Goal: Information Seeking & Learning: Learn about a topic

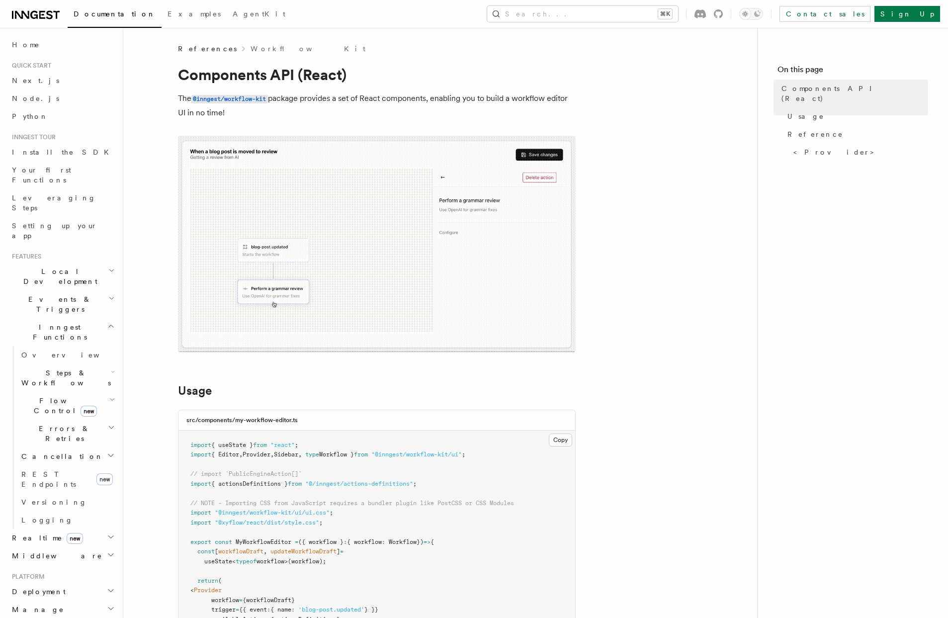
click at [196, 47] on span "References" at bounding box center [207, 49] width 59 height 10
click at [251, 46] on link "Workflow Kit" at bounding box center [308, 49] width 115 height 10
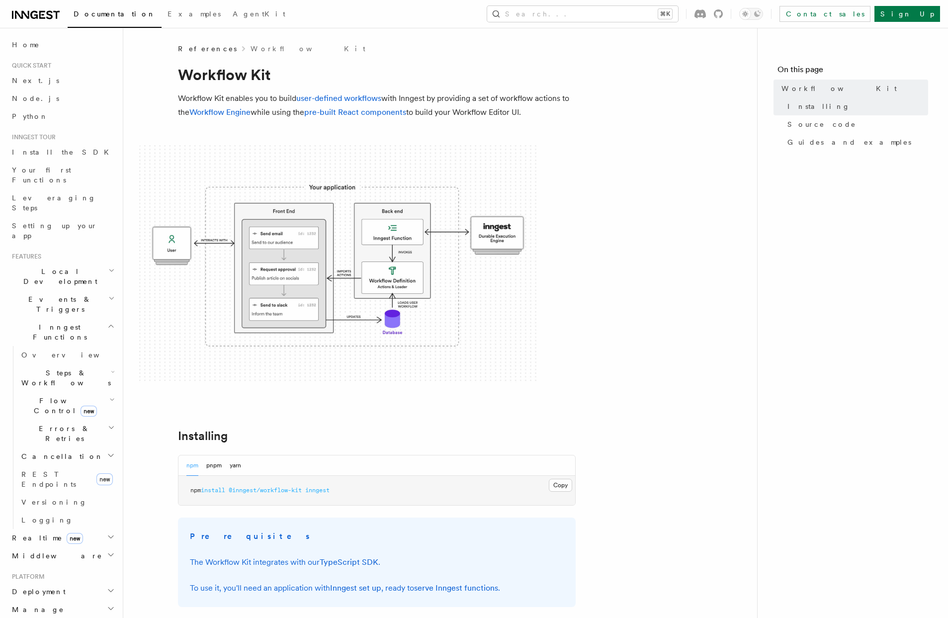
click at [251, 46] on link "Workflow Kit" at bounding box center [308, 49] width 115 height 10
click at [196, 46] on span "References" at bounding box center [207, 49] width 59 height 10
click at [251, 47] on link "Workflow Kit" at bounding box center [308, 49] width 115 height 10
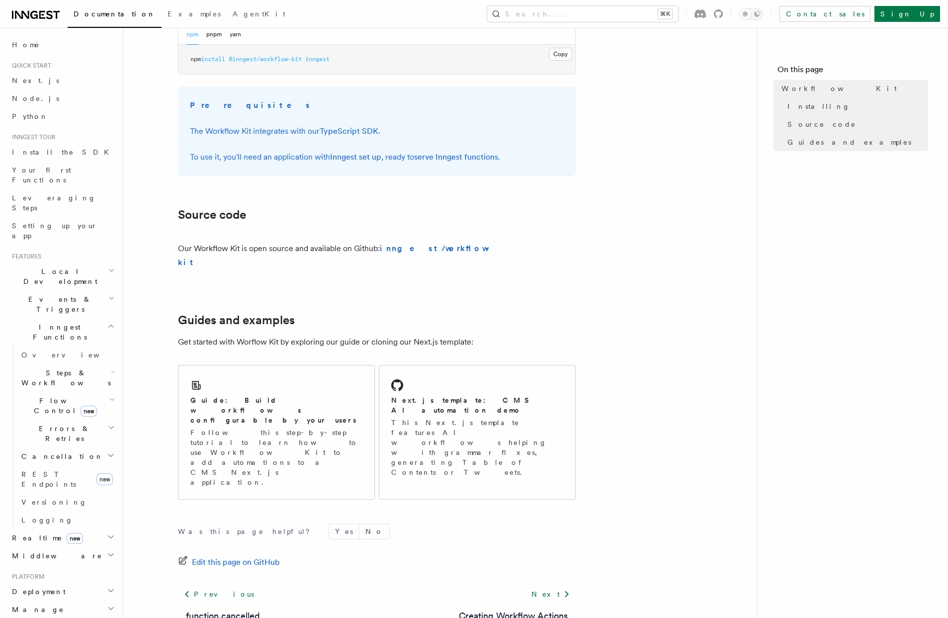
scroll to position [439, 0]
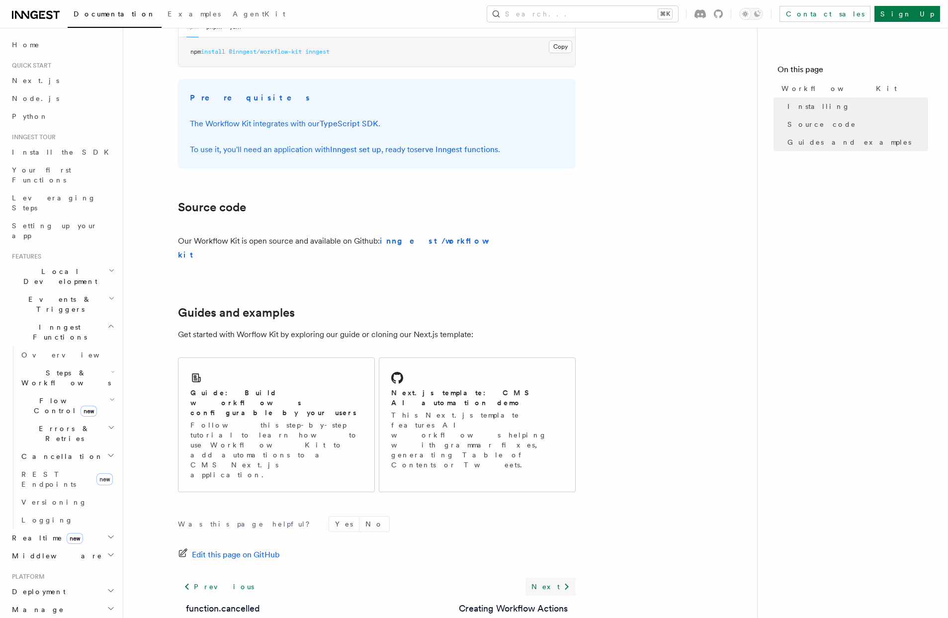
click at [558, 578] on link "Next" at bounding box center [551, 587] width 50 height 18
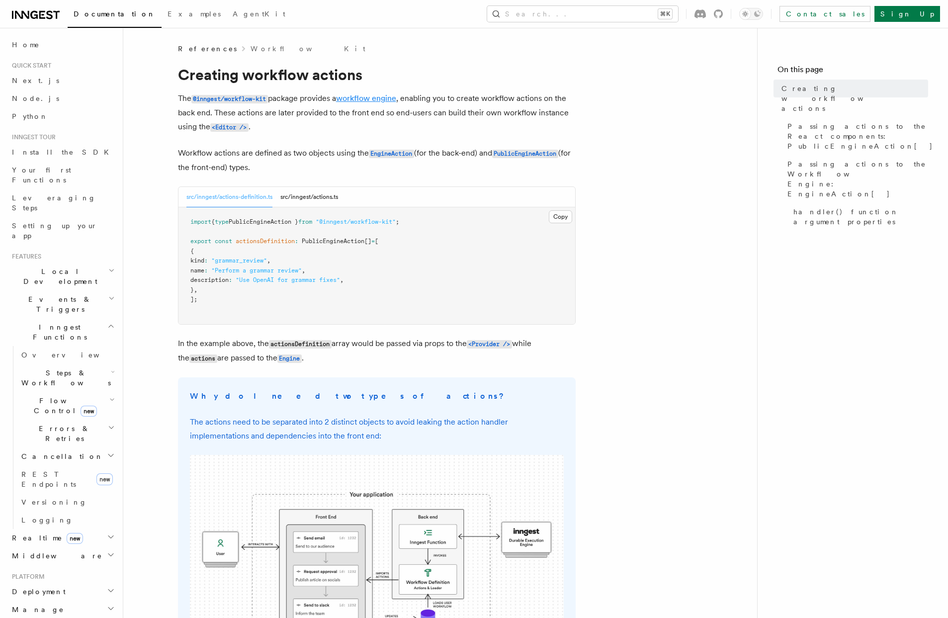
click at [391, 101] on link "workflow engine" at bounding box center [366, 97] width 60 height 9
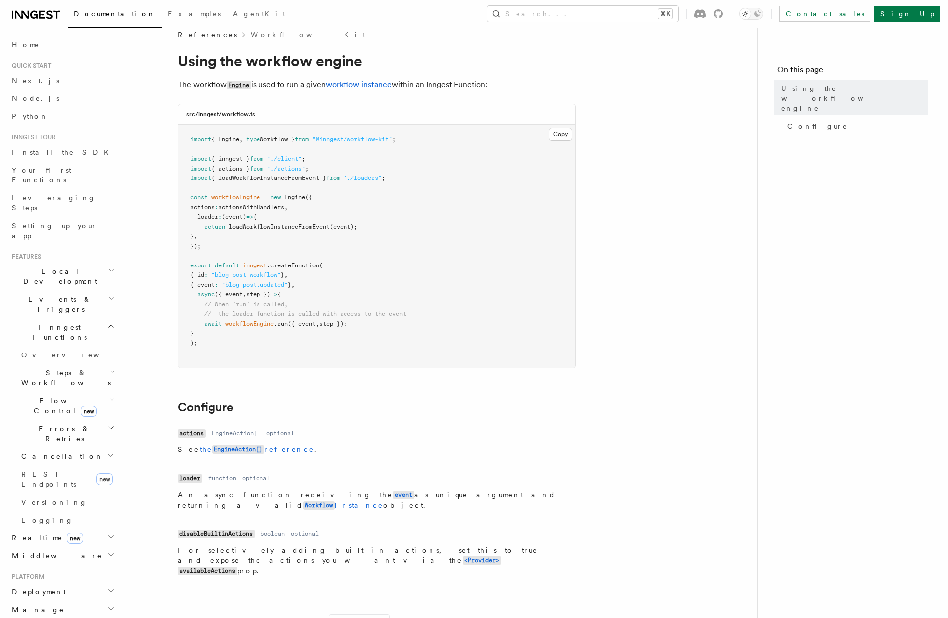
scroll to position [14, 0]
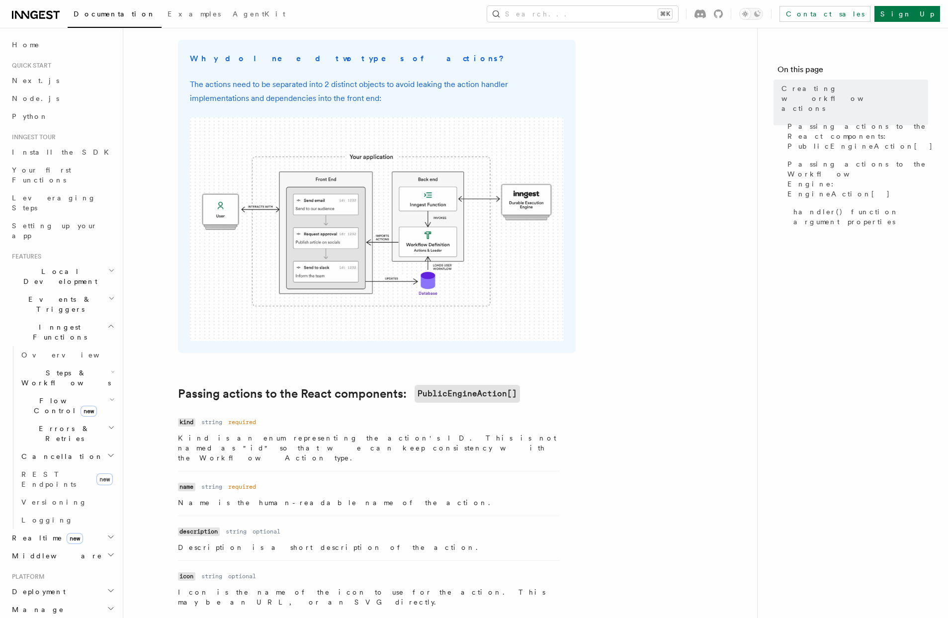
scroll to position [341, 0]
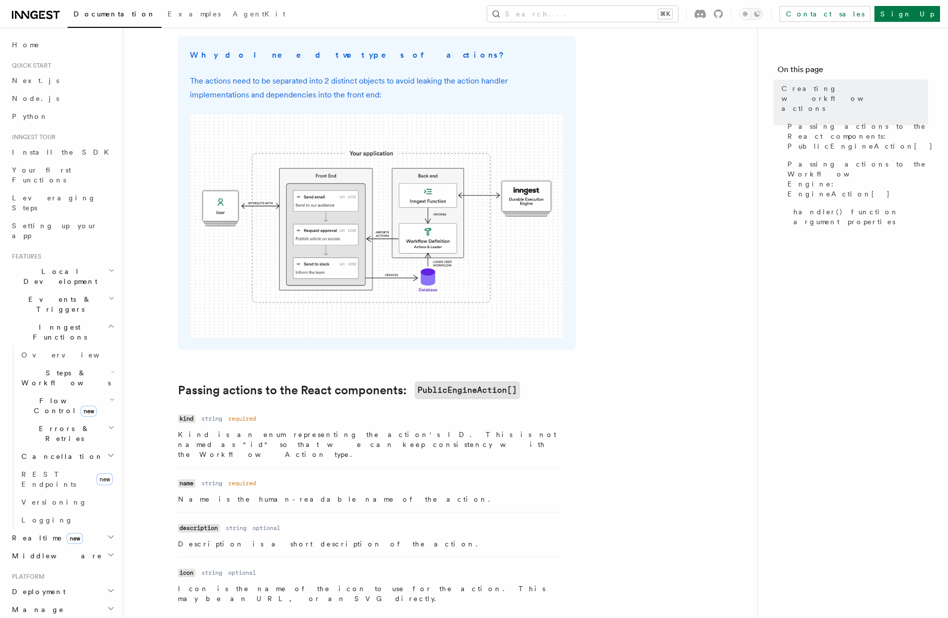
click at [341, 197] on img at bounding box center [377, 226] width 374 height 224
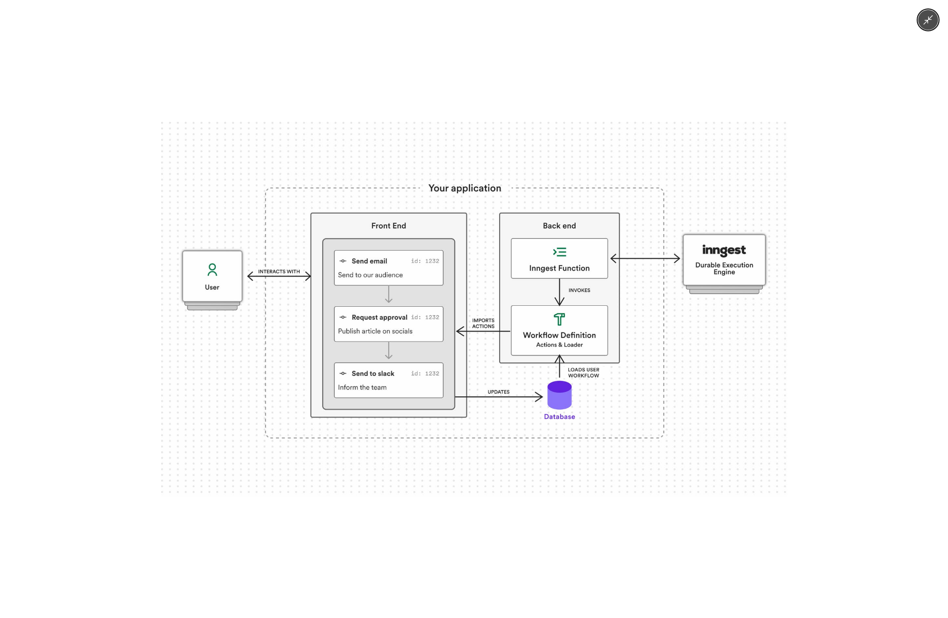
click at [398, 386] on img at bounding box center [474, 309] width 627 height 375
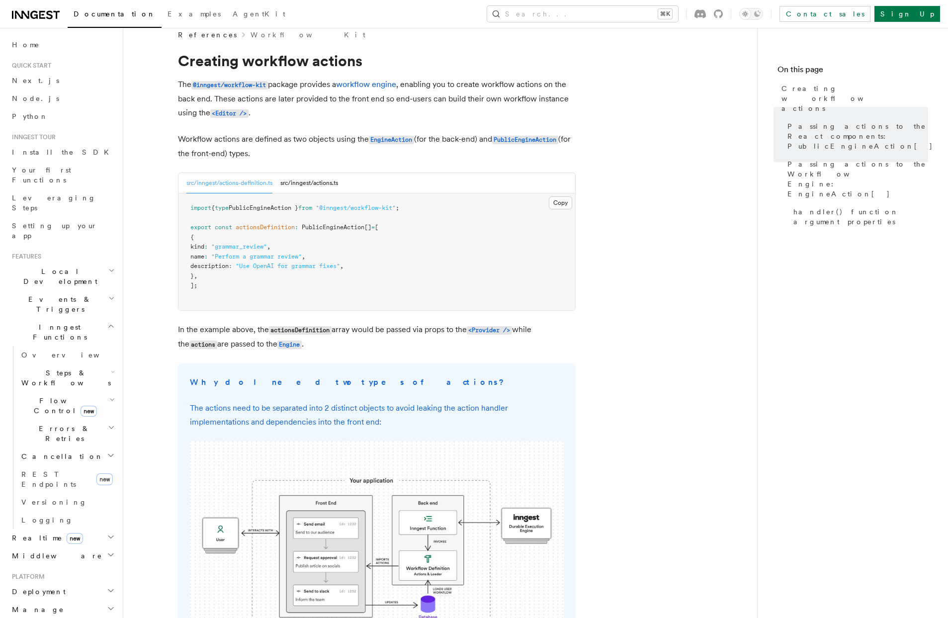
scroll to position [0, 0]
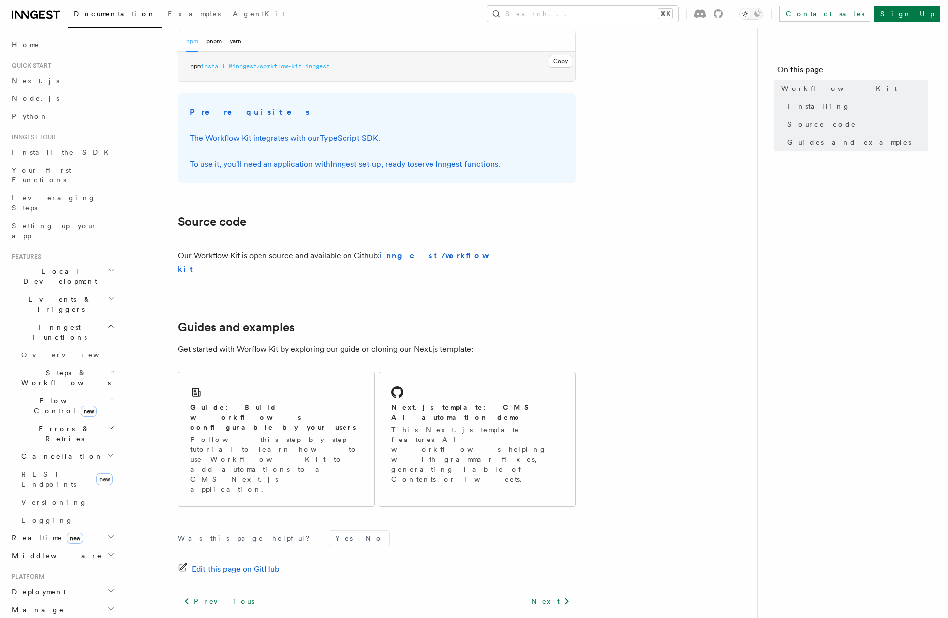
scroll to position [439, 0]
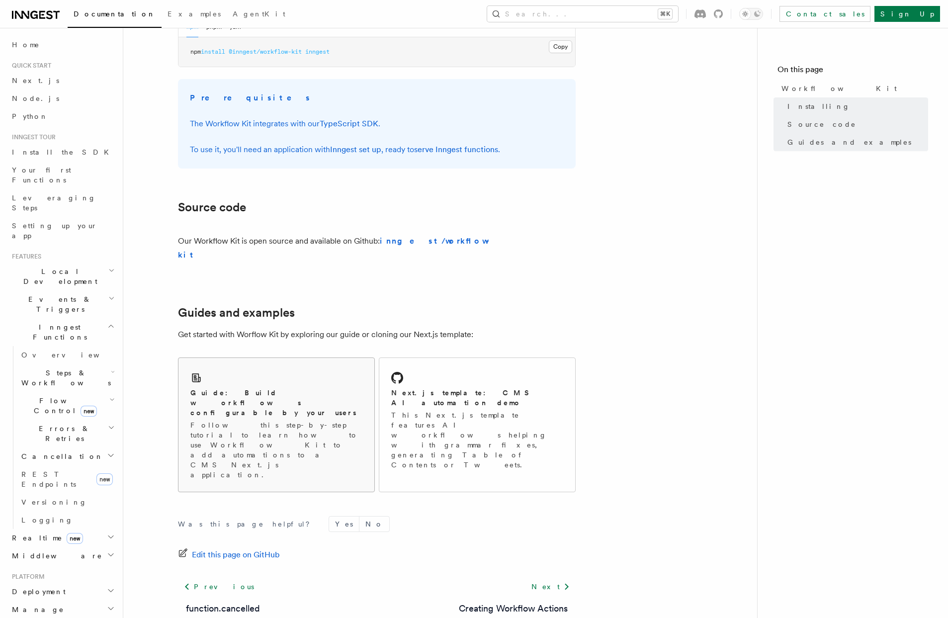
click at [355, 388] on div "Guide: Build workflows configurable by your users" at bounding box center [276, 403] width 172 height 30
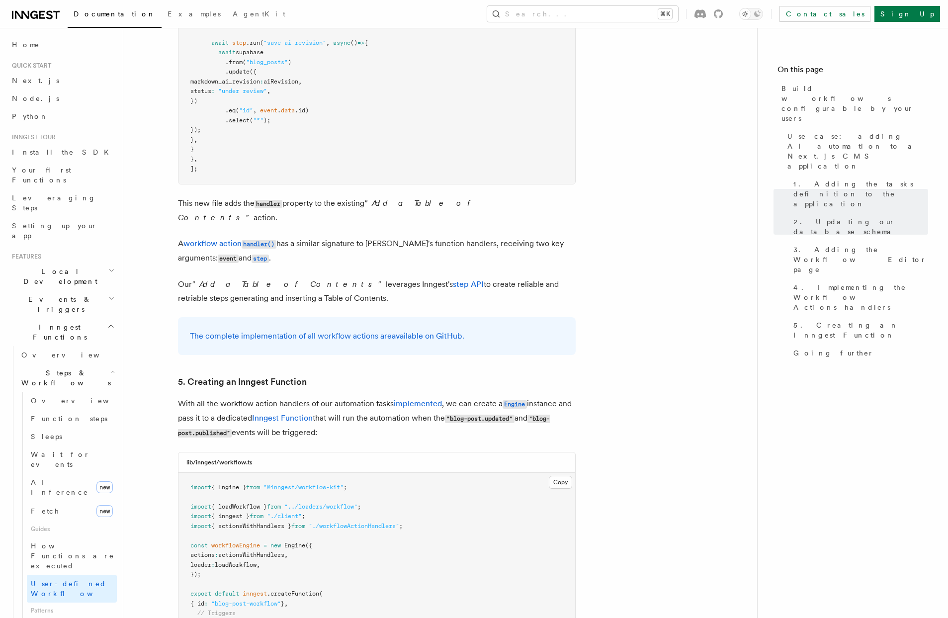
scroll to position [4263, 0]
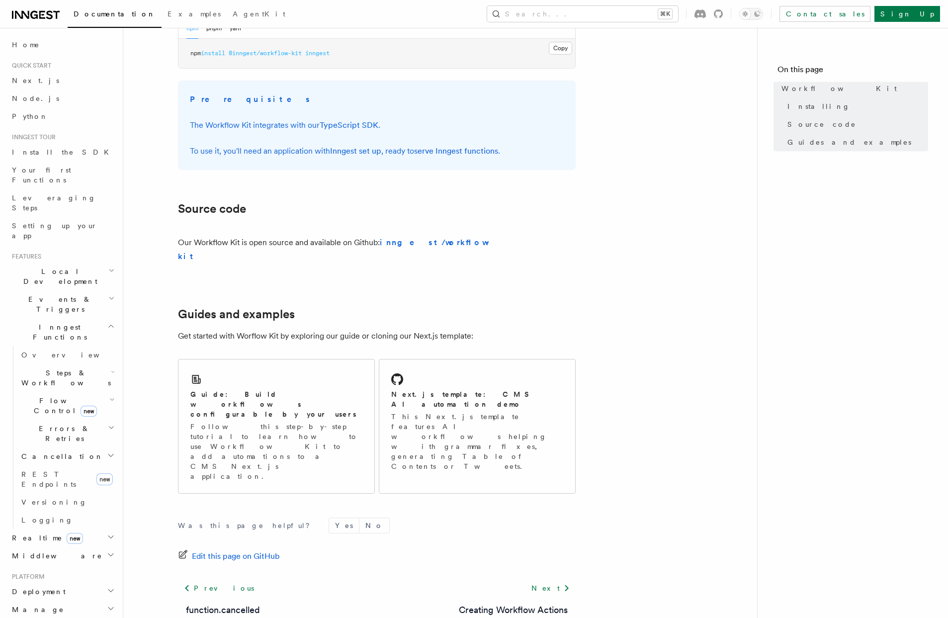
scroll to position [439, 0]
click at [561, 581] on icon at bounding box center [567, 587] width 12 height 12
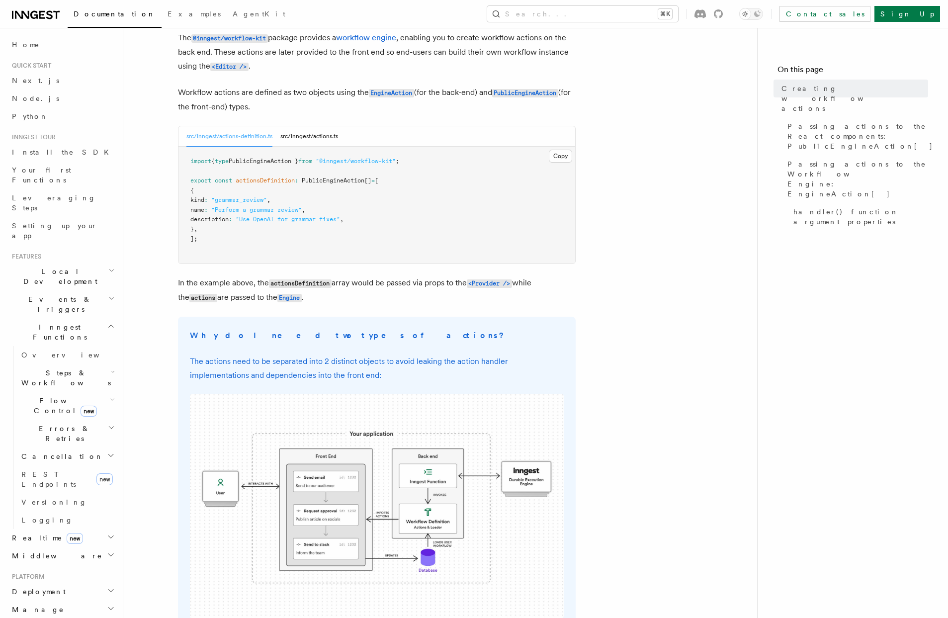
scroll to position [59, 0]
click at [824, 210] on nav "On this page Creating workflow actions Passing actions to the React components:…" at bounding box center [852, 323] width 191 height 590
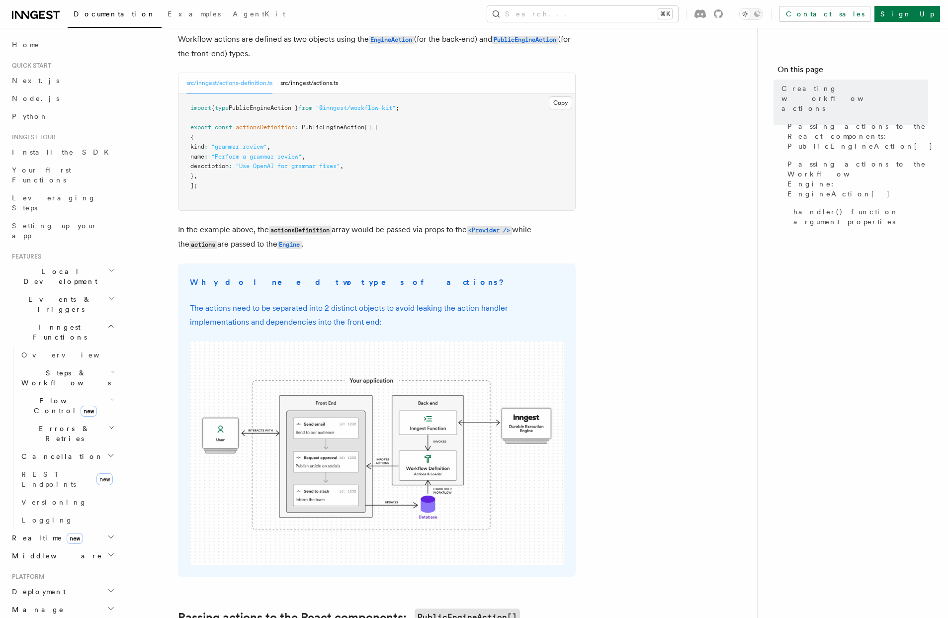
scroll to position [112, 0]
click at [44, 322] on span "Inngest Functions" at bounding box center [57, 332] width 99 height 20
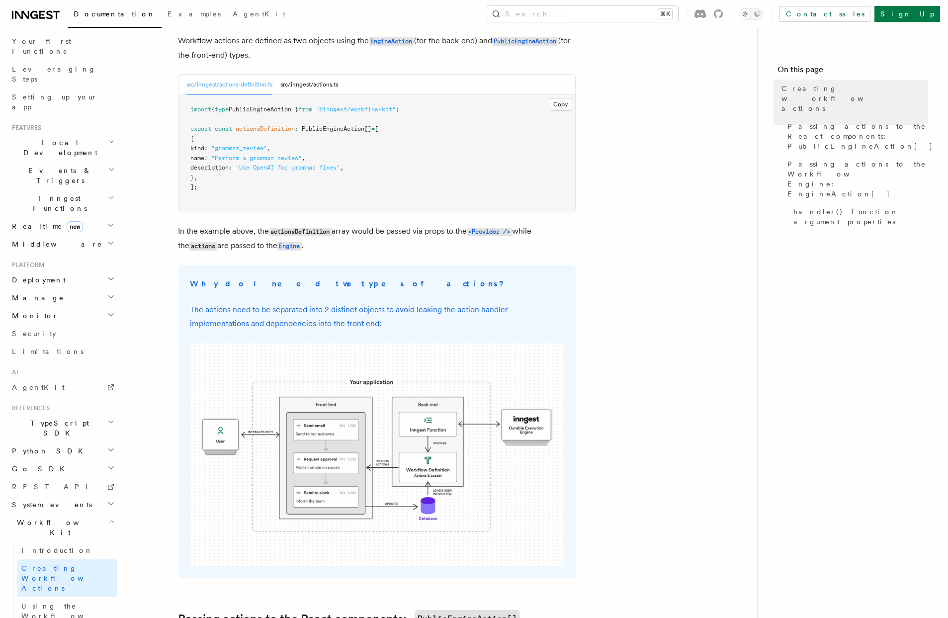
scroll to position [142, 0]
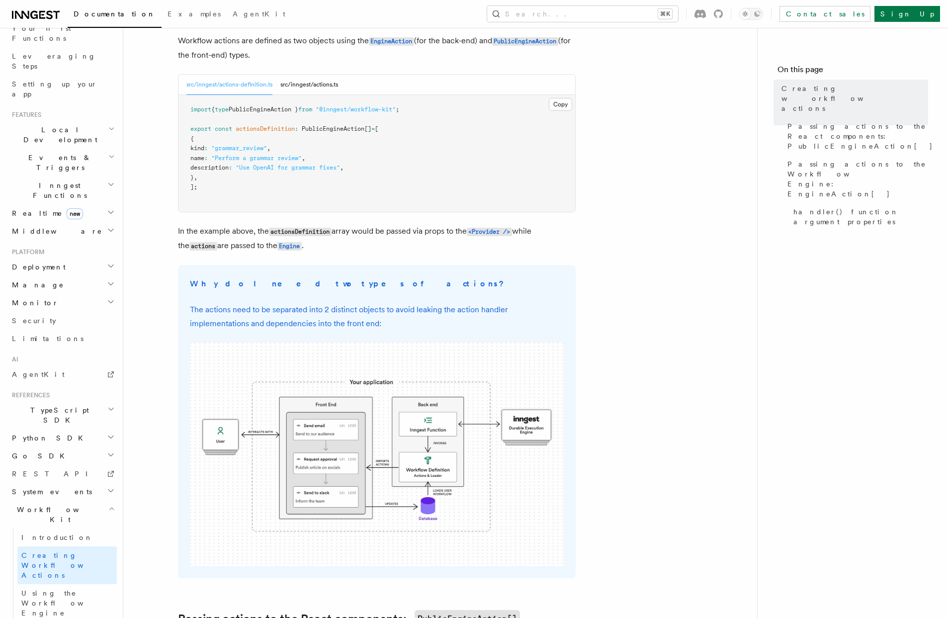
click at [104, 501] on h2 "Workflow Kit" at bounding box center [62, 515] width 109 height 28
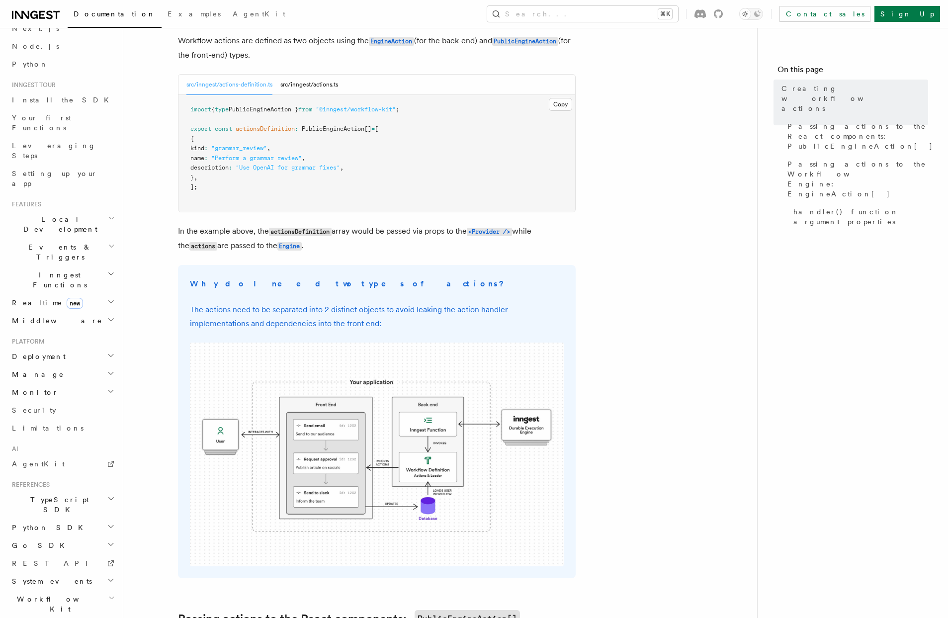
scroll to position [52, 0]
click at [26, 576] on span "System events" at bounding box center [50, 581] width 84 height 10
click at [36, 594] on span "Workflow Kit" at bounding box center [58, 604] width 100 height 20
click at [40, 618] on span "Introduction" at bounding box center [57, 627] width 72 height 8
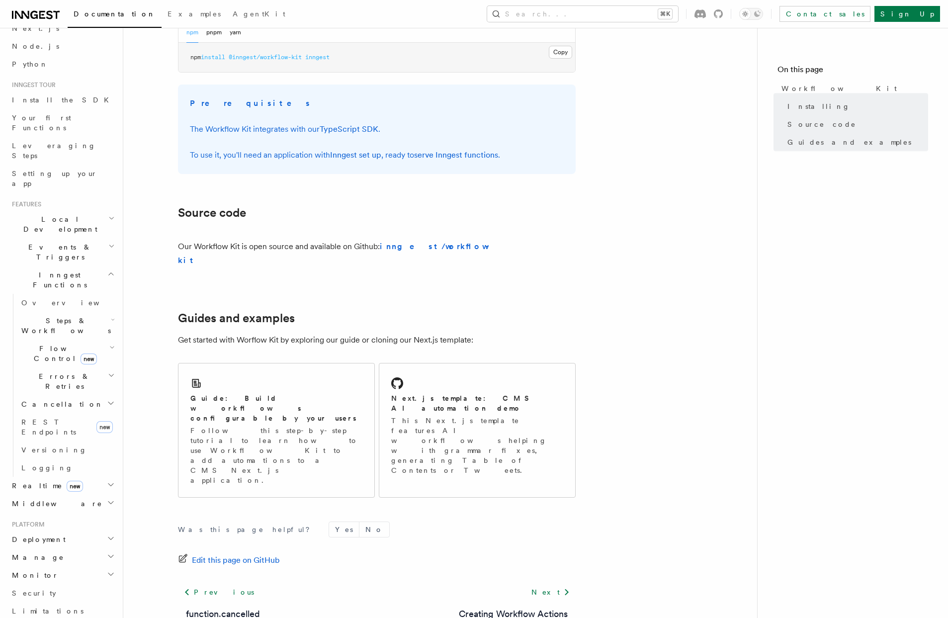
scroll to position [439, 0]
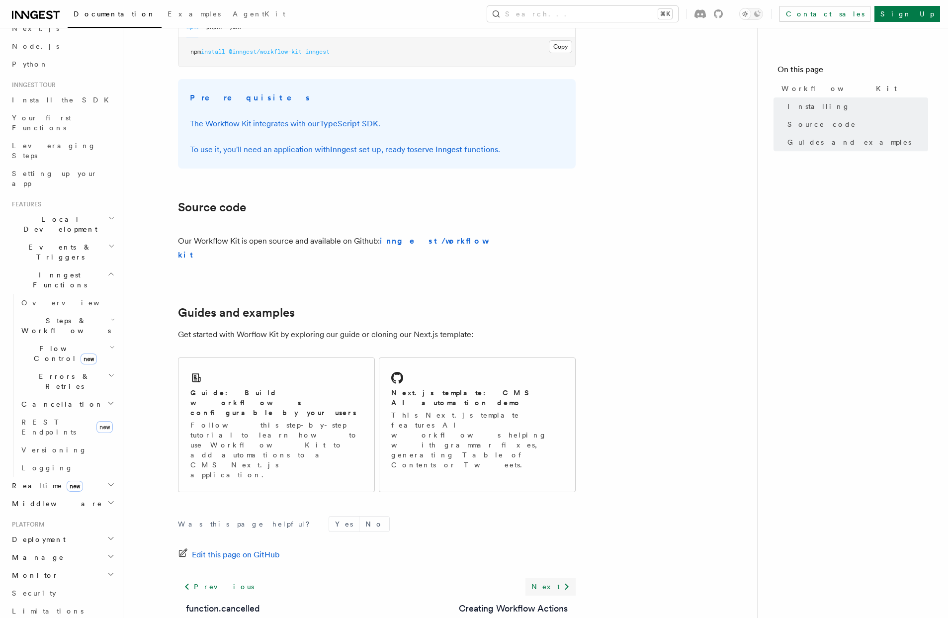
click at [562, 578] on link "Next" at bounding box center [551, 587] width 50 height 18
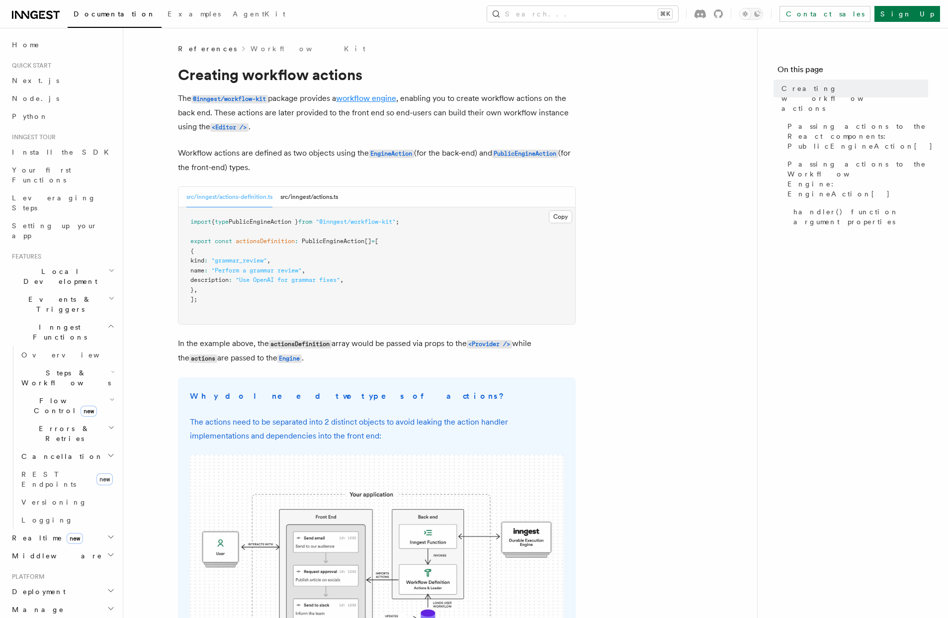
click at [381, 98] on link "workflow engine" at bounding box center [366, 97] width 60 height 9
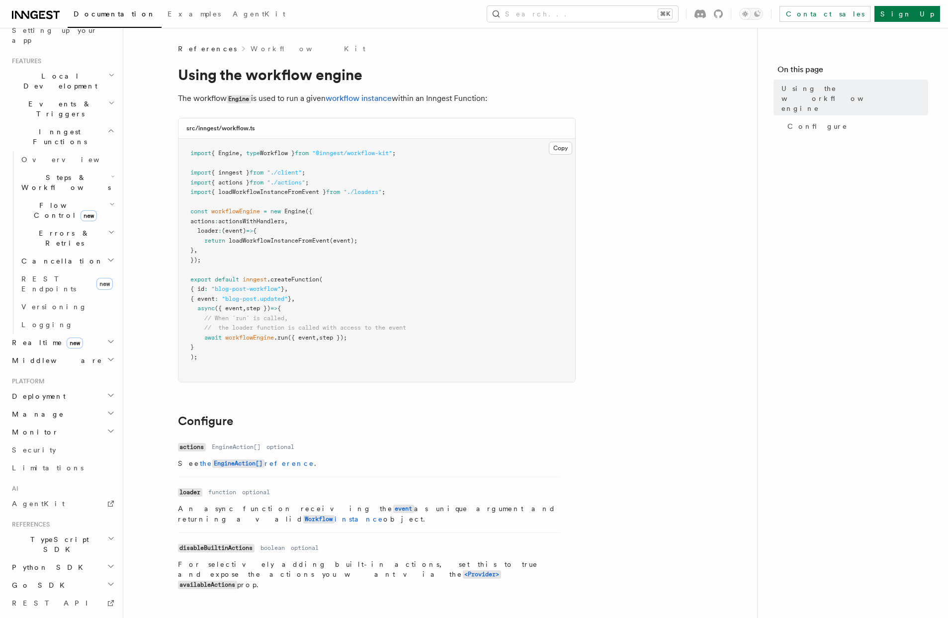
scroll to position [287, 0]
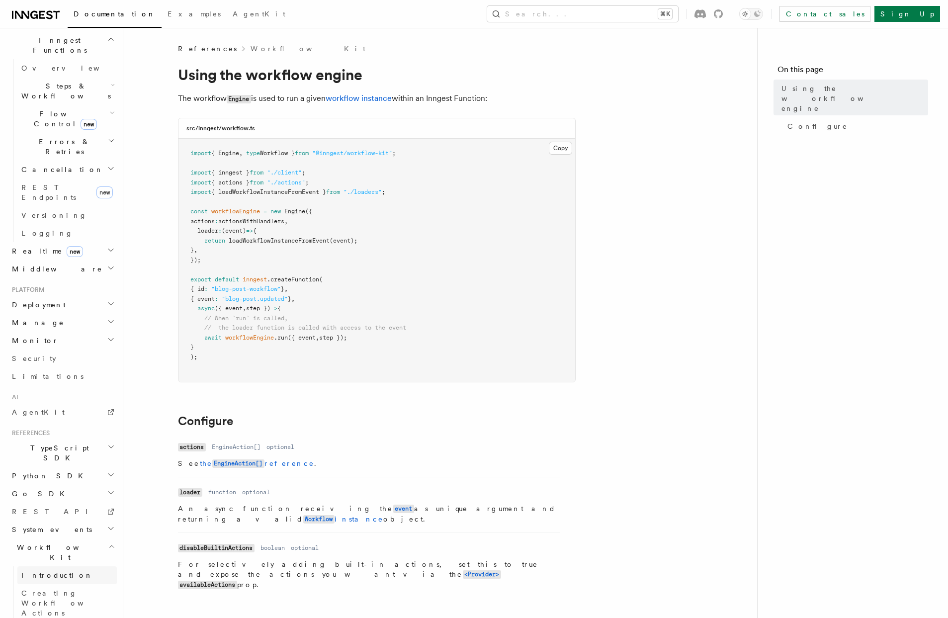
click at [44, 571] on span "Introduction" at bounding box center [57, 575] width 72 height 8
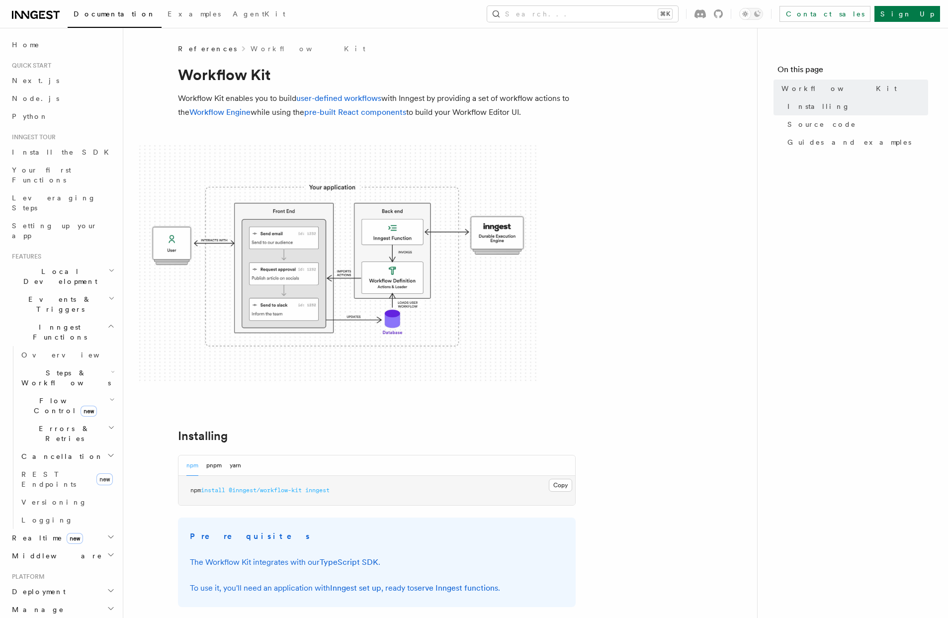
click at [46, 368] on span "Steps & Workflows" at bounding box center [63, 378] width 93 height 20
click at [46, 397] on span "Overview" at bounding box center [82, 401] width 102 height 8
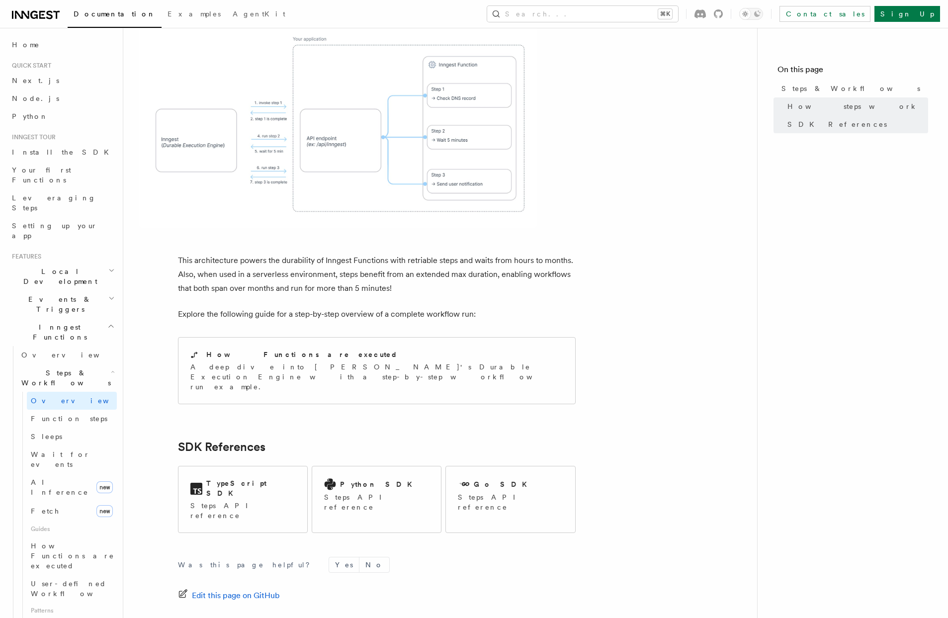
scroll to position [822, 0]
click at [256, 337] on div "How Functions are executed A deep dive into Inngest's Durable Execution Engine …" at bounding box center [377, 370] width 397 height 66
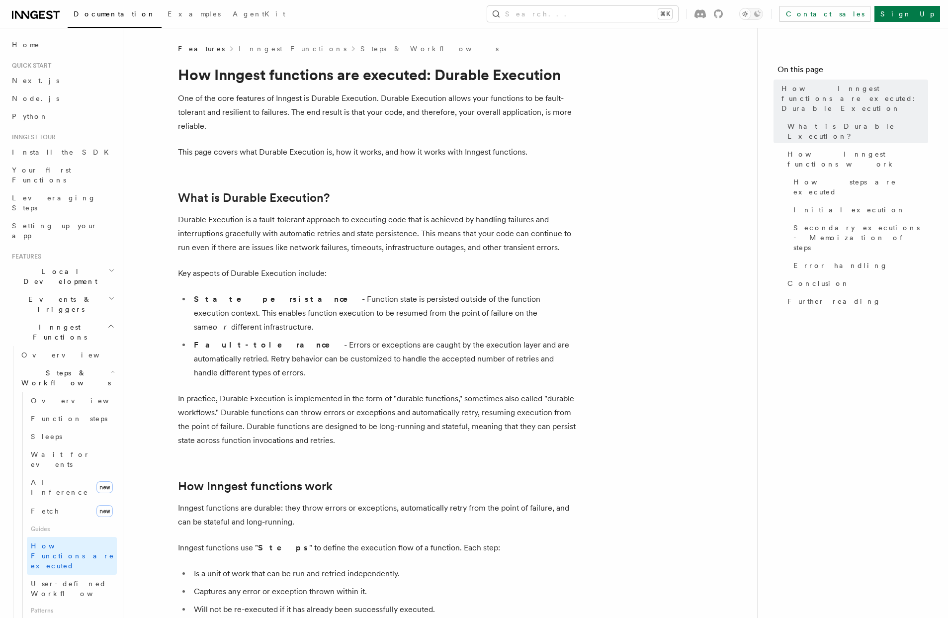
click at [37, 17] on icon at bounding box center [33, 15] width 7 height 8
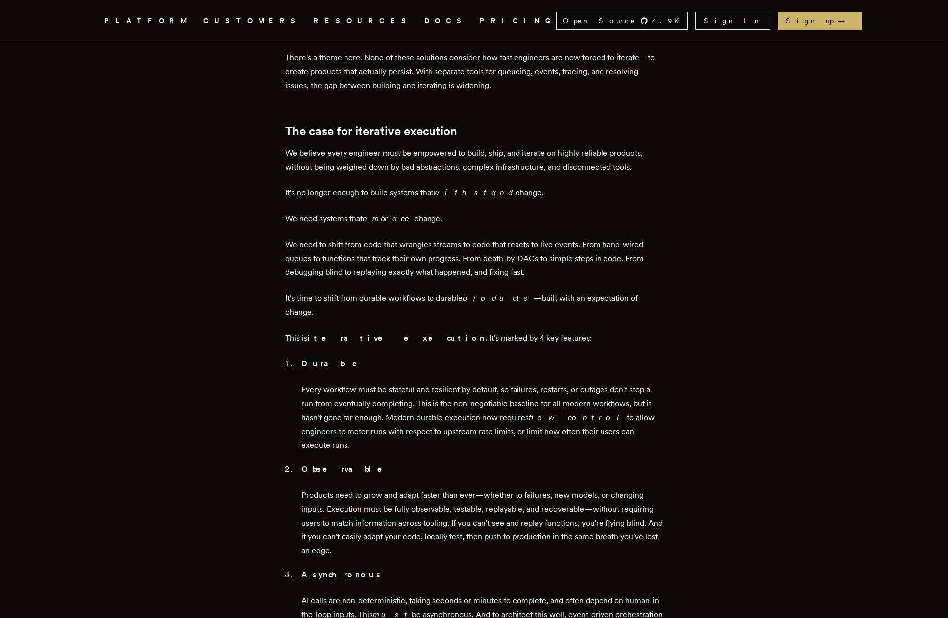
scroll to position [801, 0]
click at [381, 486] on p "Products need to grow and adapt faster than ever—whether to failures, new model…" at bounding box center [482, 521] width 362 height 70
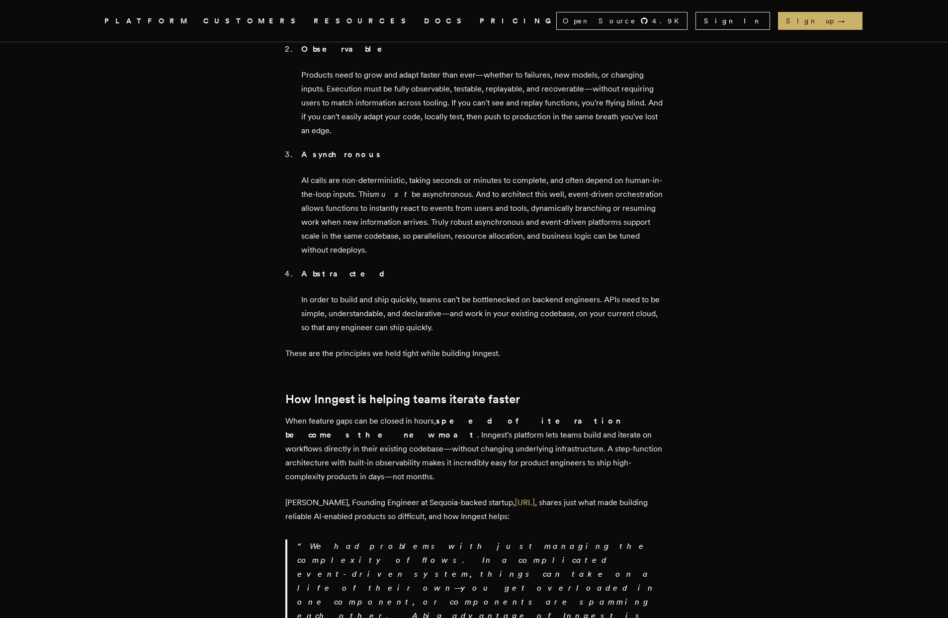
scroll to position [1221, 0]
click at [515, 496] on link "Day.ai" at bounding box center [525, 500] width 20 height 9
click at [202, 11] on nav "Inngest .cls-1 { fill: #FAFAF9; } PLATFORM CUSTOMERS RESOURCES DOCS PRICING Ope…" at bounding box center [475, 21] width 796 height 42
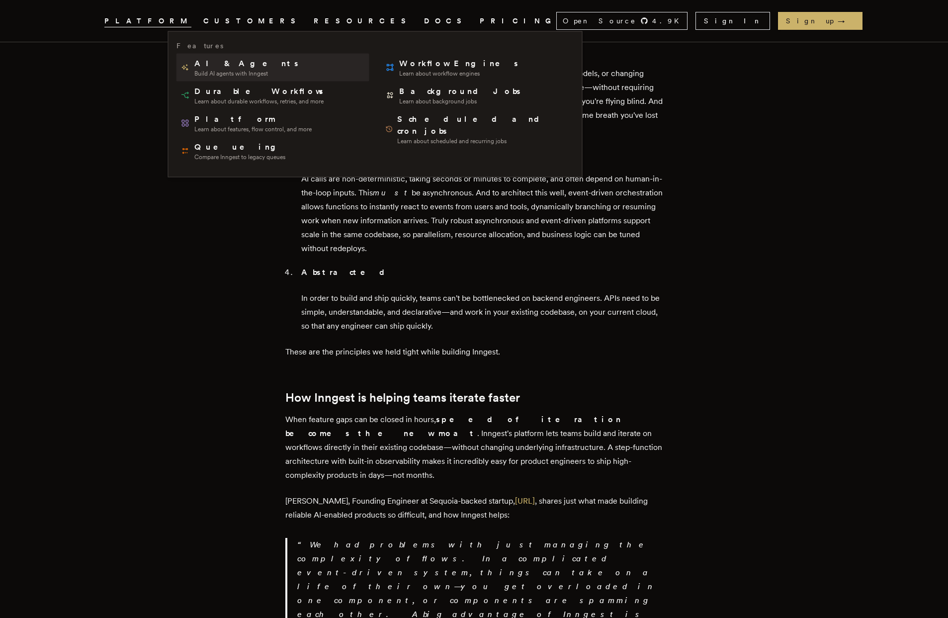
click at [260, 73] on span "Build AI agents with Inngest" at bounding box center [246, 74] width 105 height 8
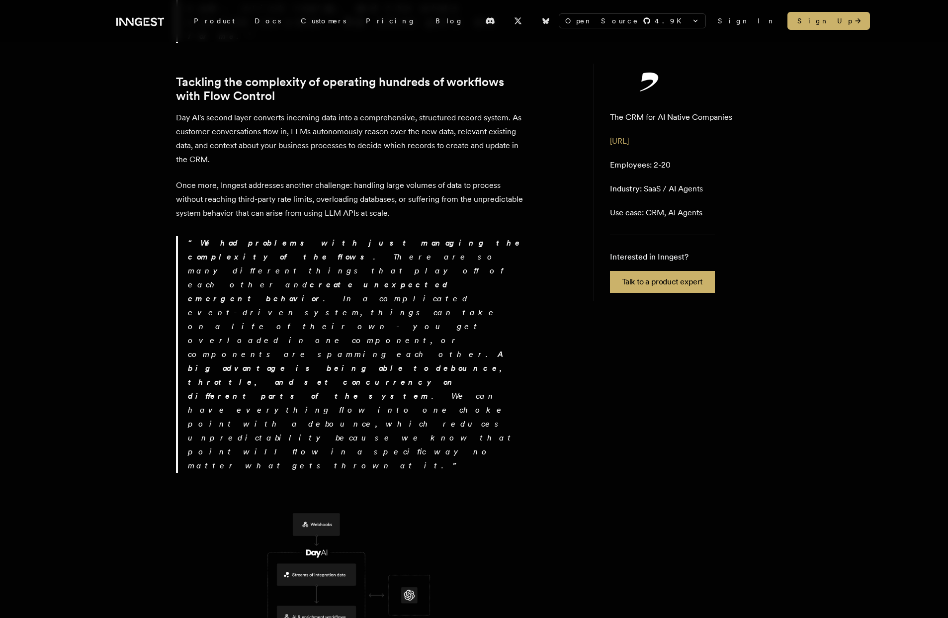
scroll to position [1643, 0]
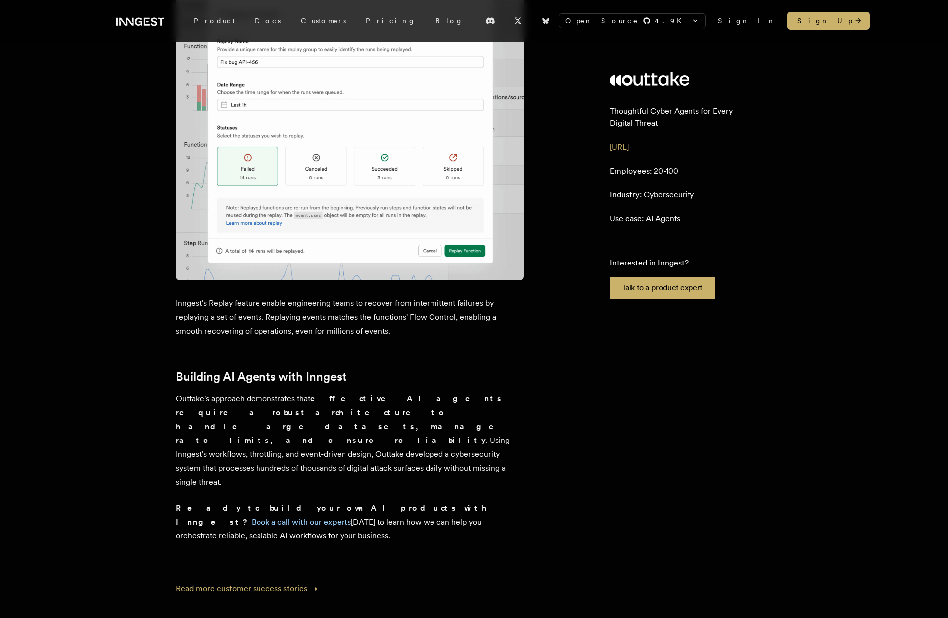
scroll to position [2231, 0]
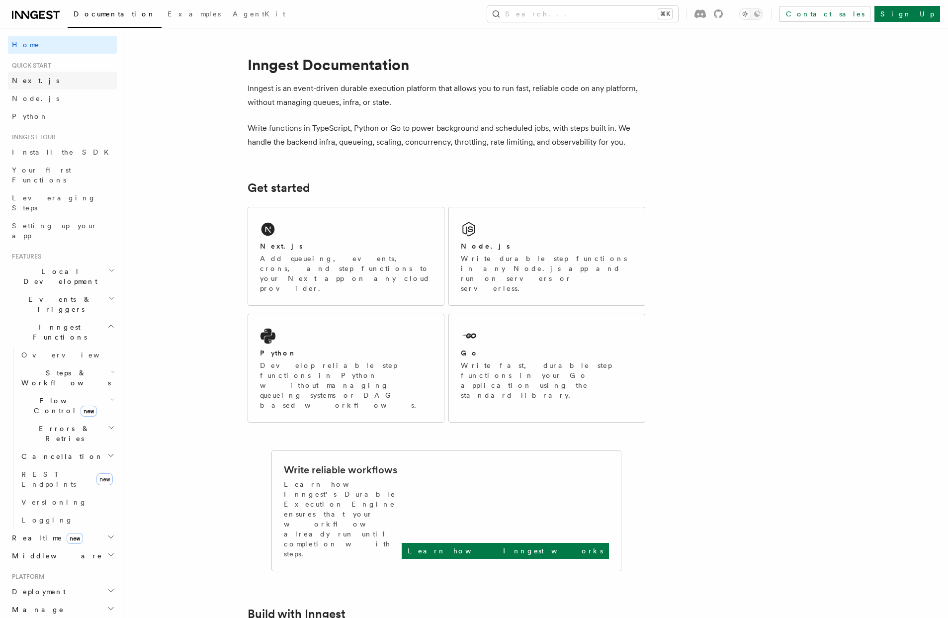
click at [55, 83] on link "Next.js" at bounding box center [62, 81] width 109 height 18
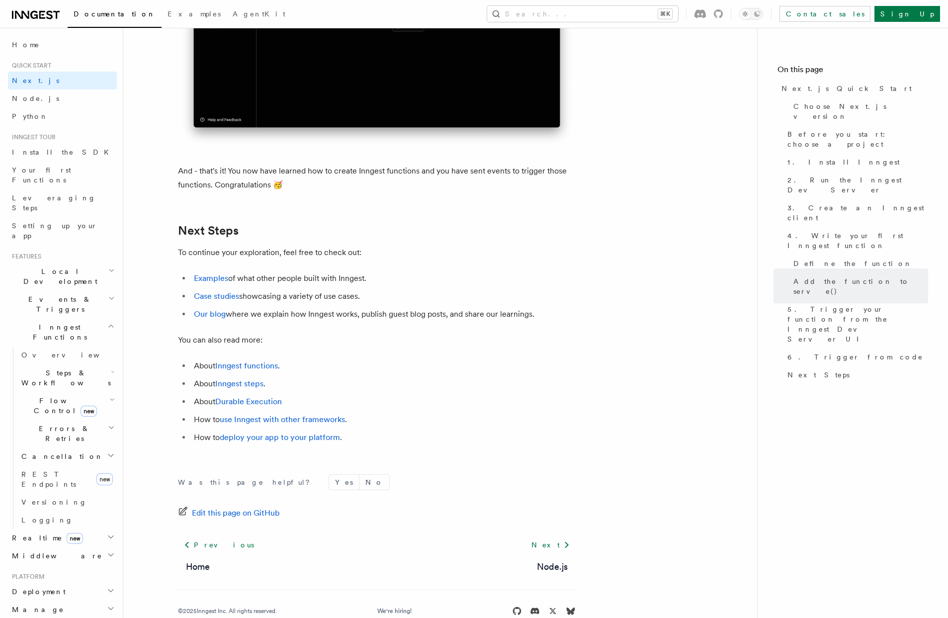
scroll to position [6085, 0]
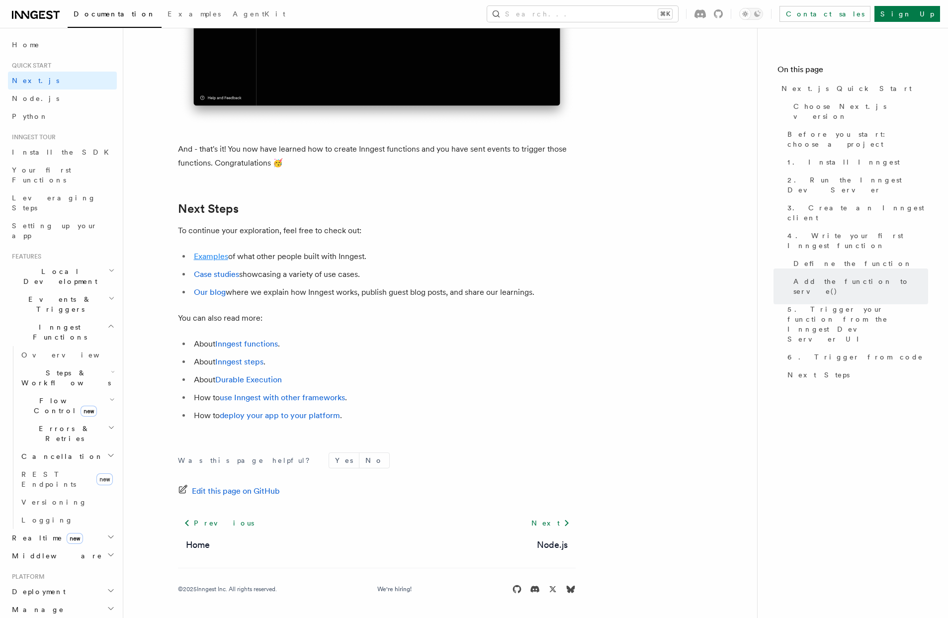
click at [216, 257] on link "Examples" at bounding box center [211, 256] width 34 height 9
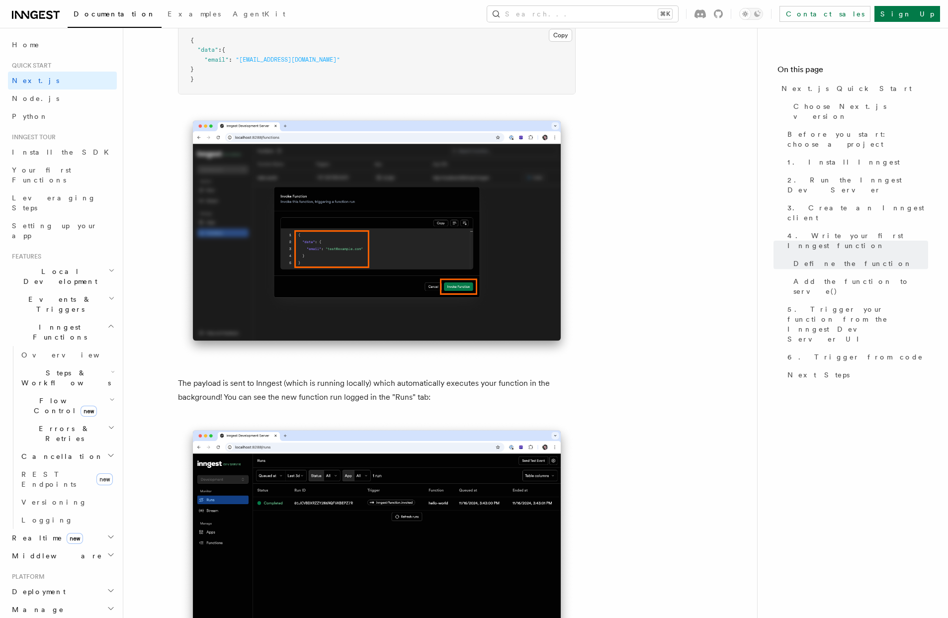
scroll to position [2908, 0]
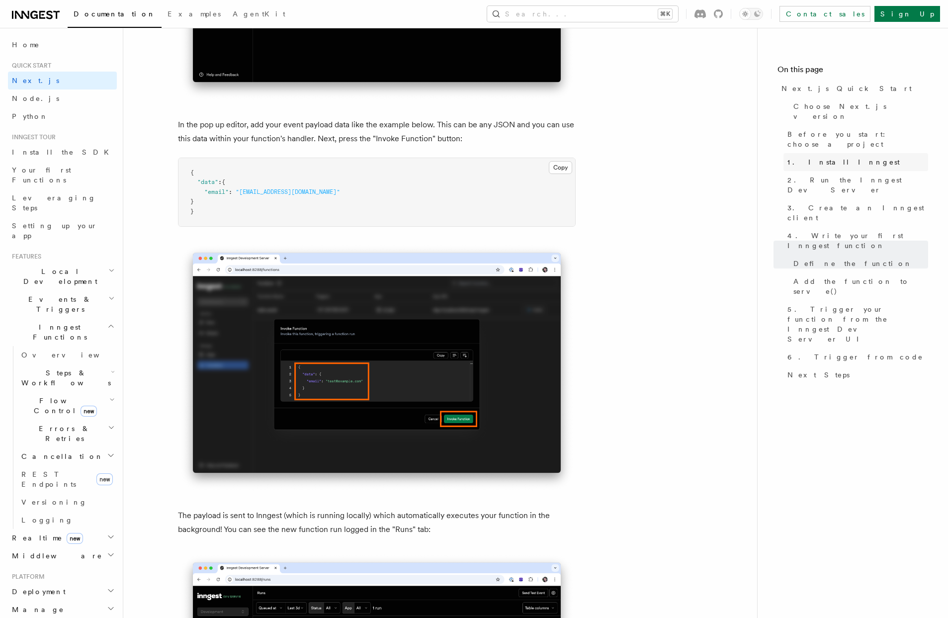
click at [809, 153] on link "1. Install Inngest" at bounding box center [856, 162] width 145 height 18
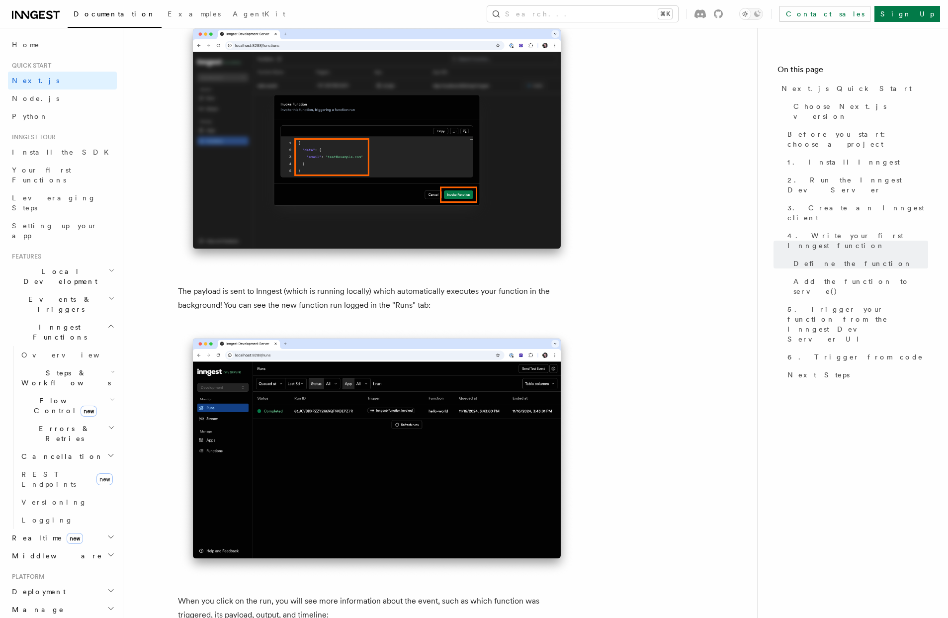
scroll to position [3134, 0]
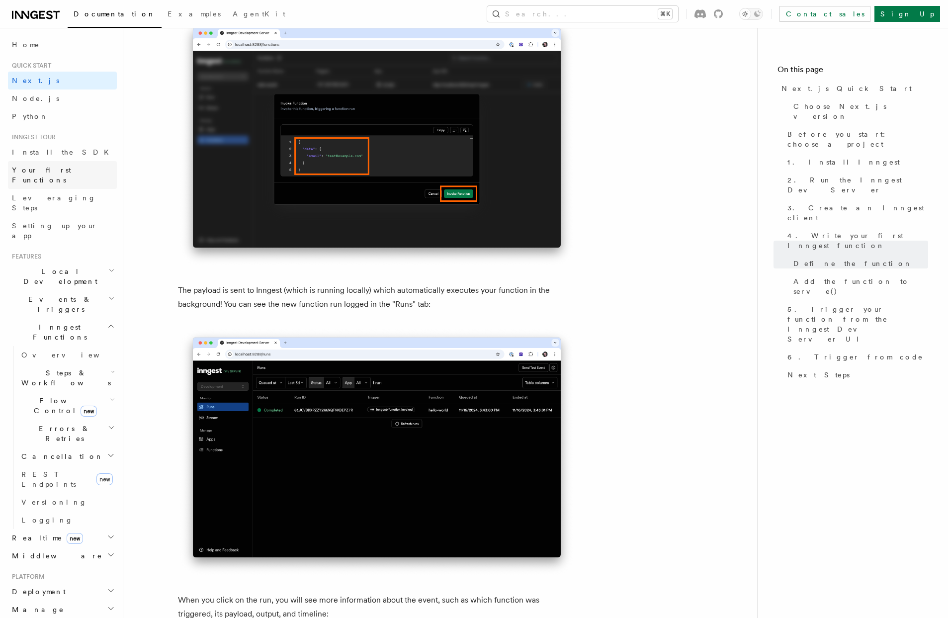
click at [29, 168] on span "Your first Functions" at bounding box center [41, 175] width 59 height 18
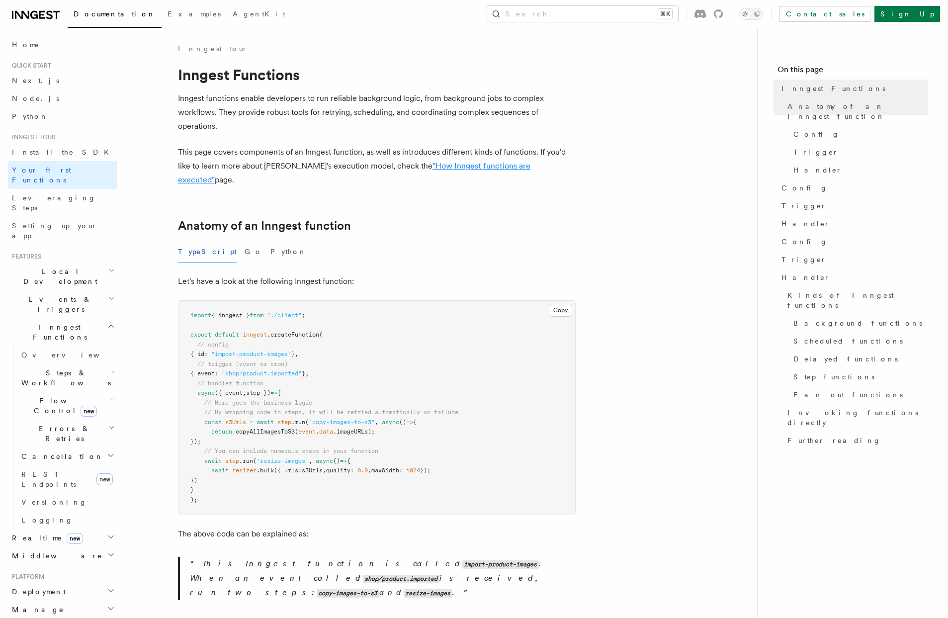
click at [487, 167] on link ""How Inngest functions are executed"" at bounding box center [354, 172] width 353 height 23
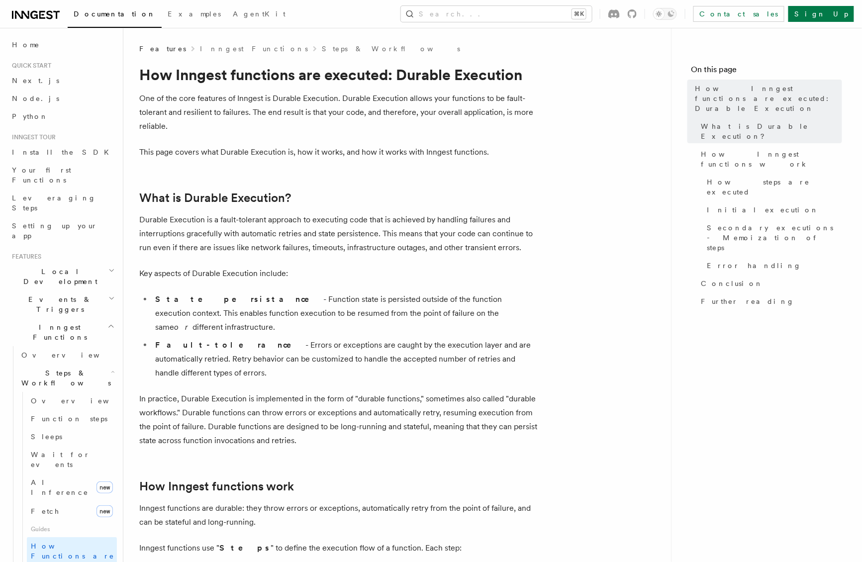
click at [447, 241] on p "Durable Execution is a fault-tolerant approach to executing code that is achiev…" at bounding box center [338, 234] width 398 height 42
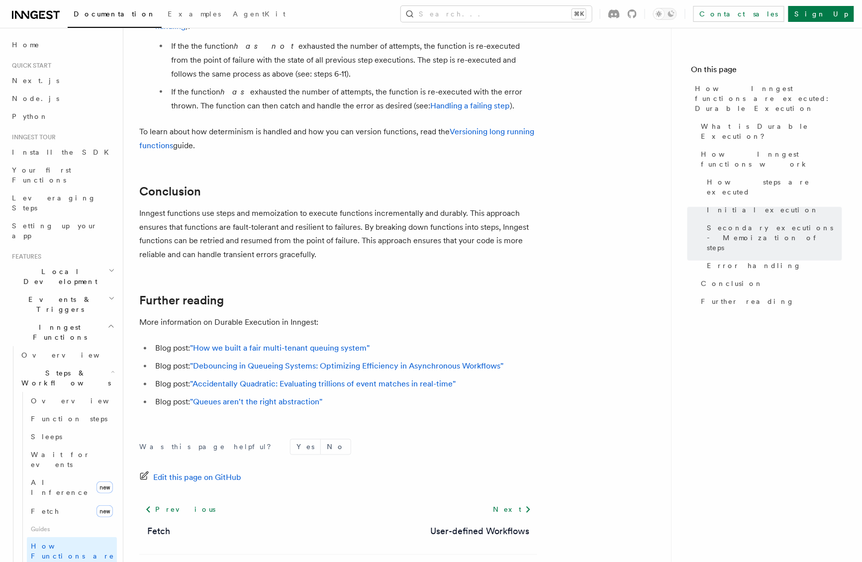
scroll to position [1794, 0]
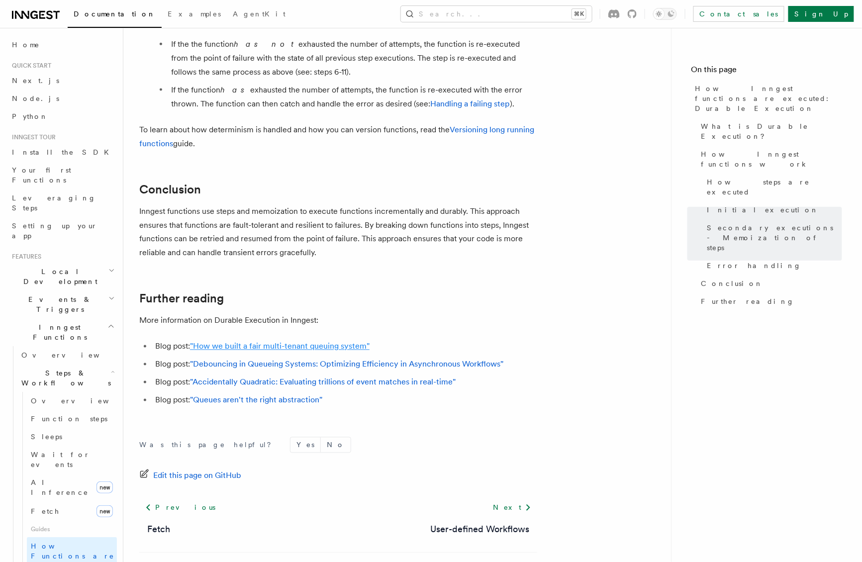
click at [223, 342] on link ""How we built a fair multi-tenant queuing system"" at bounding box center [280, 346] width 180 height 9
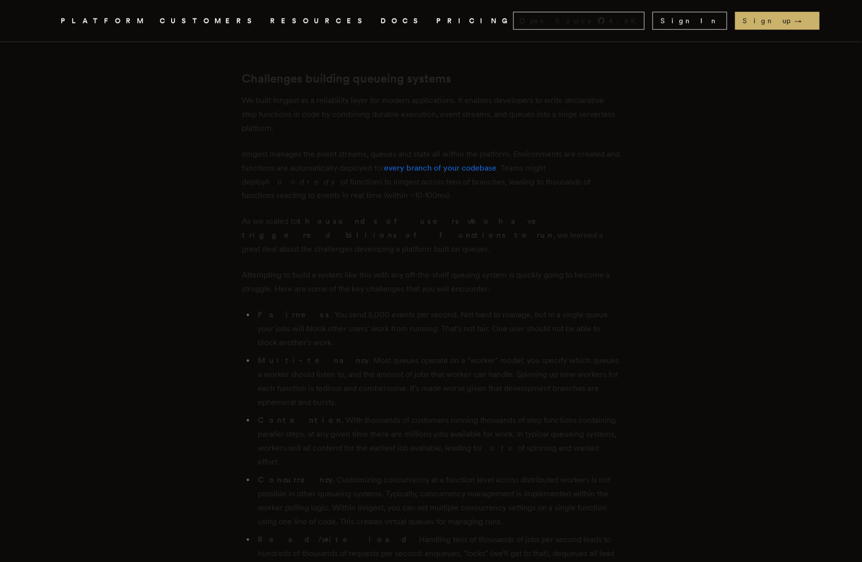
scroll to position [476, 0]
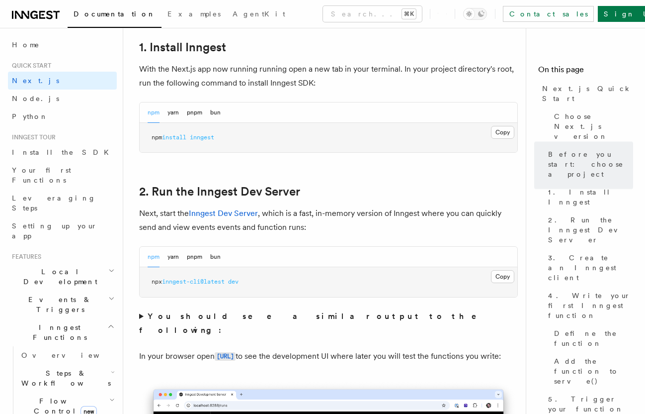
scroll to position [569, 0]
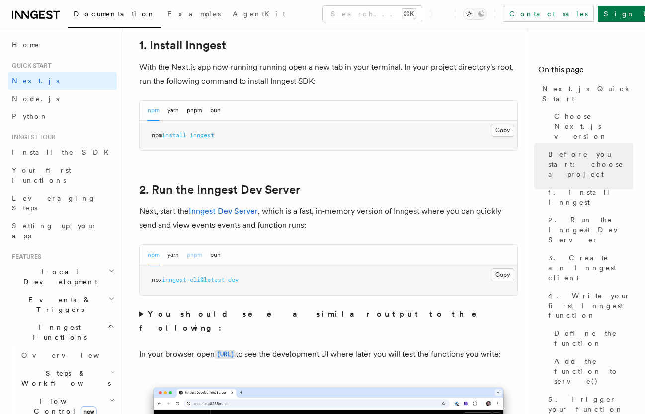
click at [198, 245] on button "pnpm" at bounding box center [194, 255] width 15 height 20
click at [201, 276] on span "inngest-cli@latest" at bounding box center [211, 279] width 63 height 7
click at [507, 268] on button "Copy Copied" at bounding box center [502, 274] width 23 height 13
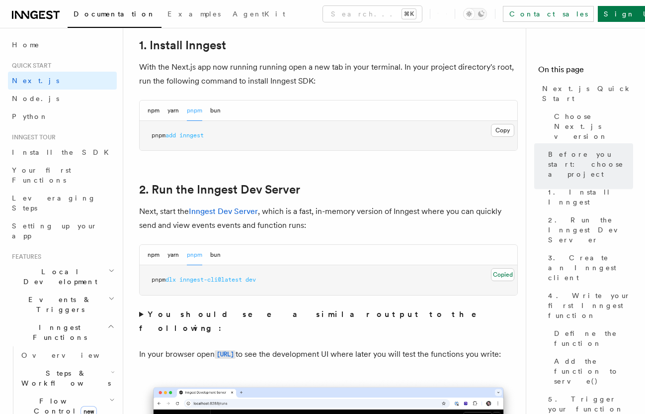
click at [387, 265] on pre "pnpm dlx inngest-cli@latest dev" at bounding box center [329, 280] width 378 height 30
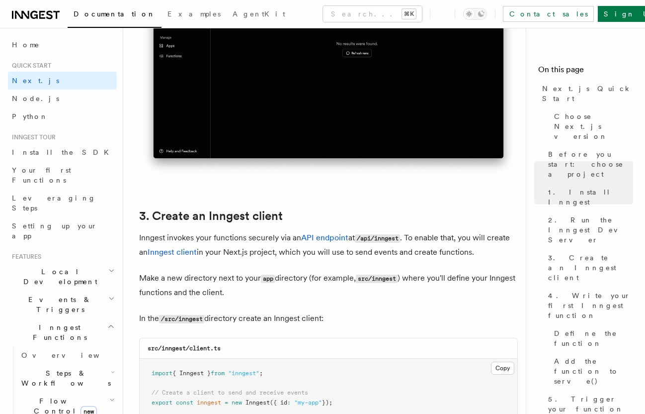
scroll to position [1025, 0]
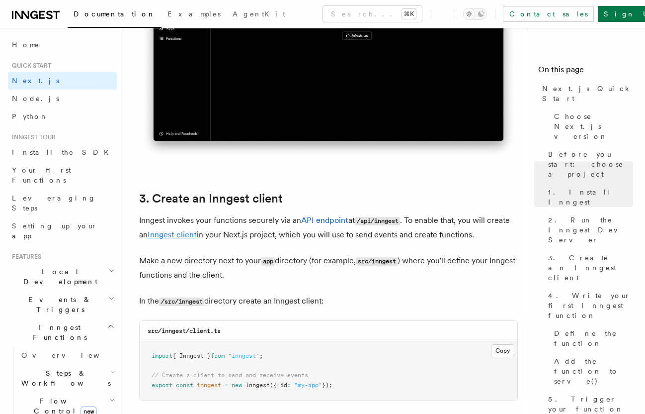
click at [186, 230] on link "Inngest client" at bounding box center [172, 234] width 49 height 9
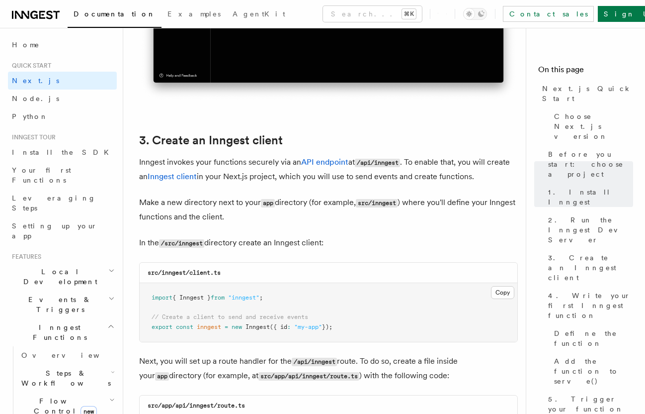
scroll to position [1075, 0]
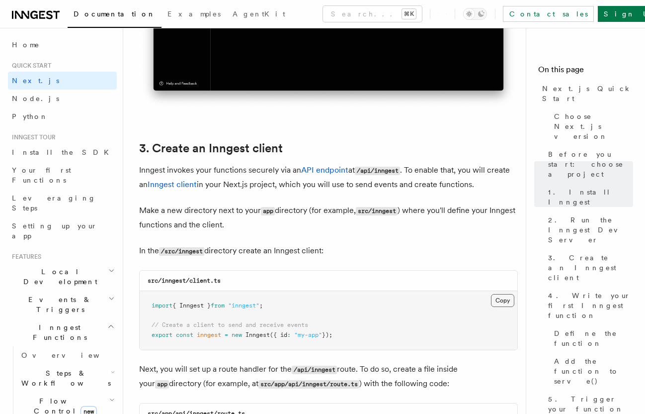
click at [506, 294] on button "Copy Copied" at bounding box center [502, 300] width 23 height 13
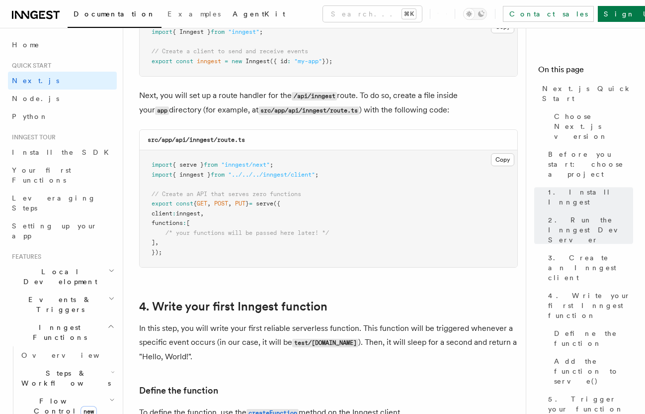
scroll to position [1350, 0]
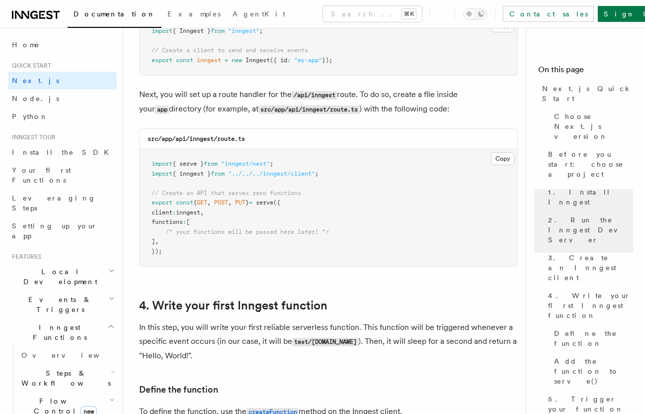
click at [457, 165] on pre "import { serve } from "inngest/next" ; import { inngest } from "../../../innges…" at bounding box center [329, 207] width 378 height 117
click at [492, 152] on button "Copy Copied" at bounding box center [502, 158] width 23 height 13
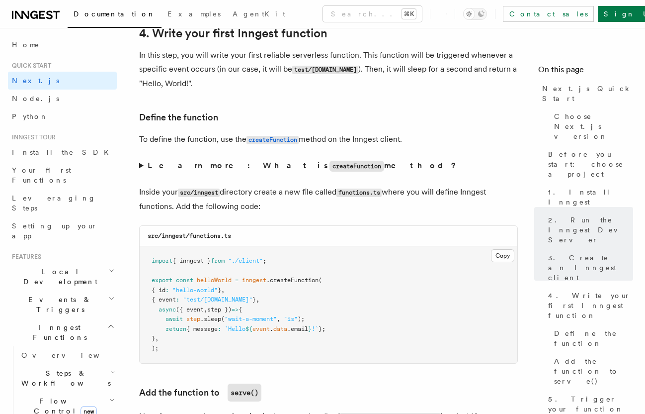
scroll to position [1635, 0]
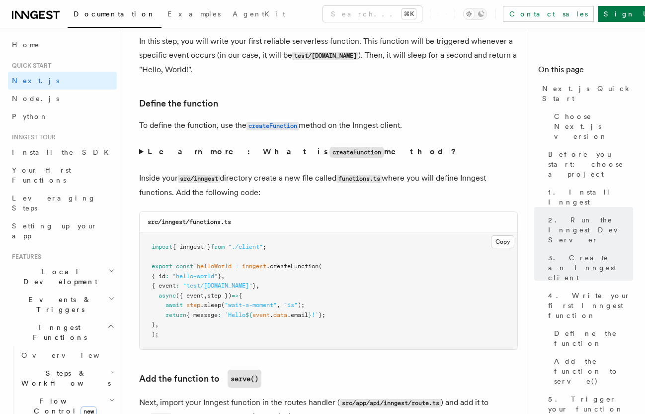
click at [380, 263] on pre "import { inngest } from "./client" ; export const helloWorld = inngest .createF…" at bounding box center [329, 290] width 378 height 117
click at [506, 235] on button "Copy Copied" at bounding box center [502, 241] width 23 height 13
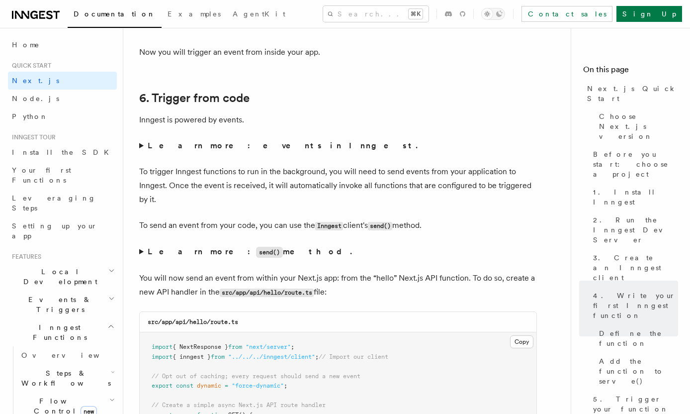
scroll to position [4983, 0]
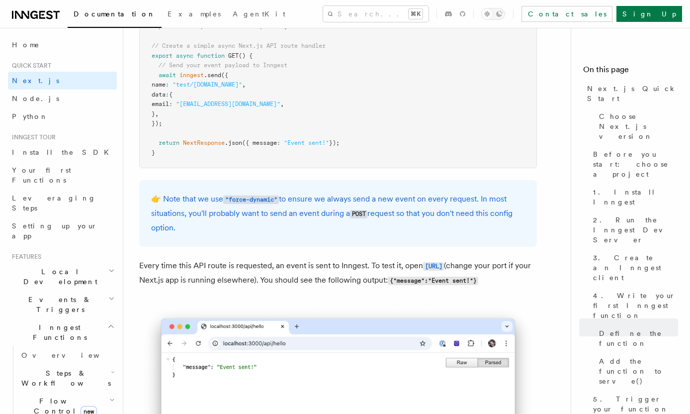
scroll to position [5336, 0]
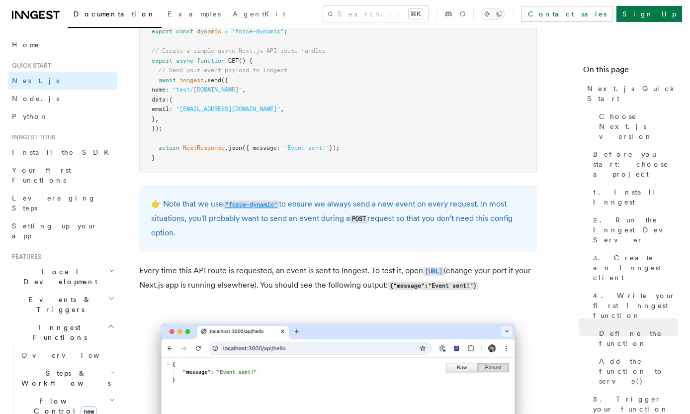
click at [225, 208] on code ""force-dynamic"" at bounding box center [251, 204] width 56 height 8
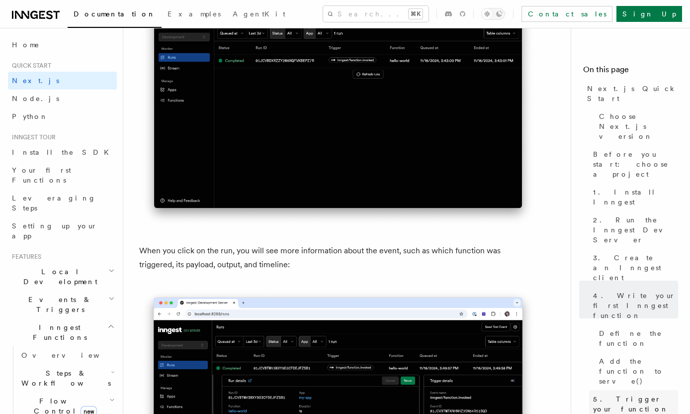
click at [621, 394] on span "5. Trigger your function from the Inngest Dev Server UI" at bounding box center [635, 419] width 85 height 50
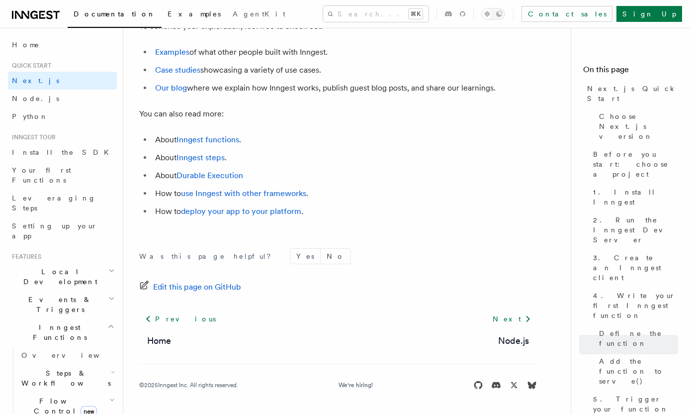
scroll to position [6290, 0]
click at [40, 175] on span "Your first Functions" at bounding box center [64, 175] width 105 height 20
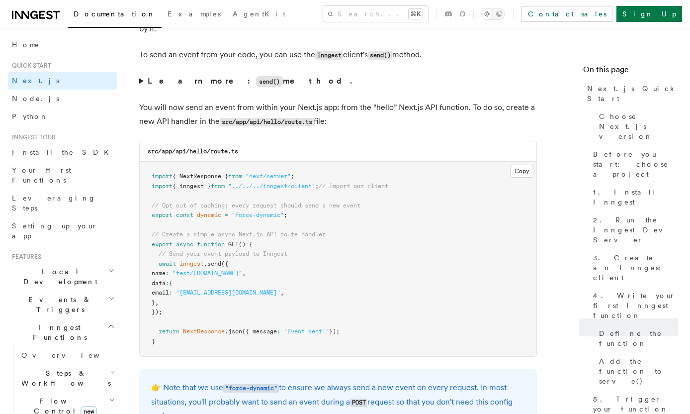
scroll to position [5153, 0]
click at [530, 176] on button "Copy Copied" at bounding box center [521, 170] width 23 height 13
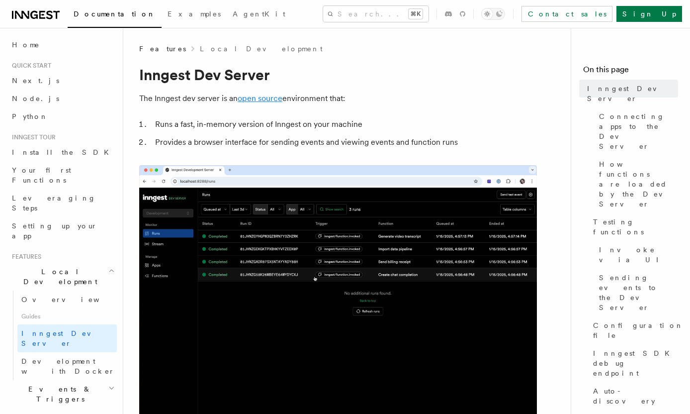
click at [255, 100] on link "open source" at bounding box center [260, 97] width 45 height 9
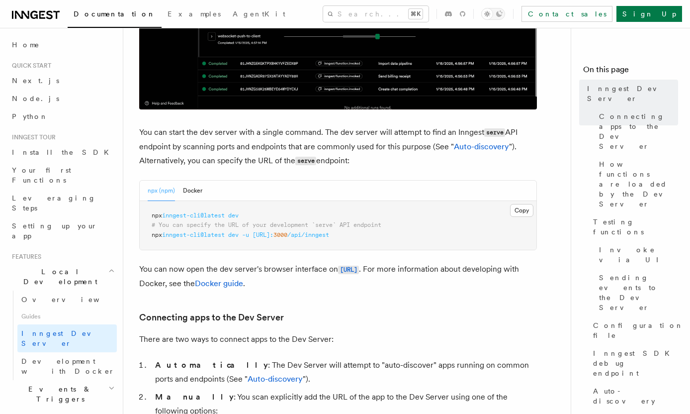
scroll to position [327, 0]
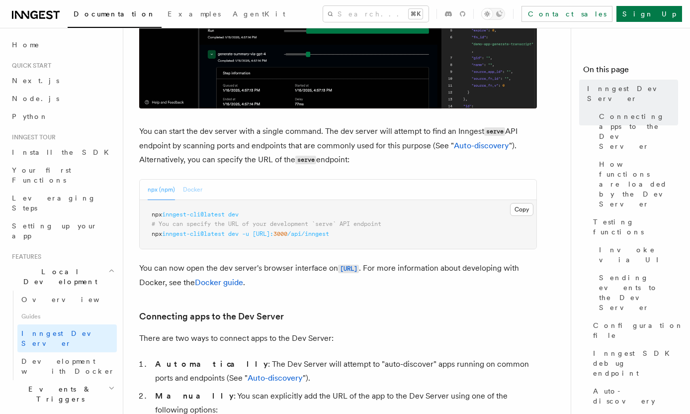
click at [190, 184] on button "Docker" at bounding box center [192, 190] width 19 height 20
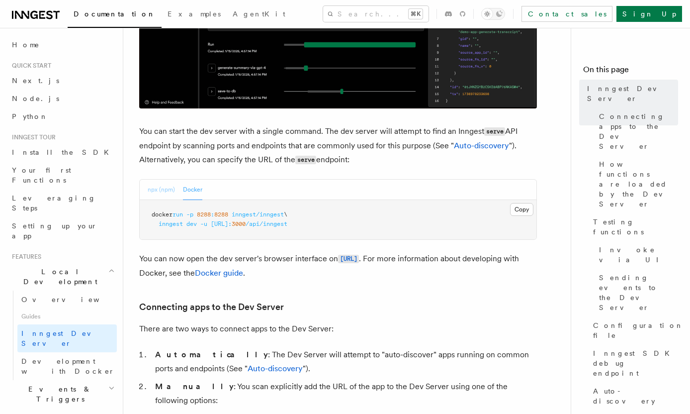
click at [165, 188] on button "npx (npm)" at bounding box center [161, 190] width 27 height 20
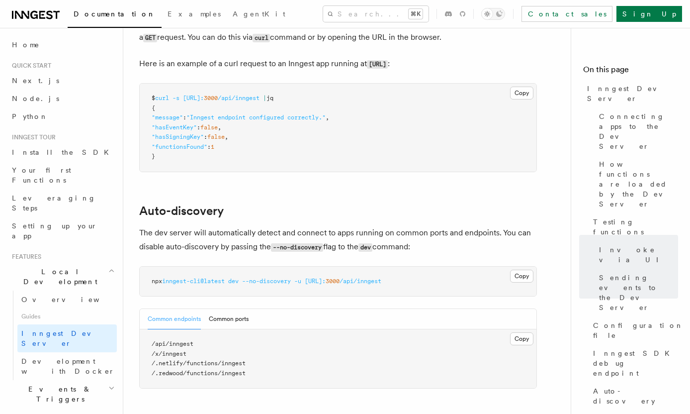
scroll to position [2911, 0]
click at [151, 274] on pre "npx inngest-cli@latest dev --no-discovery -u [URL]: 3000 /api/inngest" at bounding box center [338, 283] width 397 height 30
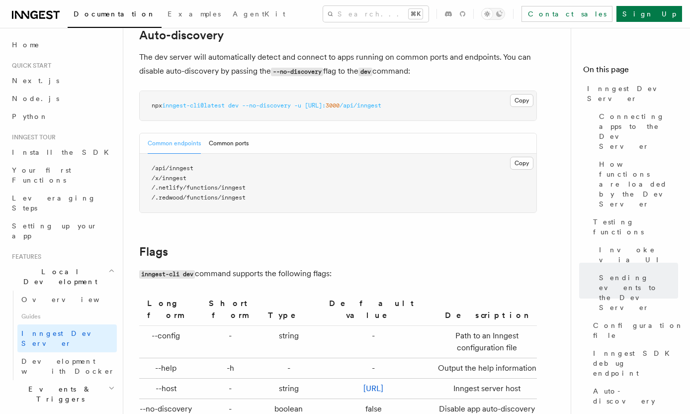
scroll to position [3086, 0]
click at [226, 135] on button "Common ports" at bounding box center [229, 144] width 40 height 20
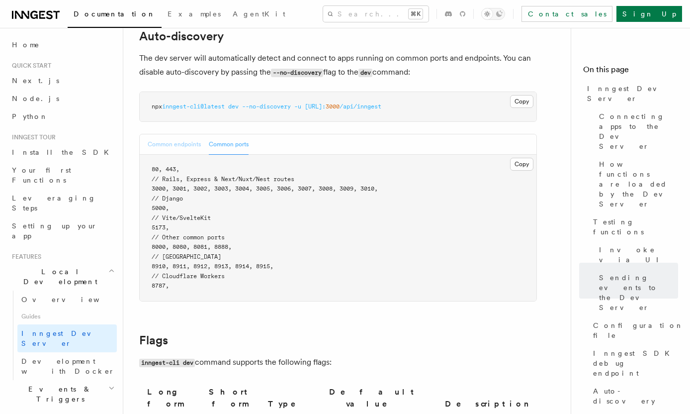
click at [178, 138] on button "Common endpoints" at bounding box center [174, 144] width 53 height 20
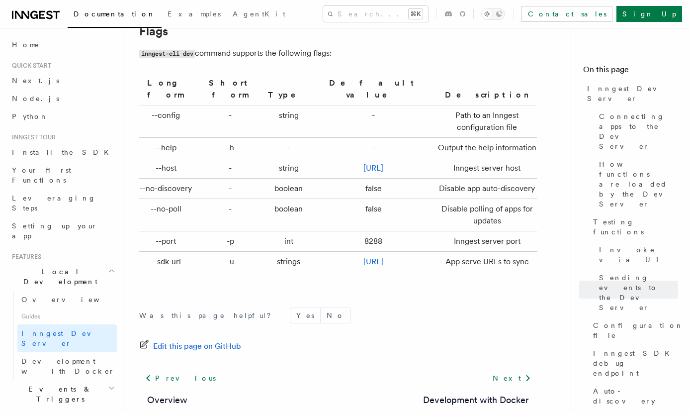
scroll to position [3306, 0]
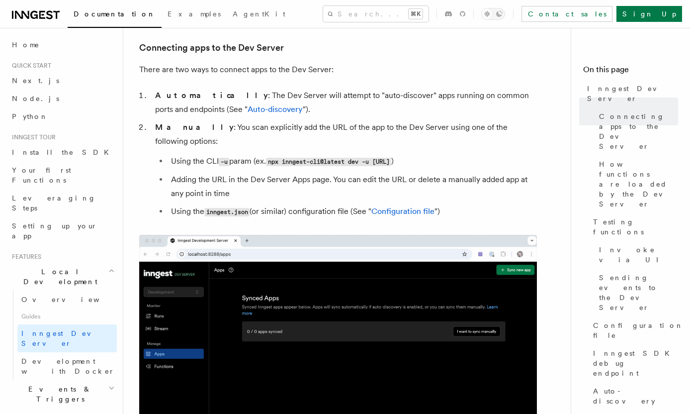
scroll to position [572, 0]
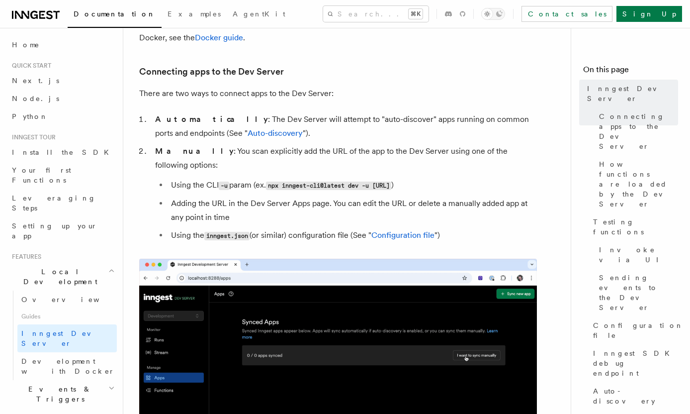
click at [271, 178] on li "Using the CLI -u param (ex. npx inngest-cli@latest dev -u [URL] )" at bounding box center [352, 185] width 369 height 14
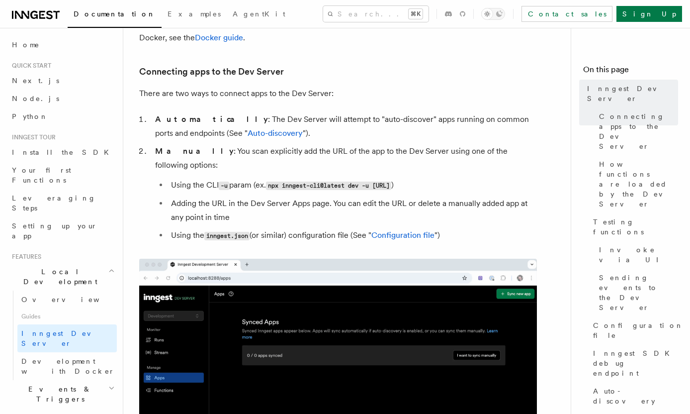
drag, startPoint x: 273, startPoint y: 173, endPoint x: 421, endPoint y: 175, distance: 147.7
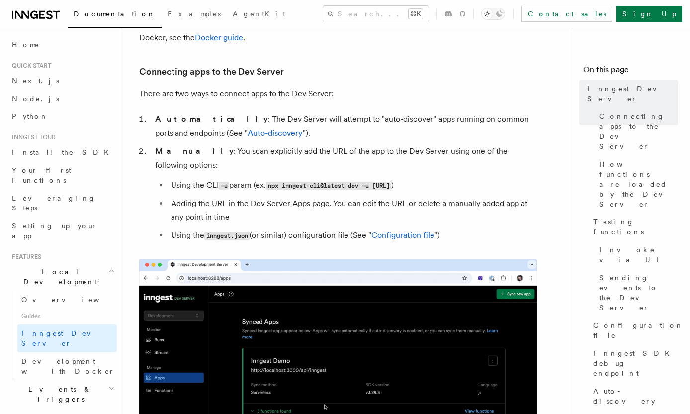
click at [391, 181] on code "npx inngest-cli@latest dev -u http://localhost:3000/api/inngest" at bounding box center [328, 185] width 125 height 8
click at [259, 136] on link "Auto-discovery" at bounding box center [275, 132] width 55 height 9
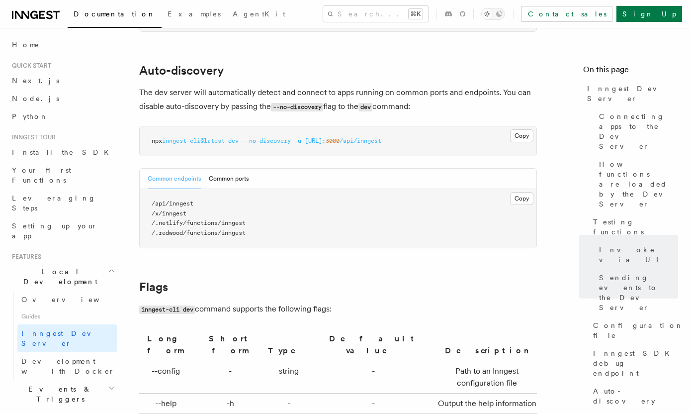
scroll to position [3059, 0]
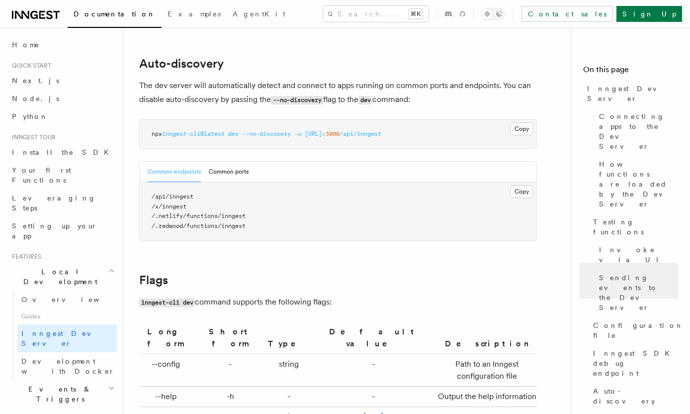
click at [305, 129] on pre "npx inngest-cli@latest dev --no-discovery -u http://localhost: 3000 /api/inngest" at bounding box center [338, 134] width 397 height 30
drag, startPoint x: 303, startPoint y: 125, endPoint x: 436, endPoint y: 127, distance: 133.3
click at [436, 127] on pre "npx inngest-cli@latest dev --no-discovery -u http://localhost: 3000 /api/inngest" at bounding box center [338, 134] width 397 height 30
copy span "-u http://localhost: 3000 /api/inngest"
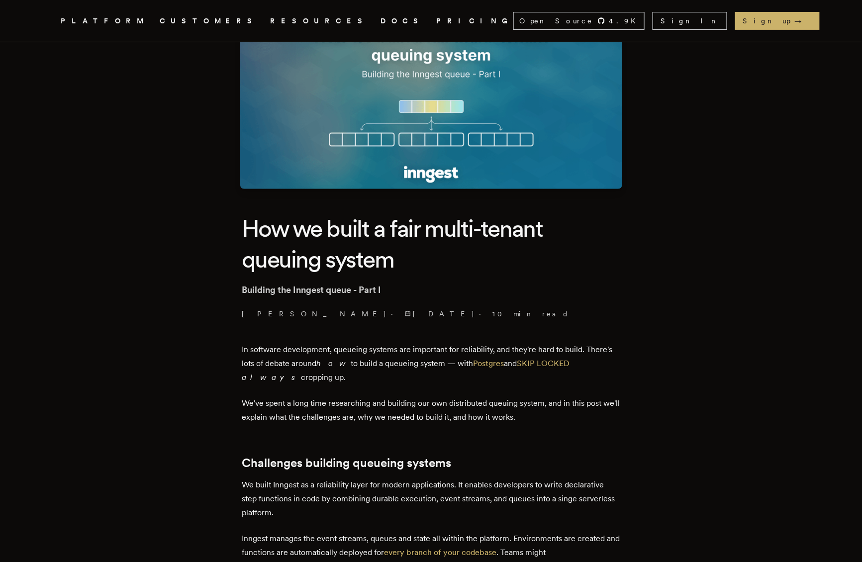
scroll to position [98, 0]
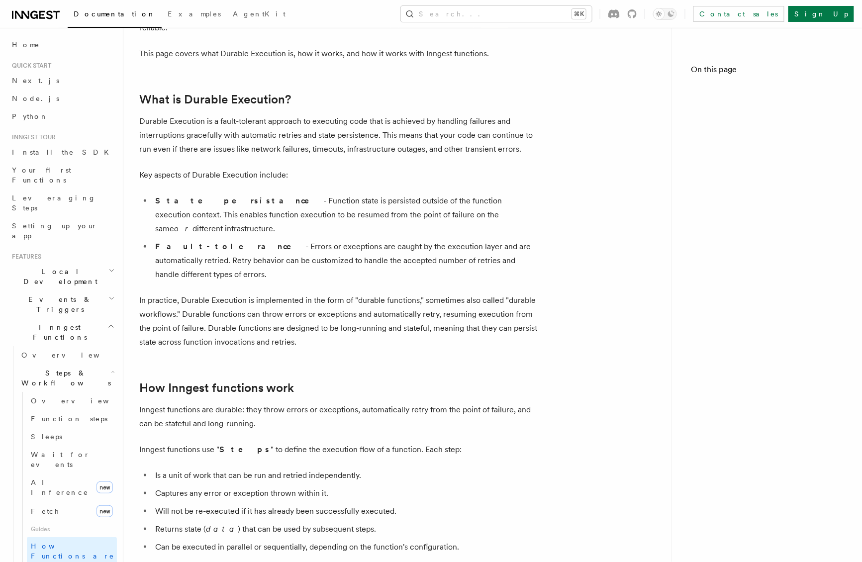
scroll to position [1794, 0]
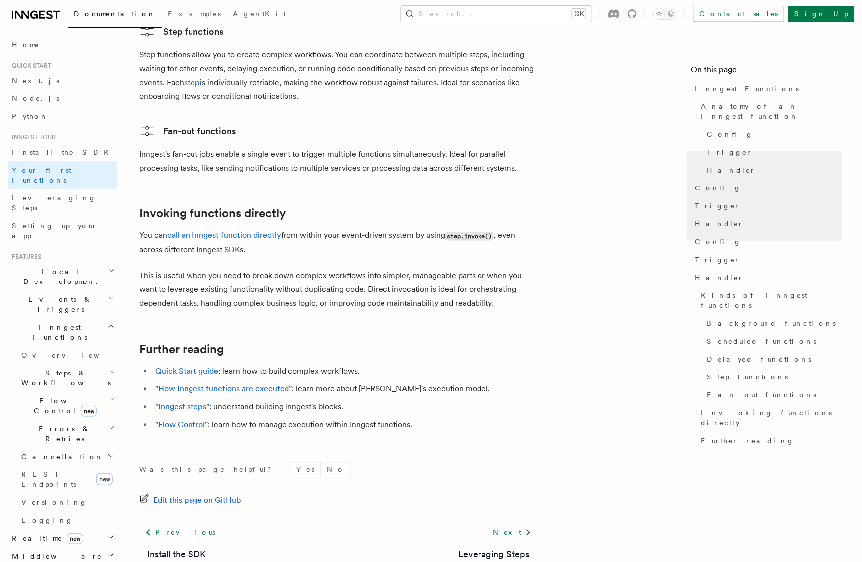
scroll to position [1852, 0]
click at [528, 522] on link "Next" at bounding box center [512, 531] width 50 height 18
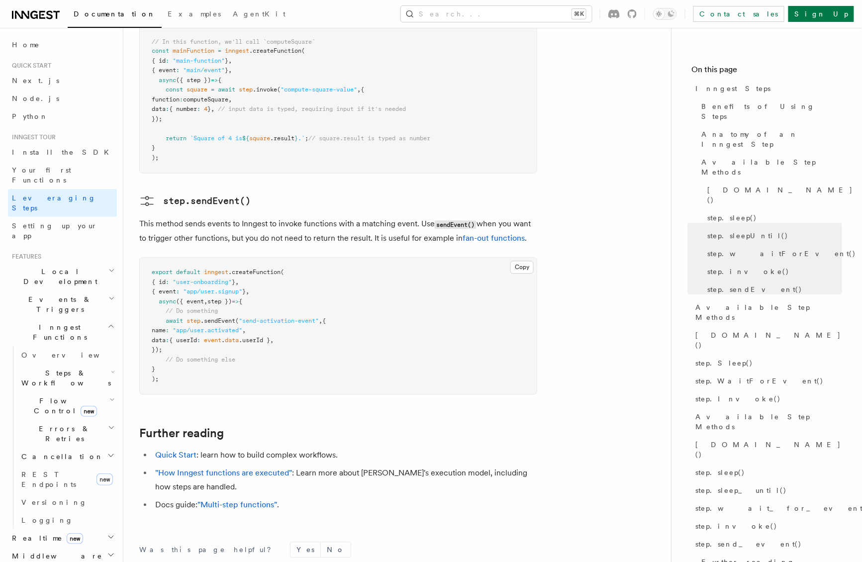
scroll to position [1987, 0]
click at [40, 222] on span "Setting up your app" at bounding box center [55, 231] width 86 height 18
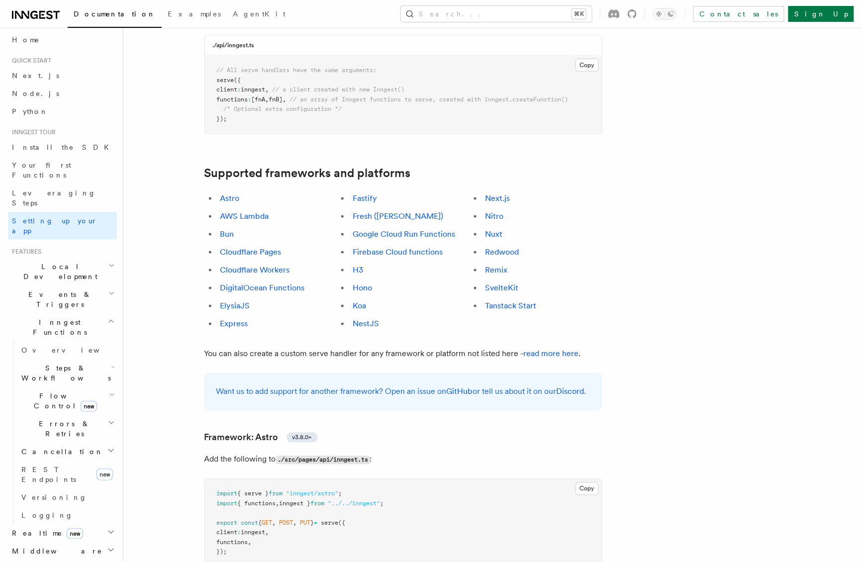
scroll to position [487, 0]
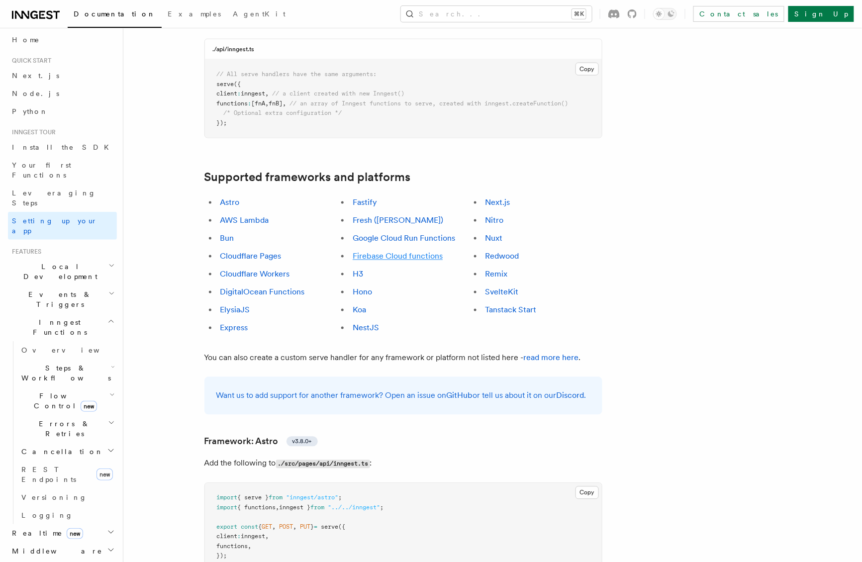
click at [373, 252] on link "Firebase Cloud functions" at bounding box center [398, 256] width 90 height 9
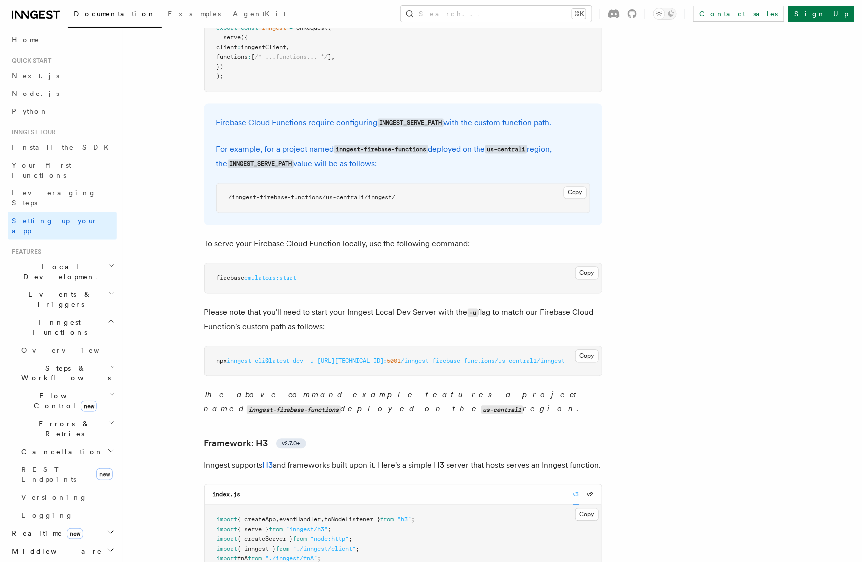
scroll to position [4554, 0]
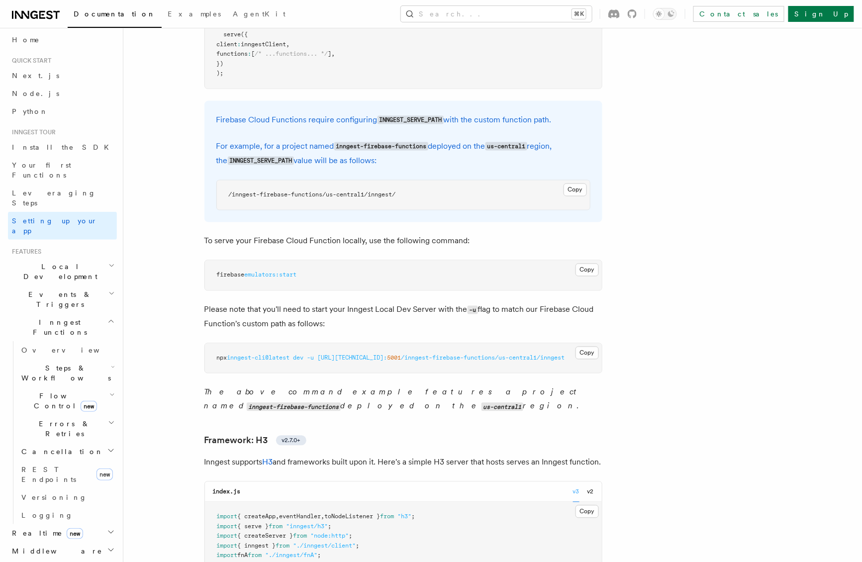
click at [77, 258] on h2 "Local Development" at bounding box center [62, 272] width 109 height 28
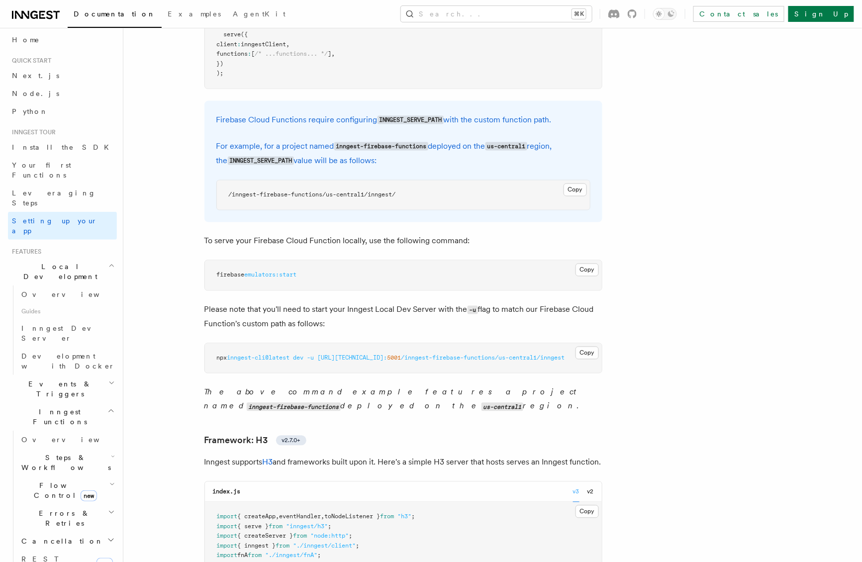
click at [60, 262] on span "Local Development" at bounding box center [58, 272] width 100 height 20
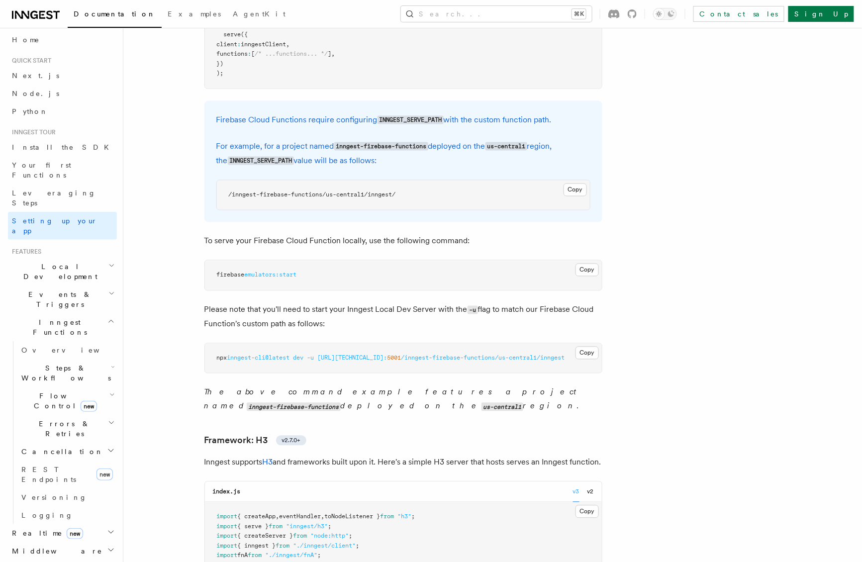
click at [63, 289] on span "Events & Triggers" at bounding box center [58, 299] width 100 height 20
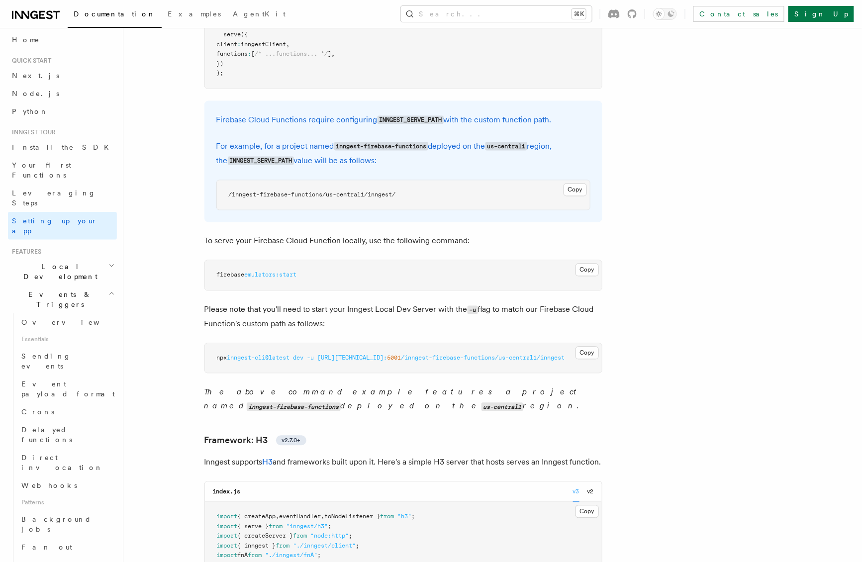
click at [63, 289] on span "Events & Triggers" at bounding box center [58, 299] width 100 height 20
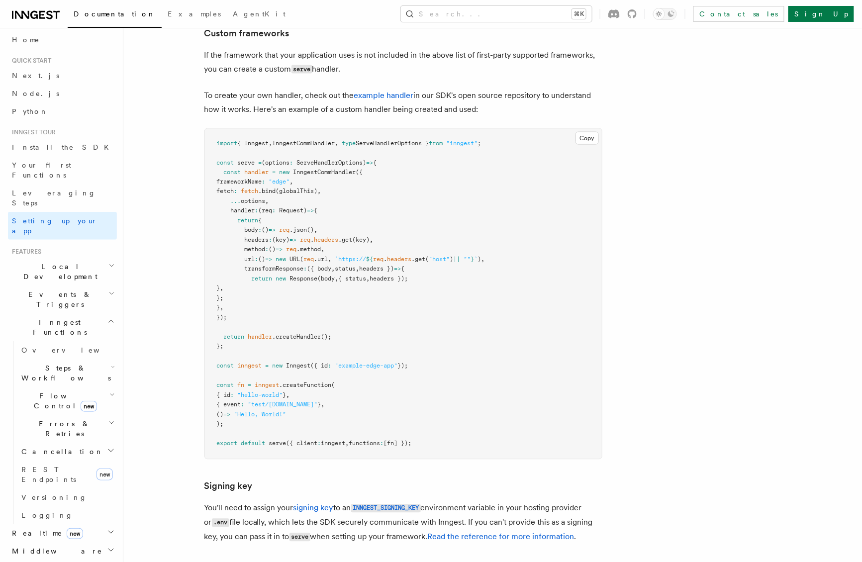
scroll to position [8951, 0]
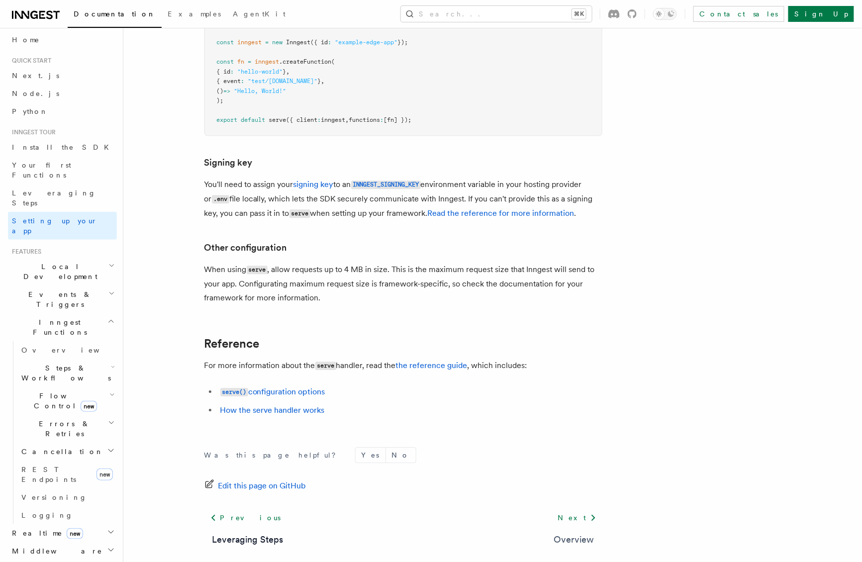
click at [578, 533] on link "Overview" at bounding box center [574, 540] width 40 height 14
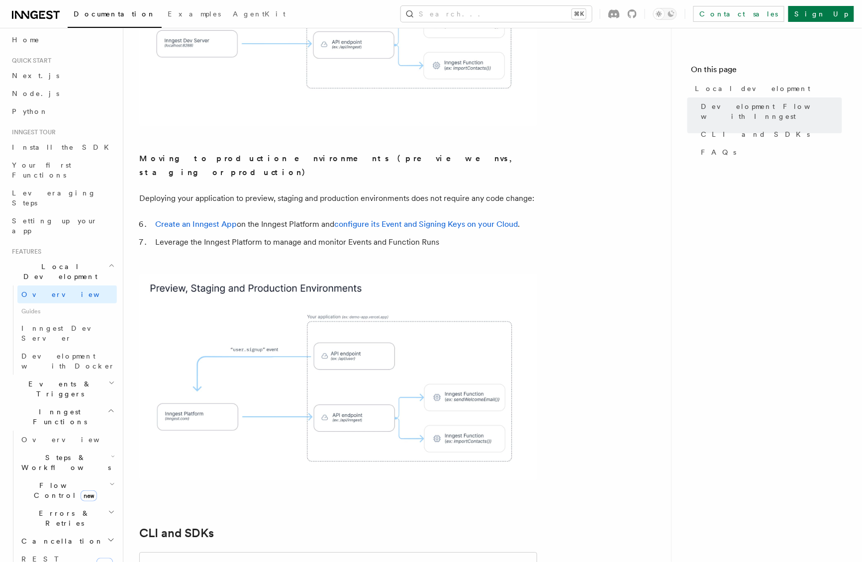
scroll to position [833, 0]
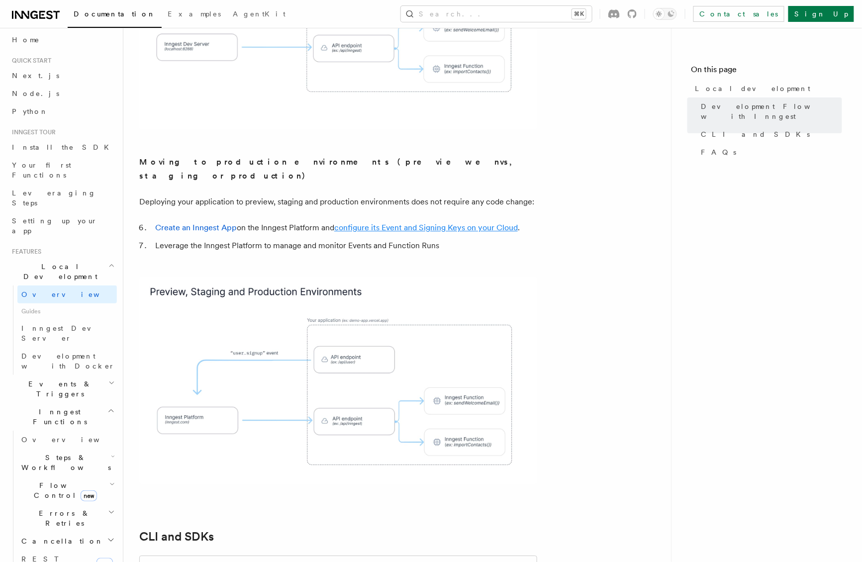
click at [383, 223] on link "configure its Event and Signing Keys on your Cloud" at bounding box center [425, 227] width 183 height 9
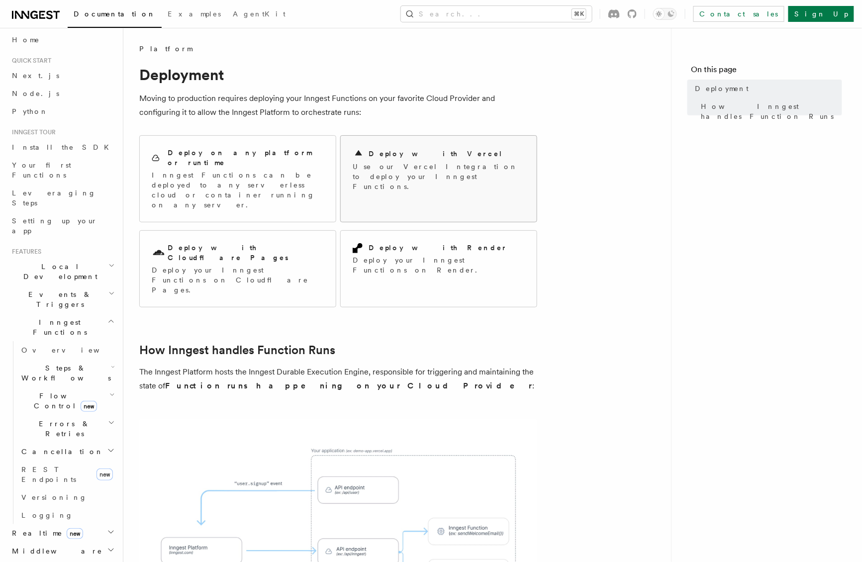
click at [361, 180] on p "Use our Vercel Integration to deploy your Inngest Functions." at bounding box center [439, 177] width 172 height 30
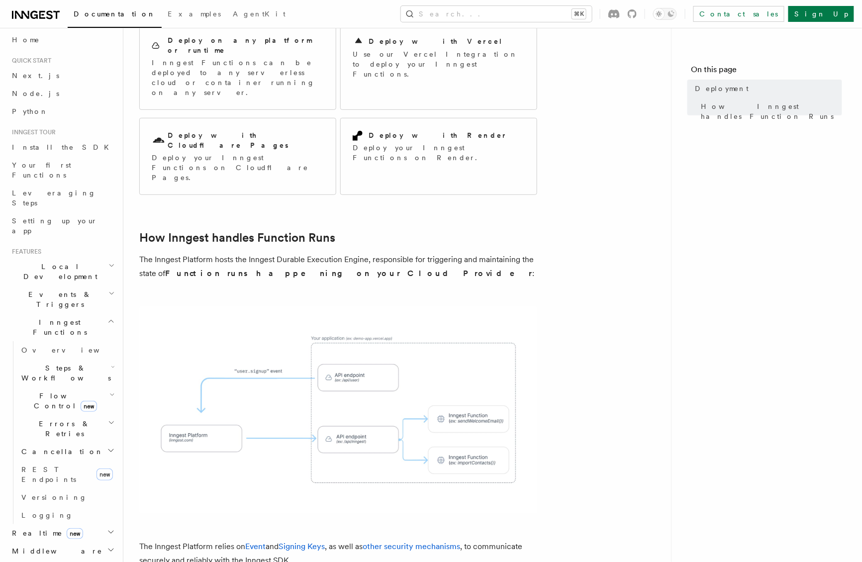
scroll to position [30, 0]
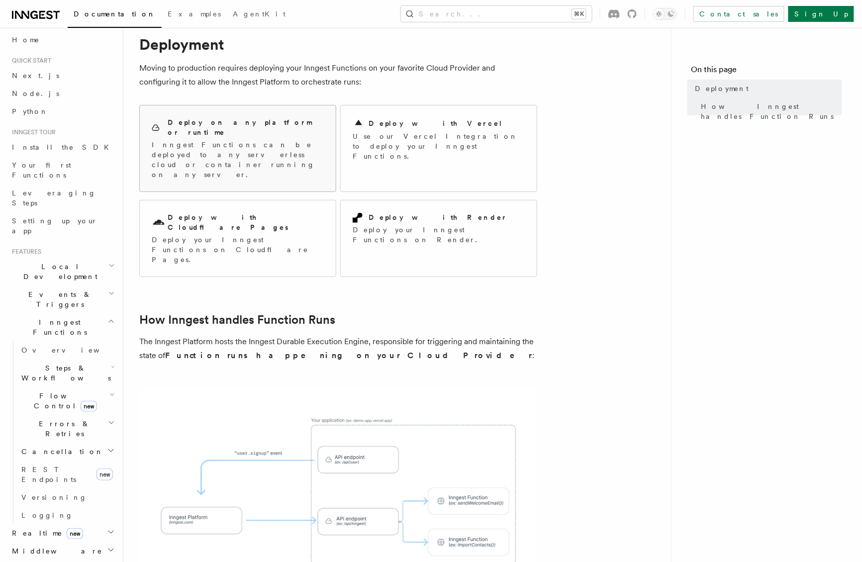
click at [259, 140] on p "Inngest Functions can be deployed to any serverless cloud or container running …" at bounding box center [238, 160] width 172 height 40
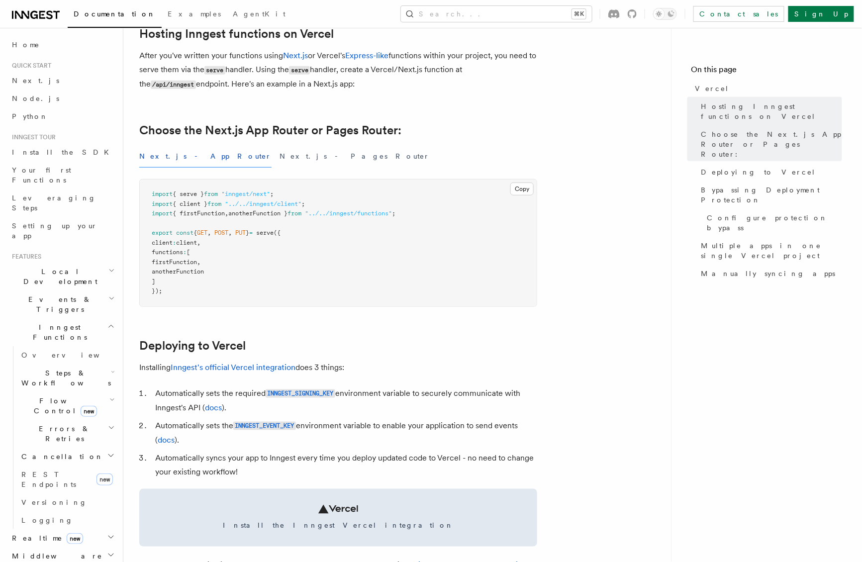
scroll to position [169, 0]
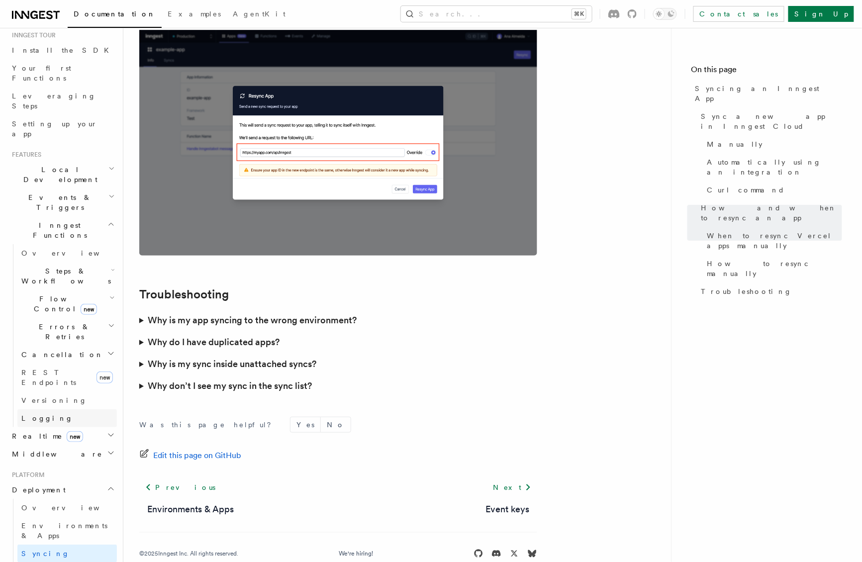
scroll to position [149, 0]
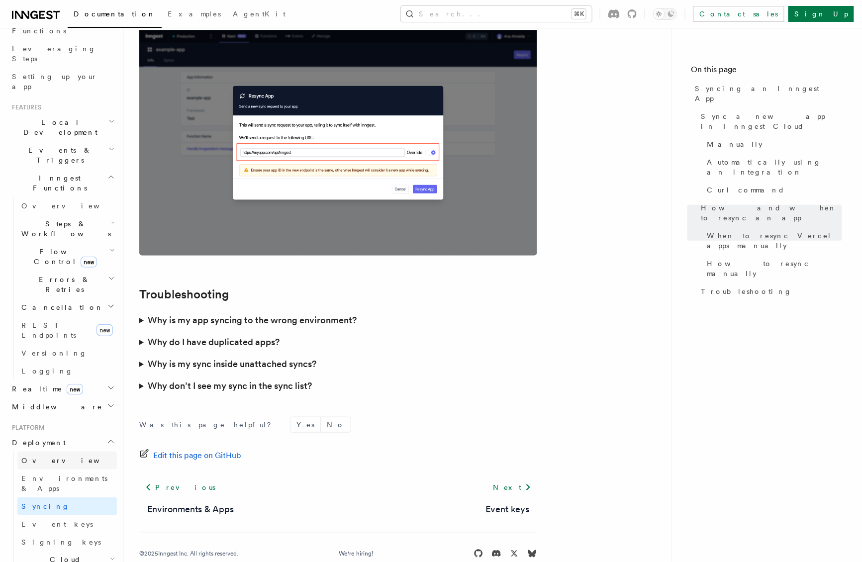
click at [38, 452] on link "Overview" at bounding box center [66, 461] width 99 height 18
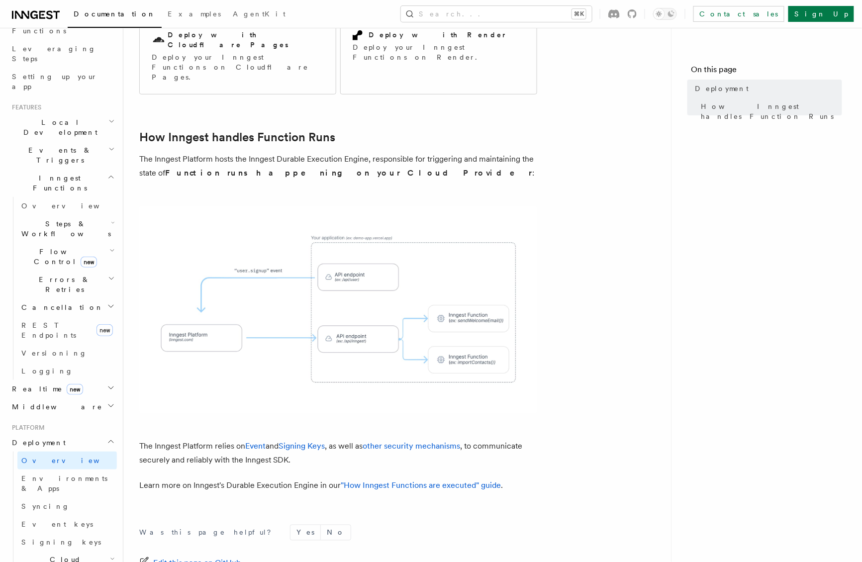
scroll to position [286, 0]
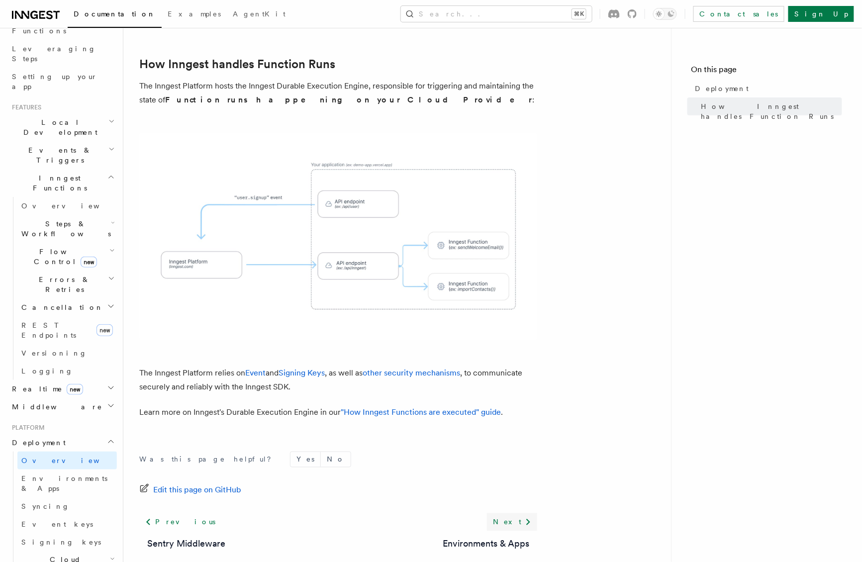
click at [529, 516] on icon at bounding box center [528, 522] width 12 height 12
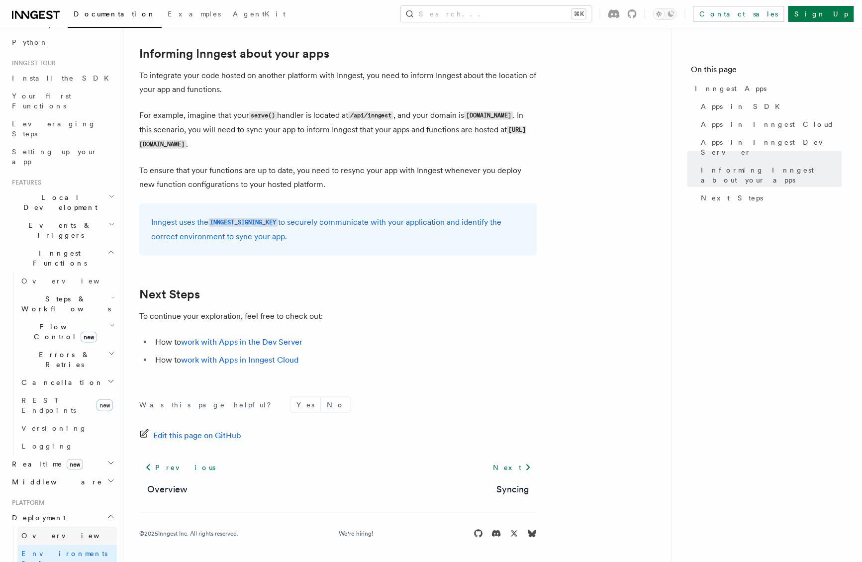
scroll to position [75, 0]
click at [520, 471] on link "Next" at bounding box center [512, 467] width 50 height 18
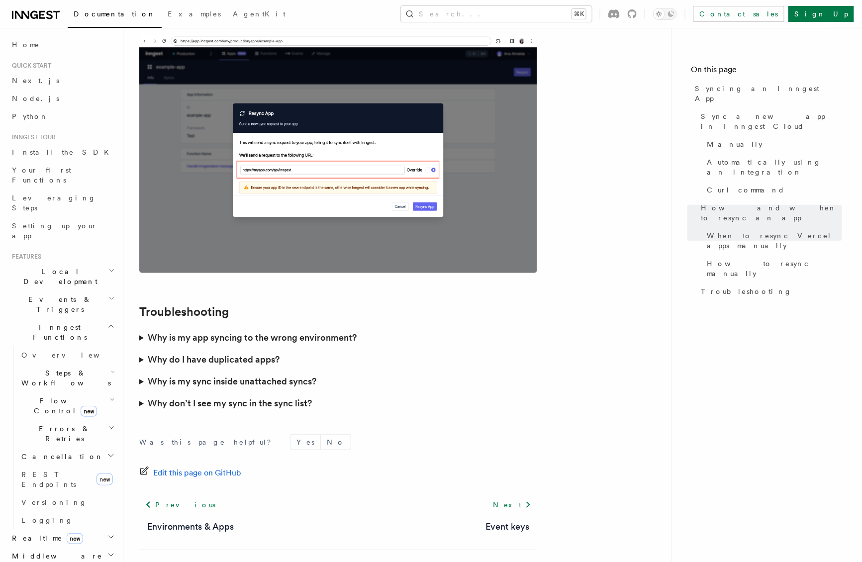
scroll to position [2740, 0]
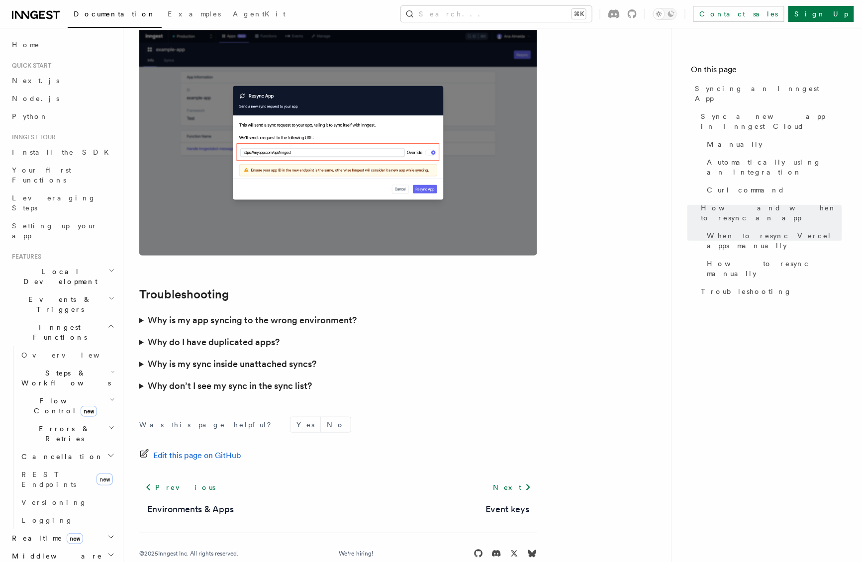
click at [520, 478] on link "Next" at bounding box center [512, 487] width 50 height 18
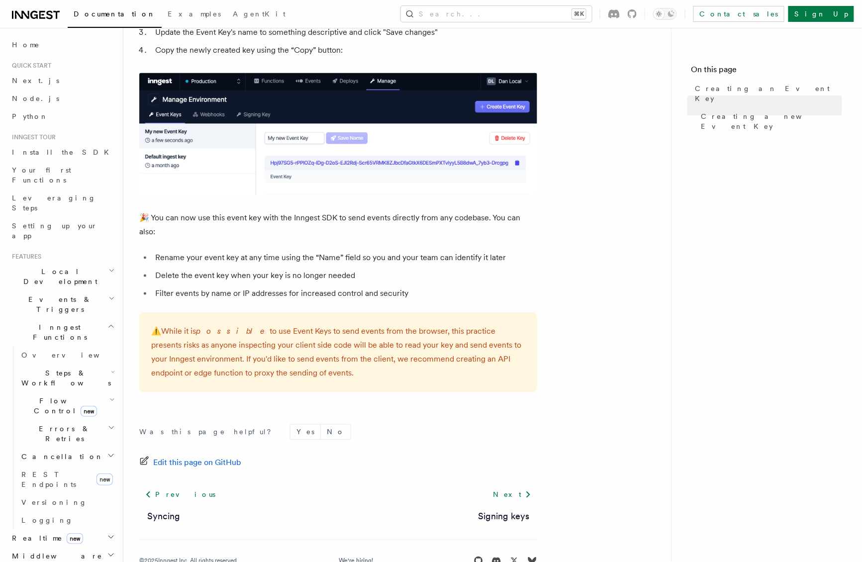
scroll to position [560, 0]
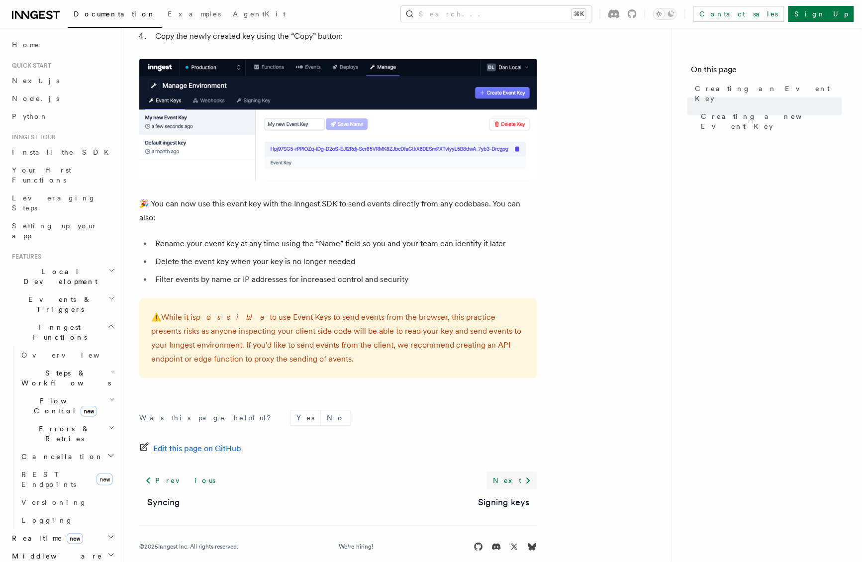
click at [517, 474] on link "Next" at bounding box center [512, 481] width 50 height 18
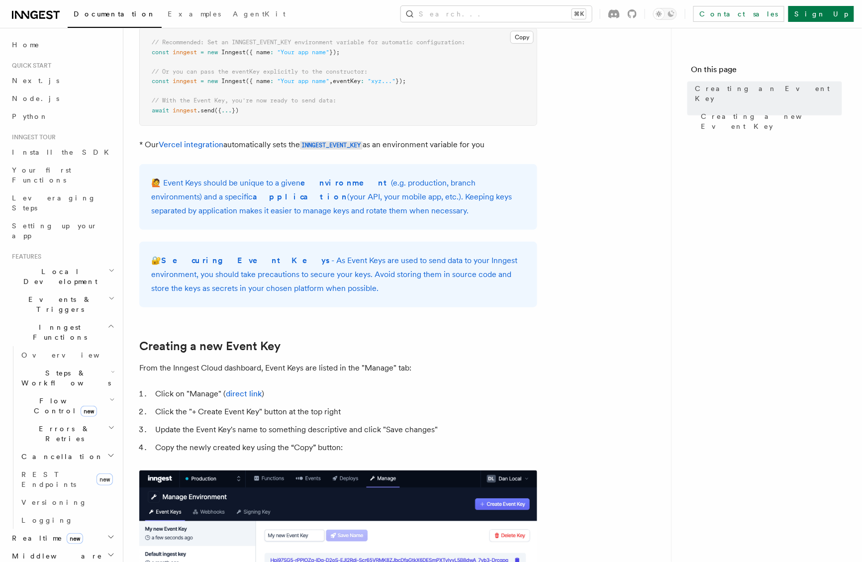
scroll to position [0, 0]
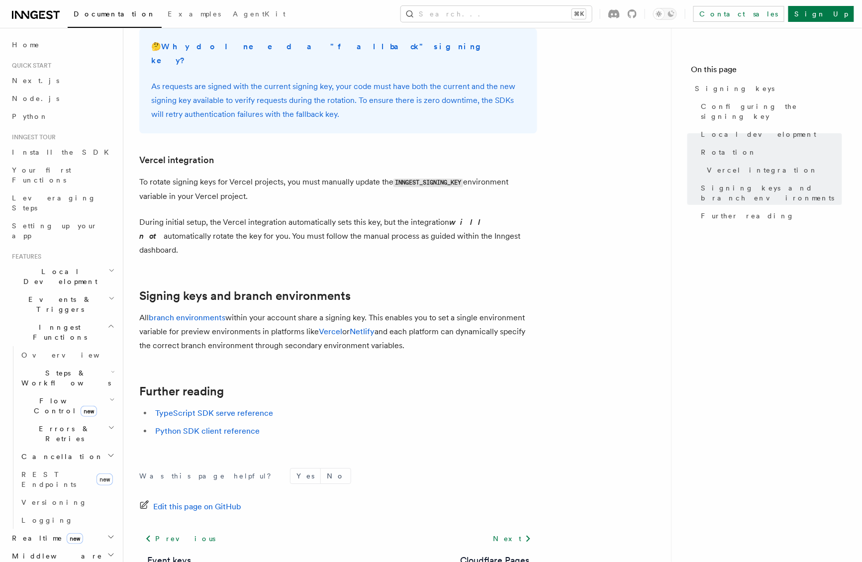
scroll to position [940, 0]
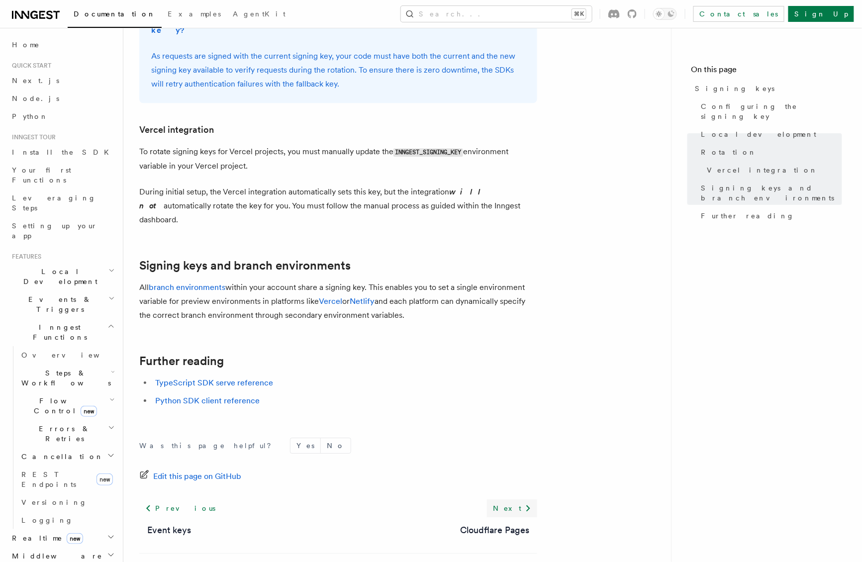
click at [512, 499] on link "Next" at bounding box center [512, 508] width 50 height 18
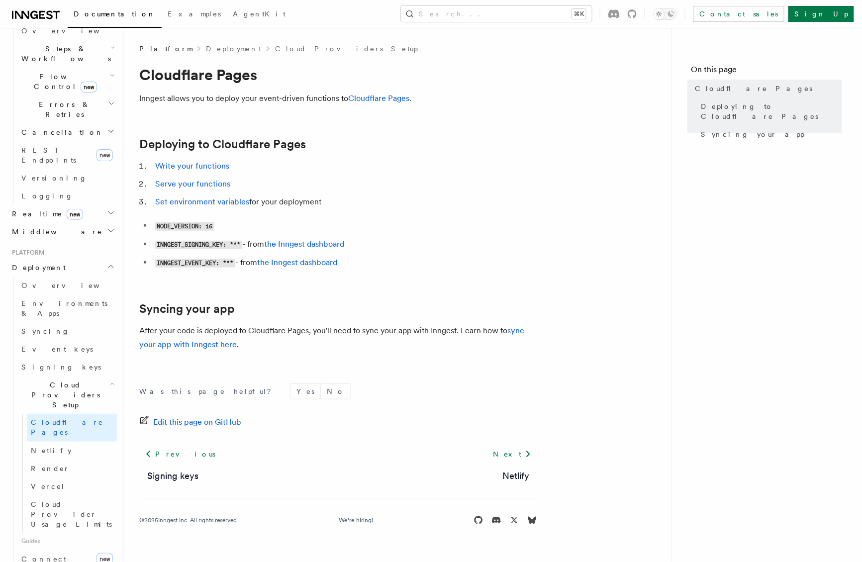
scroll to position [337, 0]
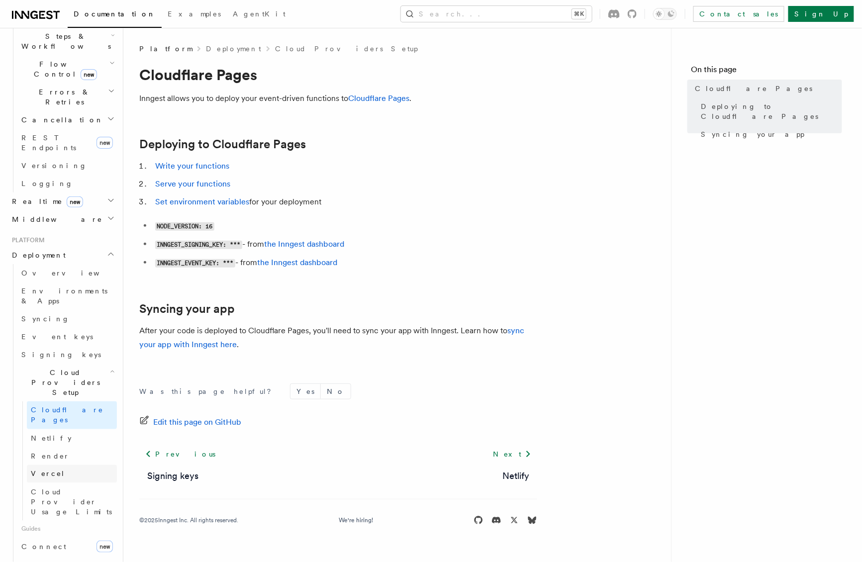
click at [37, 470] on span "Vercel" at bounding box center [48, 474] width 34 height 8
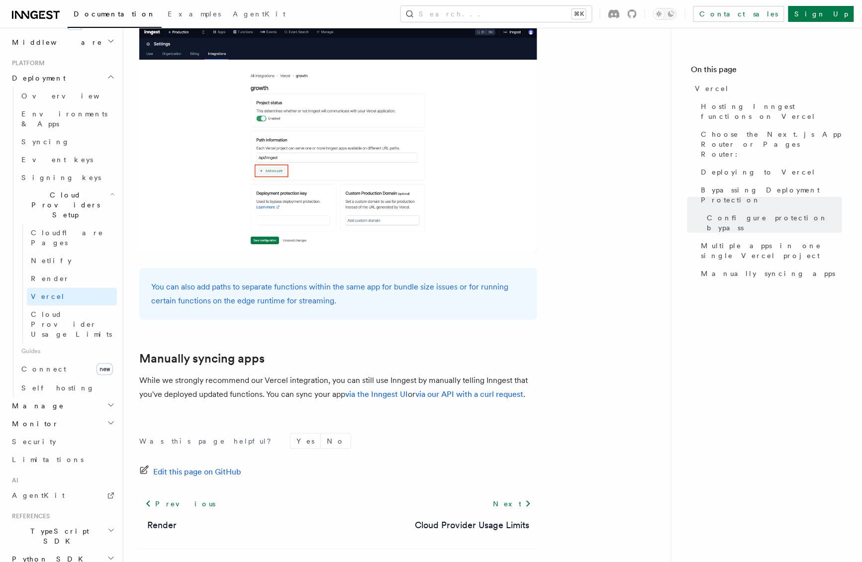
scroll to position [1519, 0]
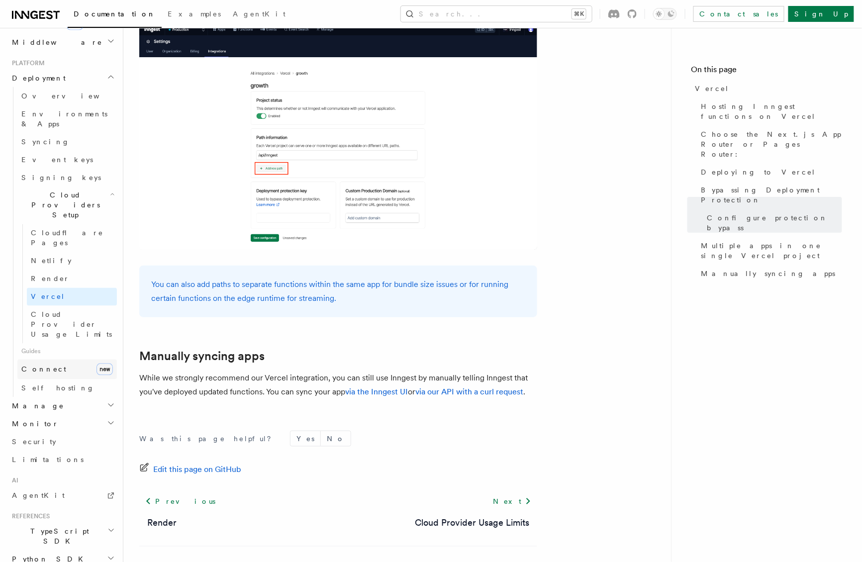
click at [54, 360] on link "Connect new" at bounding box center [66, 370] width 99 height 20
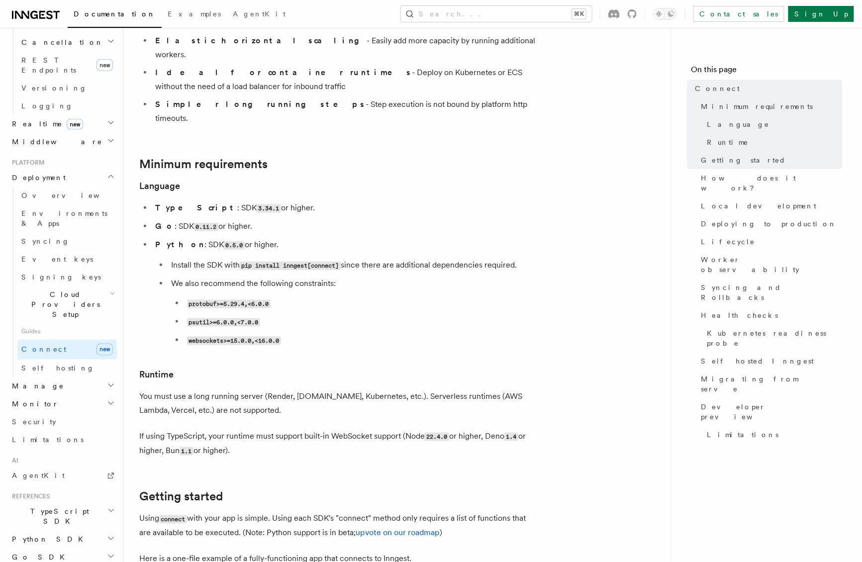
scroll to position [210, 0]
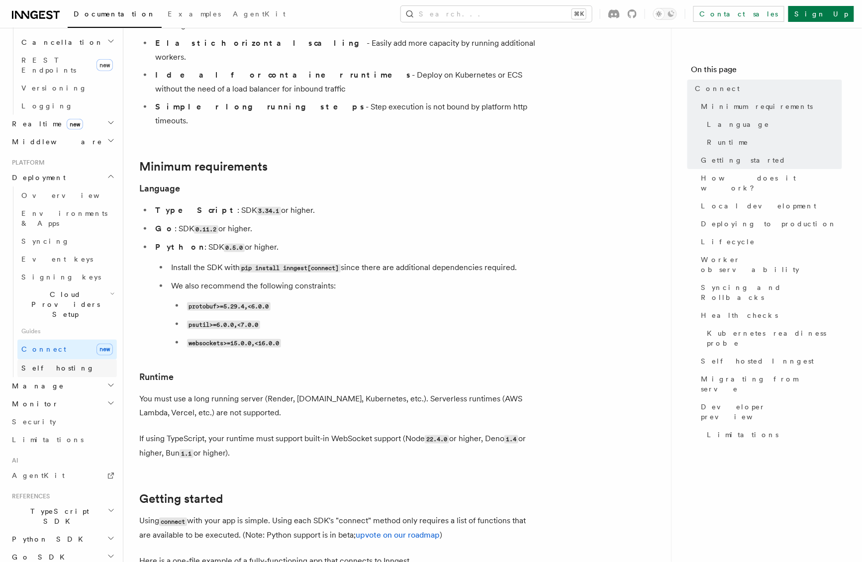
click at [70, 360] on link "Self hosting" at bounding box center [66, 369] width 99 height 18
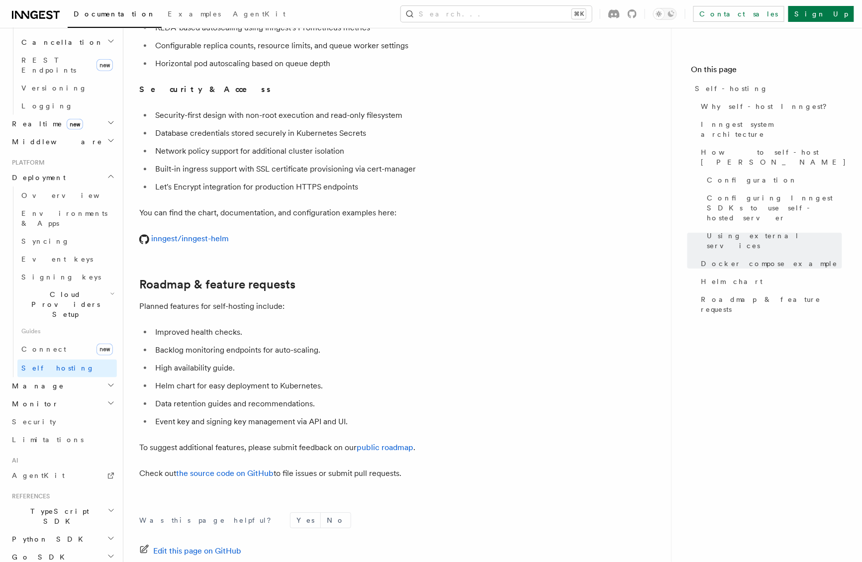
scroll to position [3706, 0]
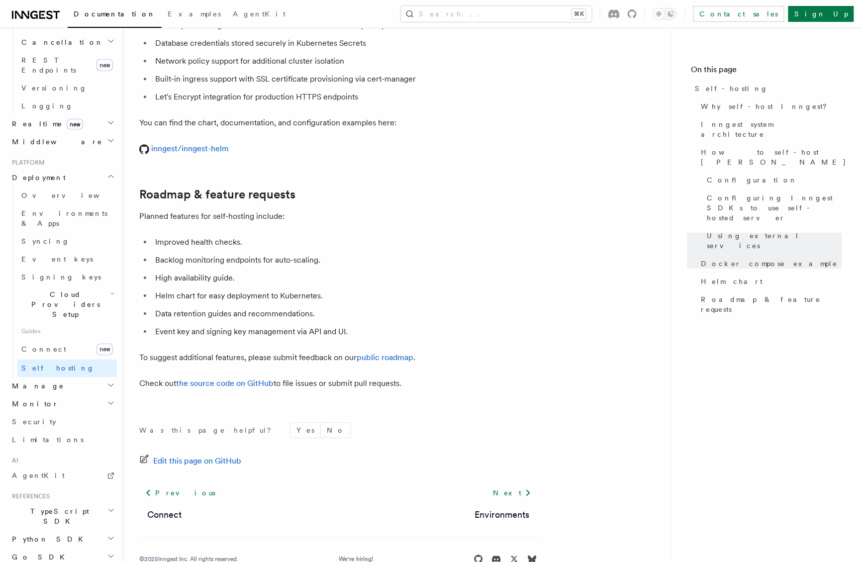
click at [66, 377] on h2 "Manage" at bounding box center [62, 386] width 109 height 18
click at [64, 395] on link "Environments" at bounding box center [66, 404] width 99 height 18
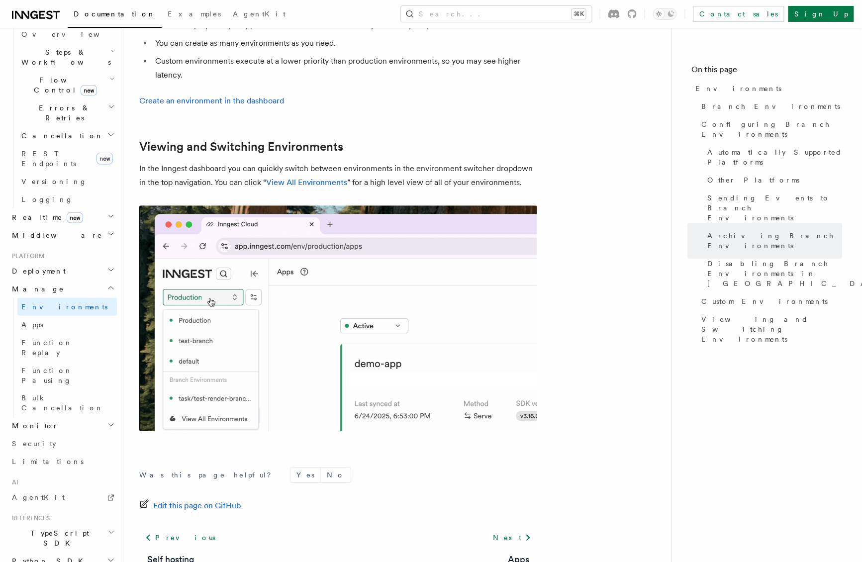
scroll to position [2239, 0]
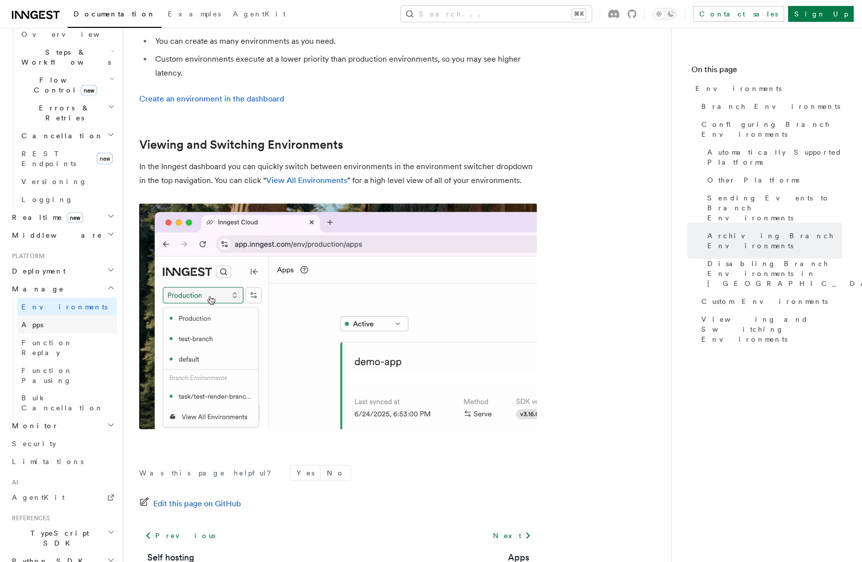
click at [68, 316] on link "Apps" at bounding box center [66, 325] width 99 height 18
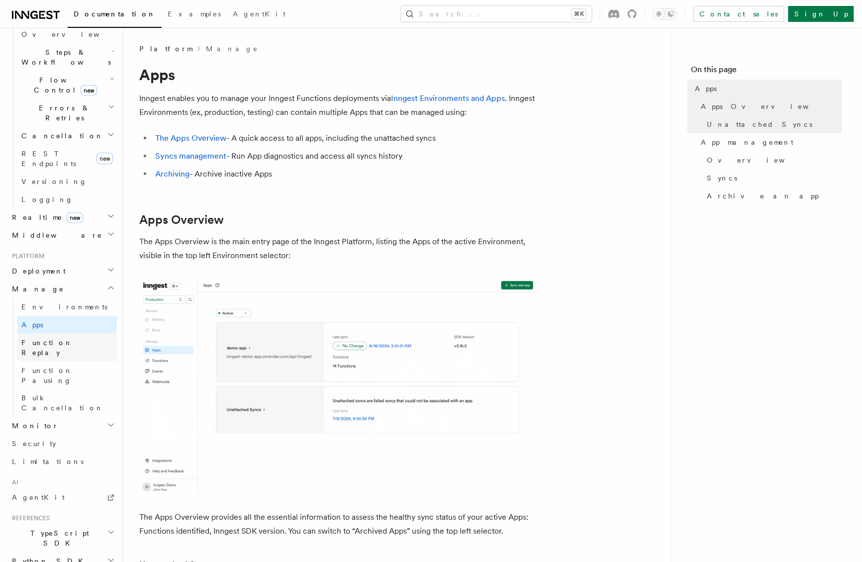
click at [65, 339] on span "Function Replay" at bounding box center [46, 348] width 51 height 18
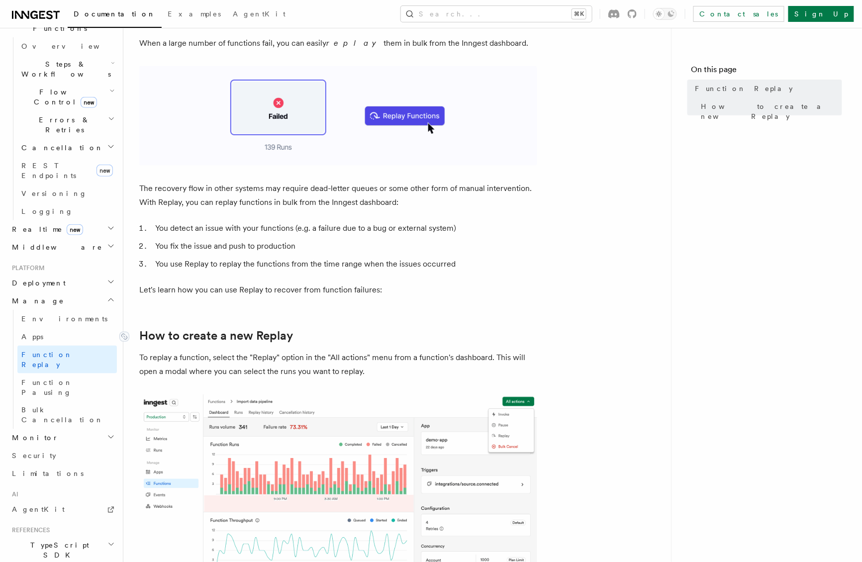
scroll to position [83, 0]
click at [51, 429] on h2 "Monitor" at bounding box center [62, 438] width 109 height 18
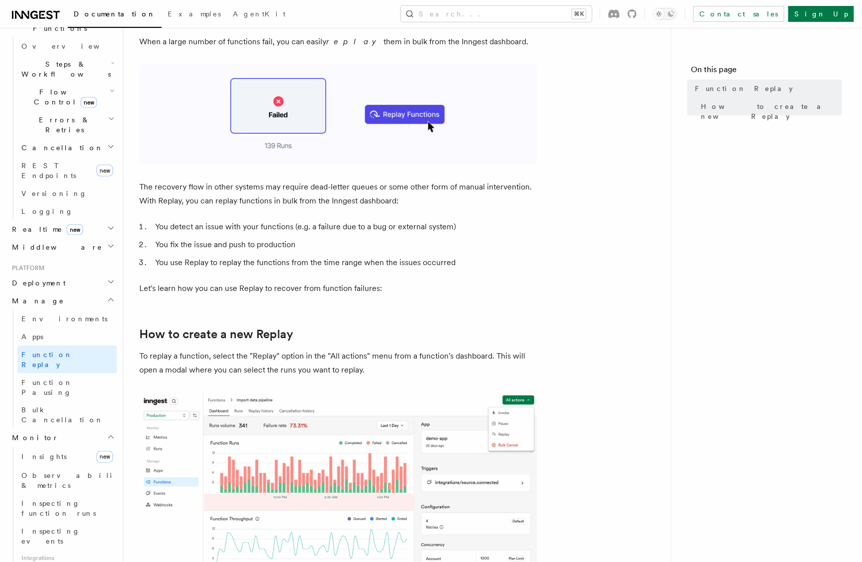
click at [51, 429] on h2 "Monitor" at bounding box center [62, 438] width 109 height 18
click at [50, 447] on link "Insights new" at bounding box center [66, 457] width 99 height 20
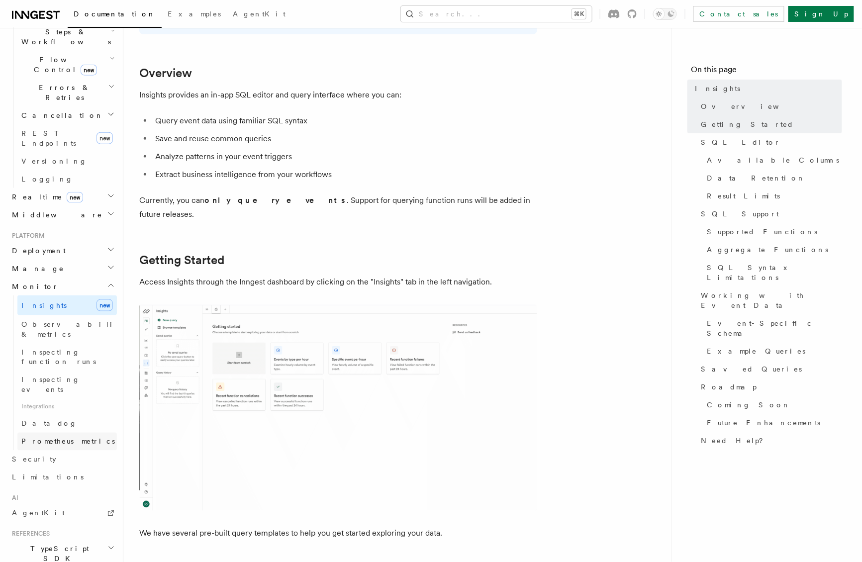
scroll to position [348, 0]
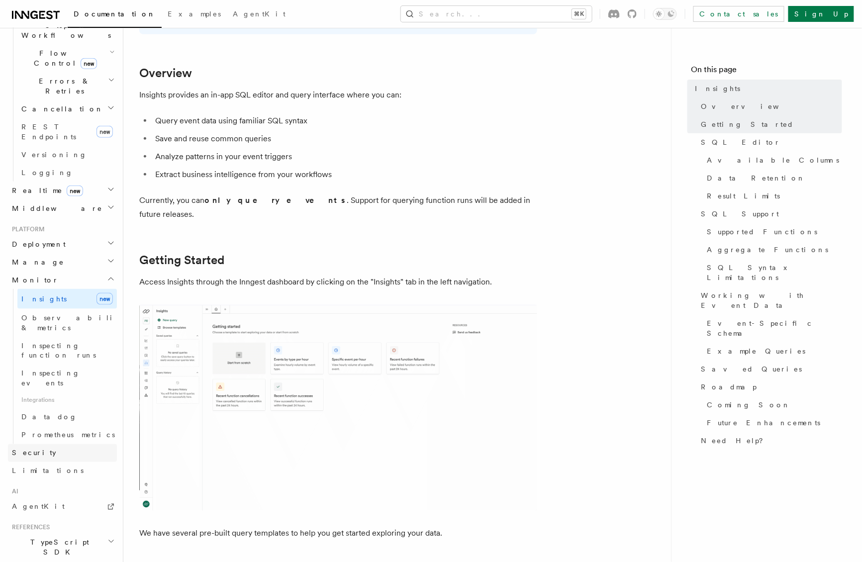
click at [46, 444] on link "Security" at bounding box center [62, 453] width 109 height 18
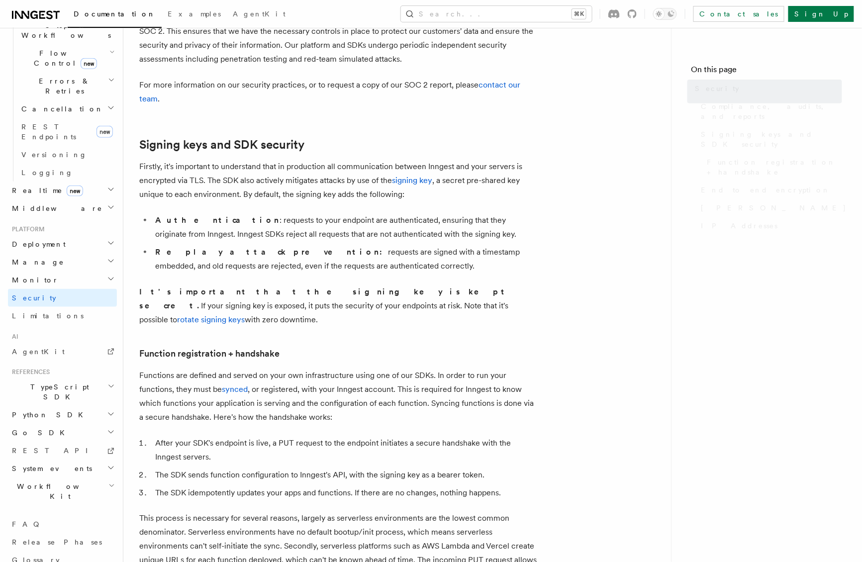
scroll to position [253, 0]
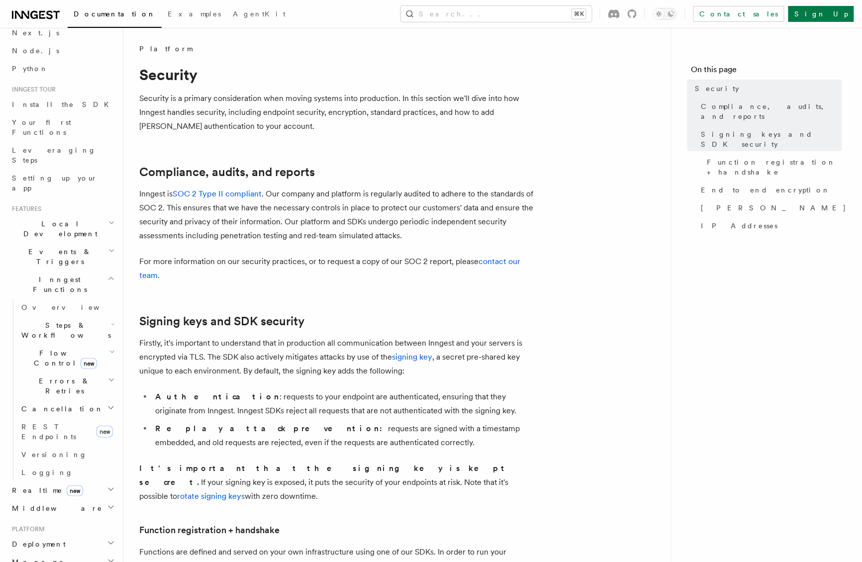
scroll to position [0, 0]
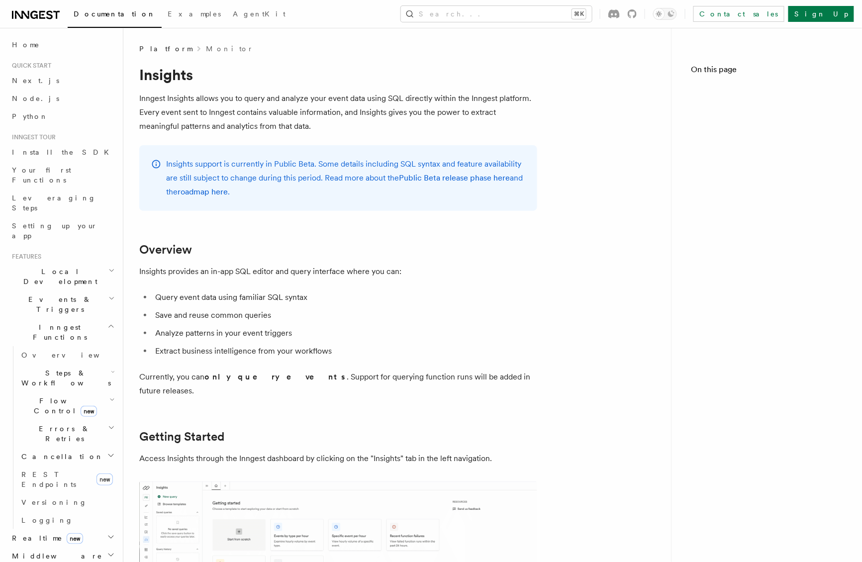
scroll to position [177, 0]
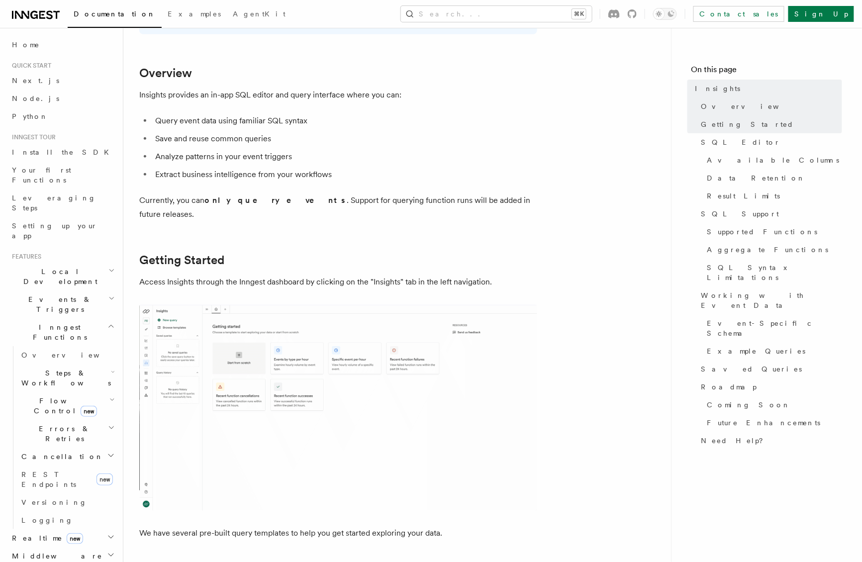
scroll to position [83, 0]
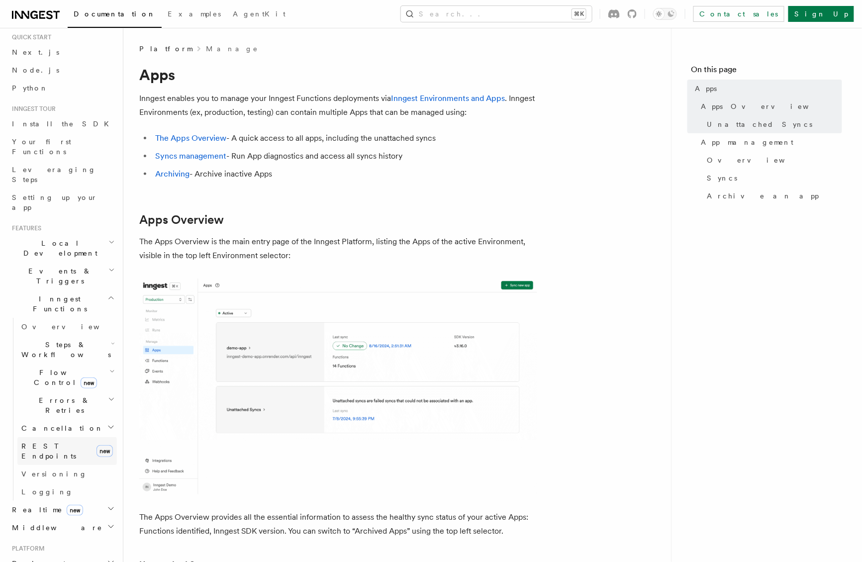
scroll to position [29, 0]
click at [51, 237] on span "Local Development" at bounding box center [58, 247] width 100 height 20
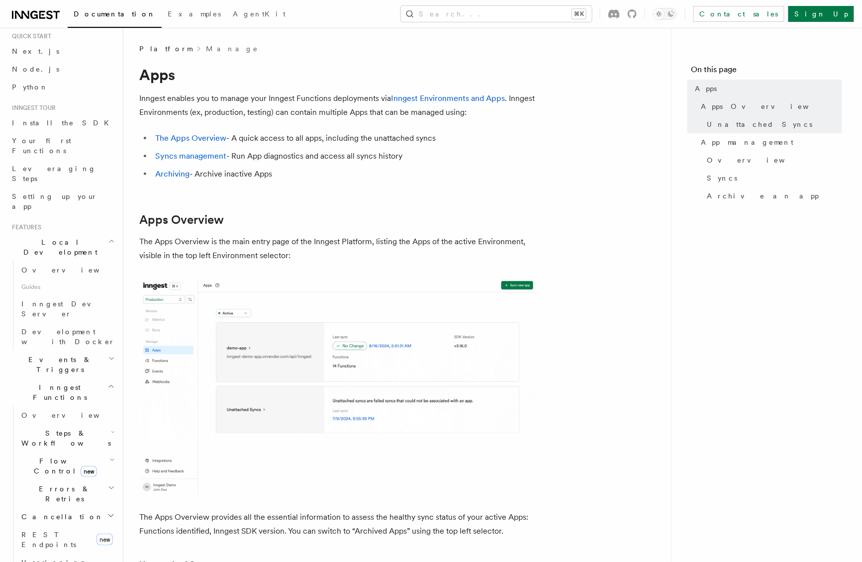
click at [51, 237] on span "Local Development" at bounding box center [58, 247] width 100 height 20
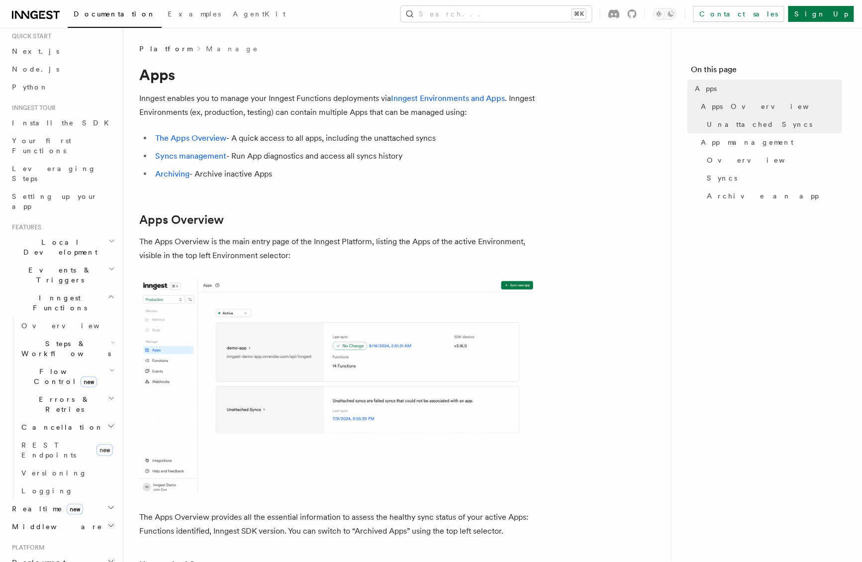
click at [48, 265] on span "Events & Triggers" at bounding box center [58, 275] width 100 height 20
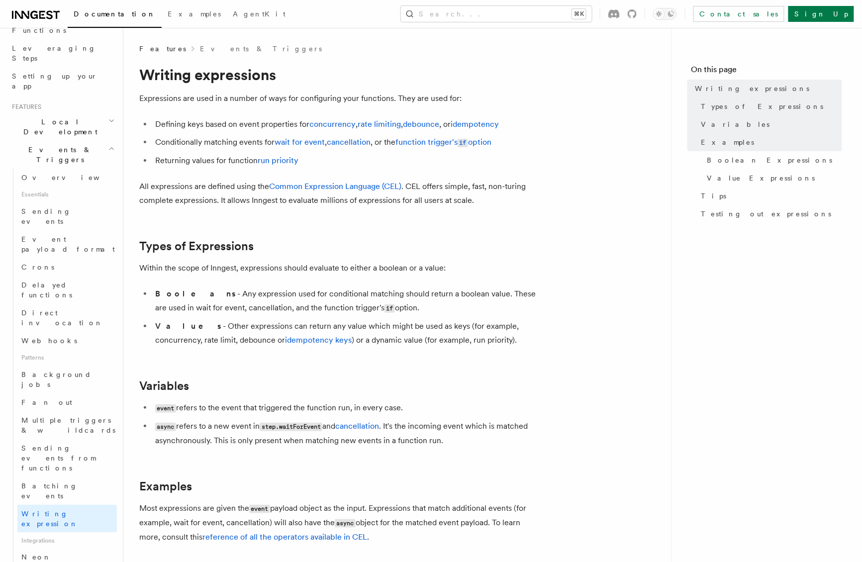
scroll to position [159, 0]
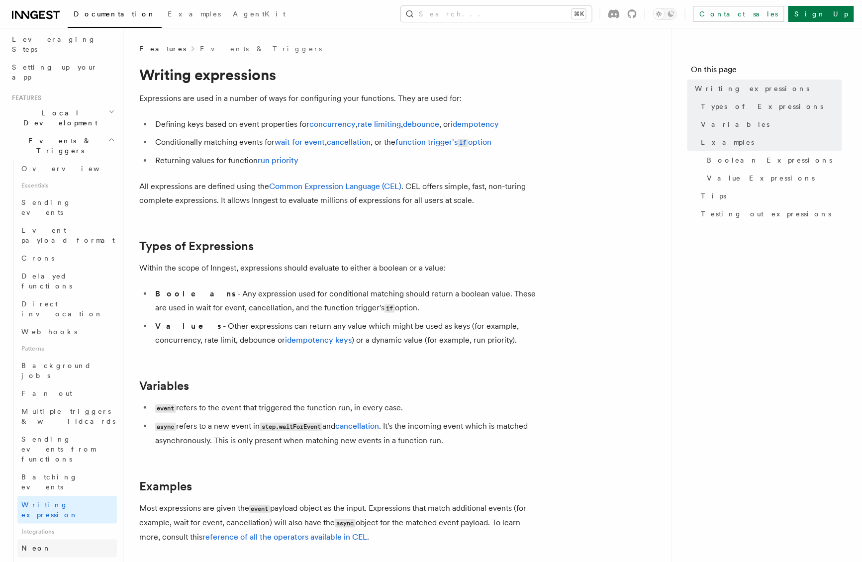
click at [34, 544] on span "Neon" at bounding box center [36, 548] width 30 height 8
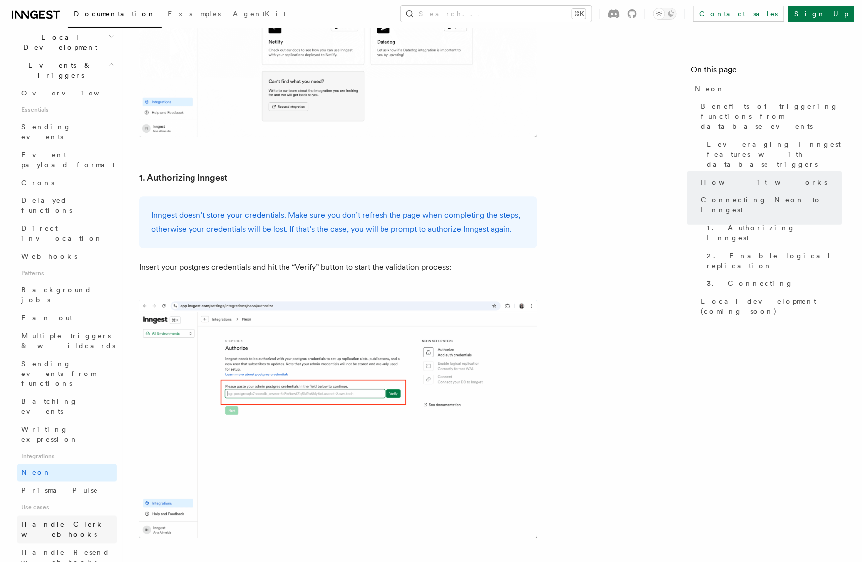
scroll to position [236, 0]
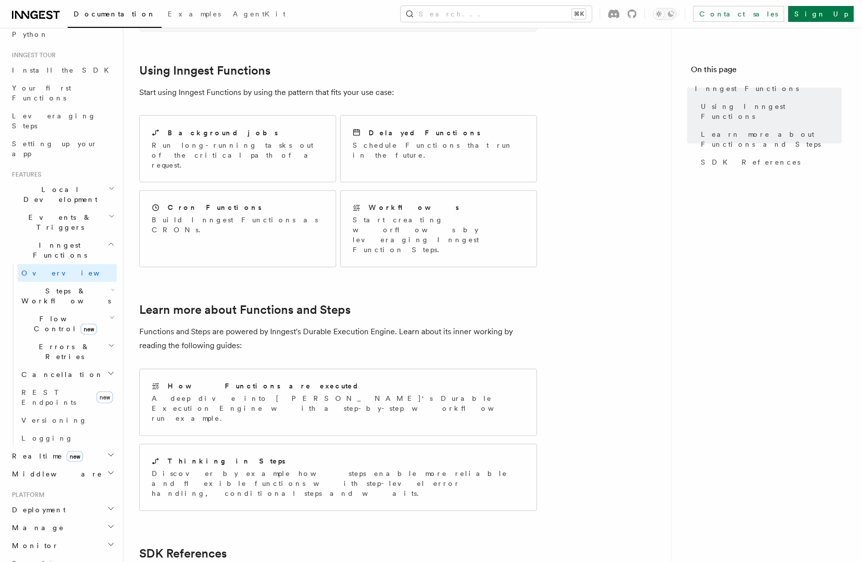
scroll to position [624, 0]
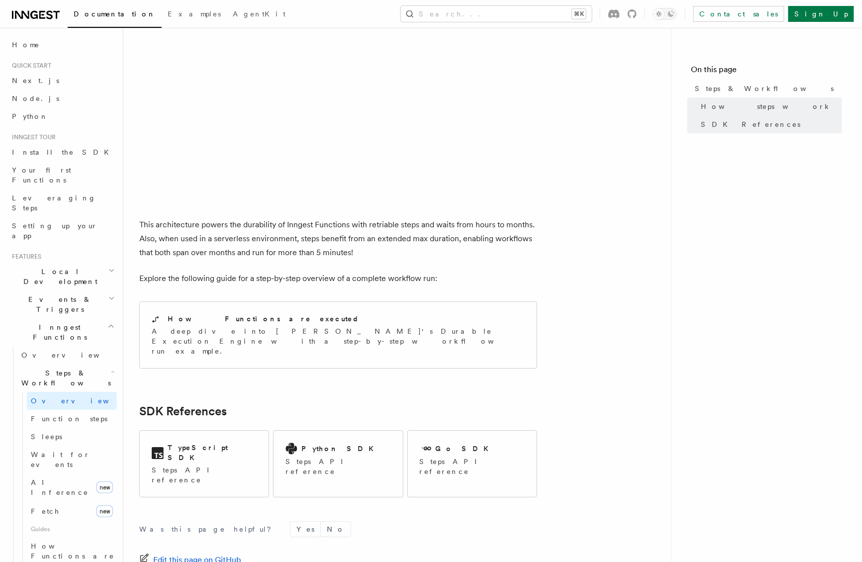
scroll to position [889, 0]
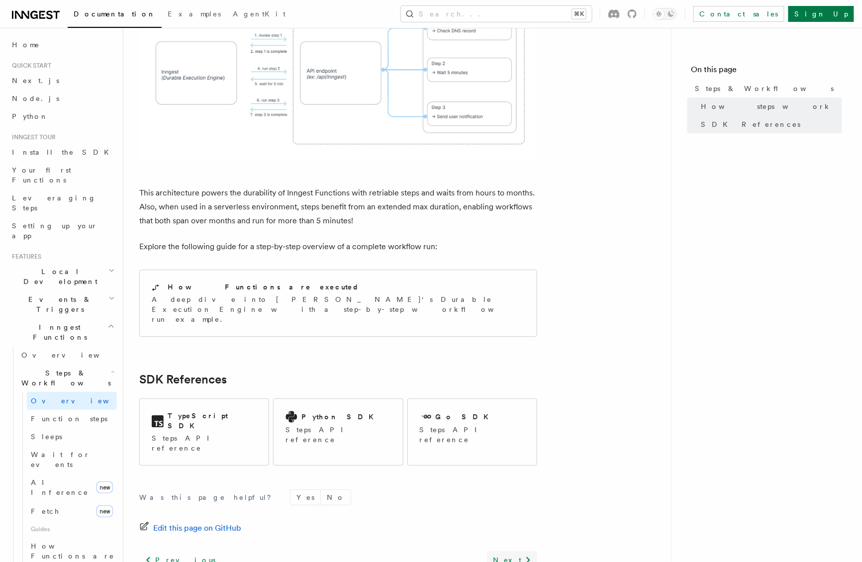
click at [517, 551] on link "Next" at bounding box center [512, 560] width 50 height 18
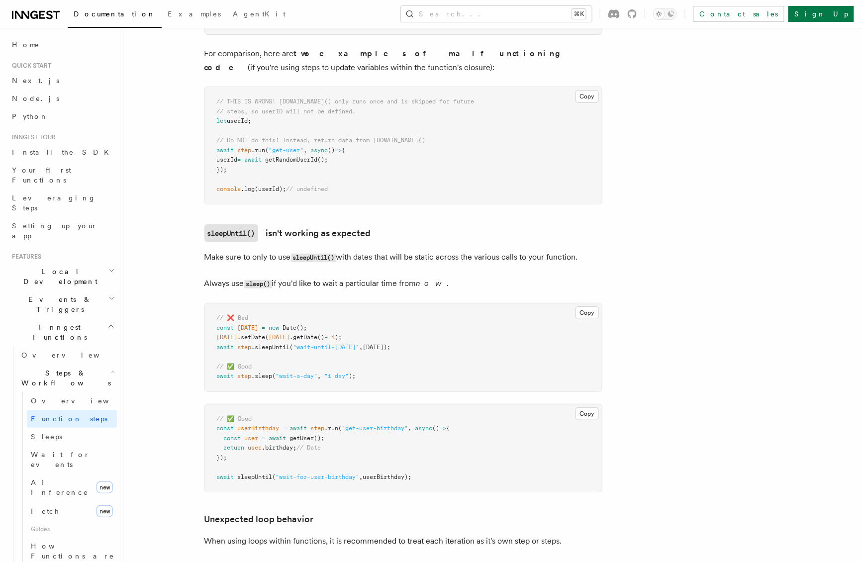
scroll to position [2712, 0]
click at [397, 476] on span "userBirthday);" at bounding box center [387, 476] width 49 height 7
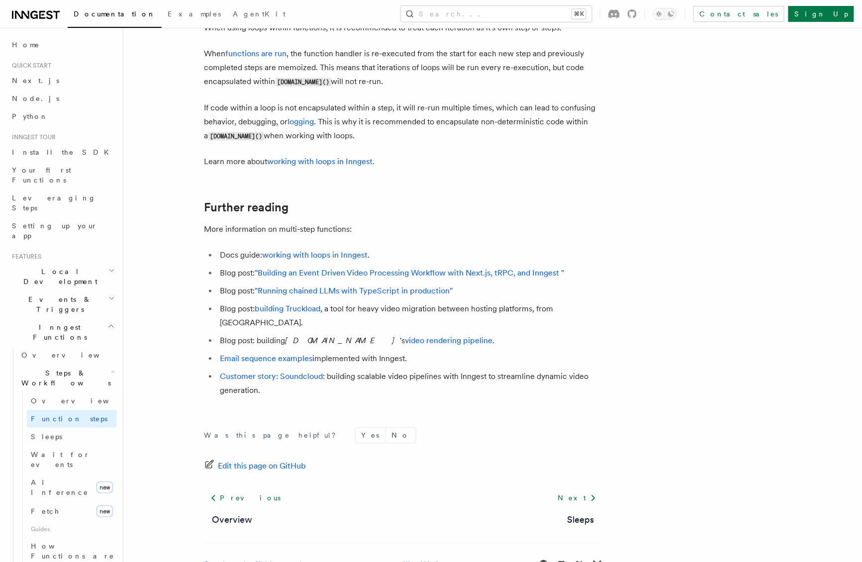
scroll to position [3242, 0]
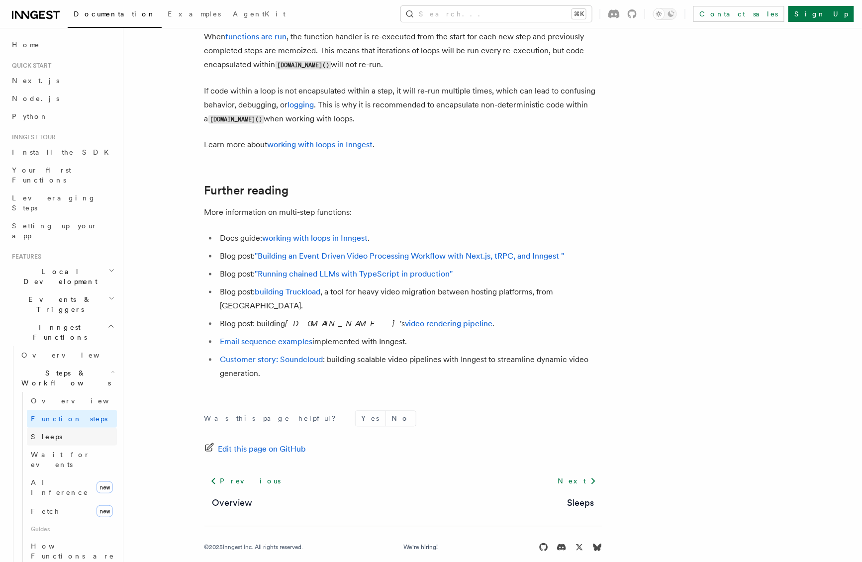
click at [48, 428] on link "Sleeps" at bounding box center [72, 437] width 90 height 18
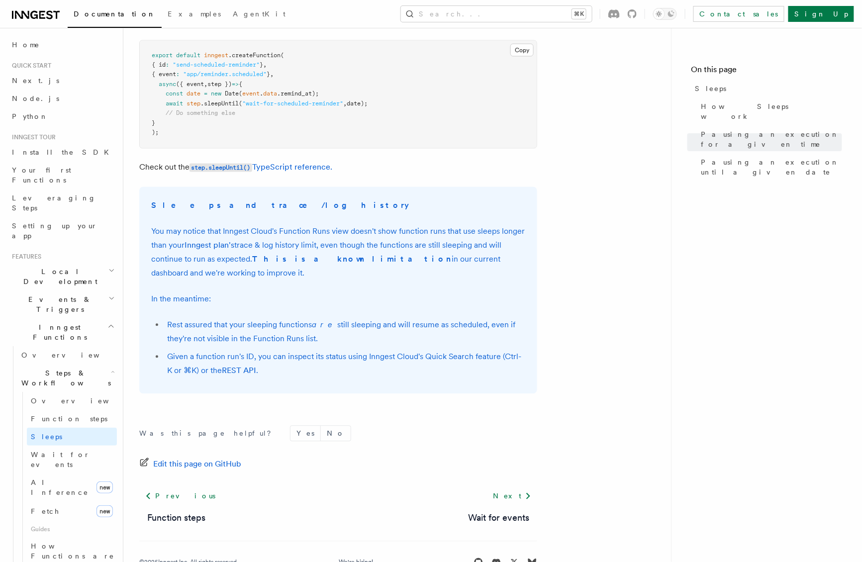
scroll to position [616, 0]
click at [52, 451] on span "Wait for events" at bounding box center [60, 460] width 59 height 18
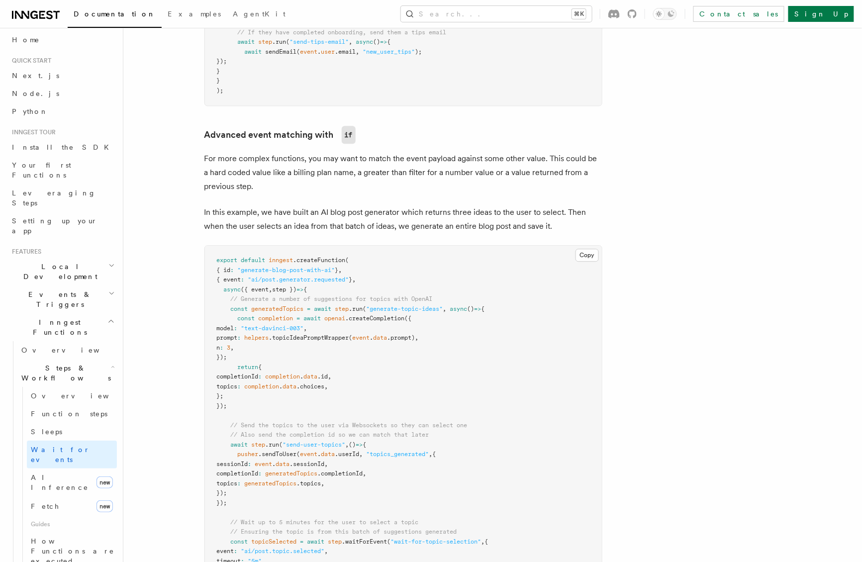
scroll to position [803, 0]
click at [191, 367] on article "Features Inngest Functions Steps & Workflows Wait for an Event One step method …" at bounding box center [466, 206] width 655 height 1930
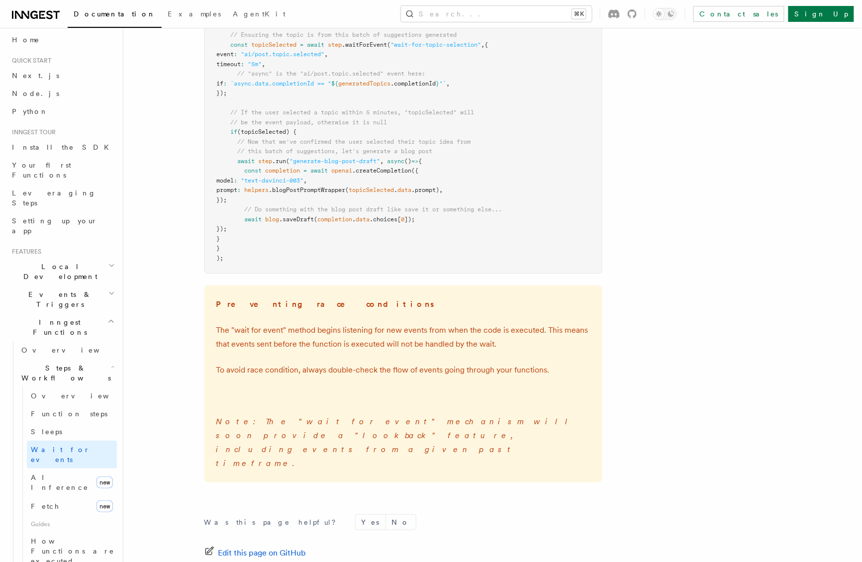
scroll to position [1299, 0]
click at [78, 468] on link "AI Inference new" at bounding box center [72, 482] width 90 height 28
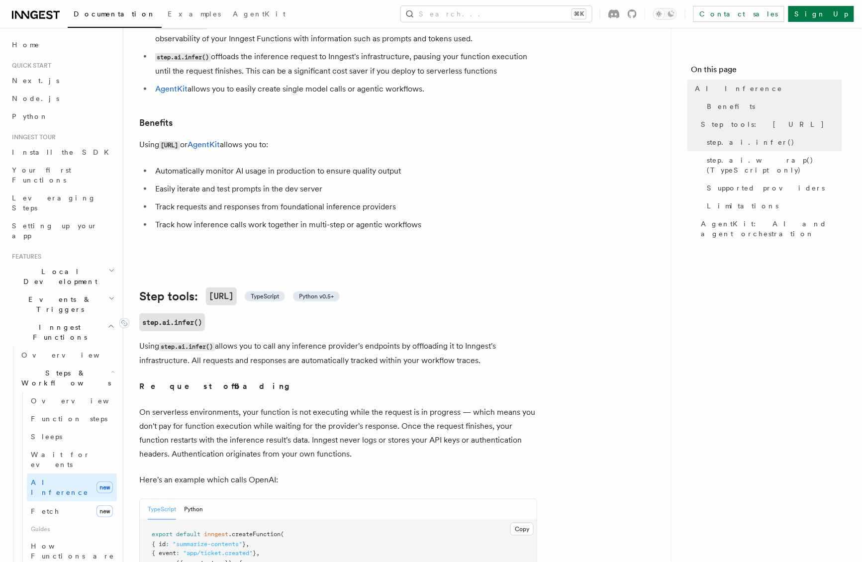
scroll to position [138, 0]
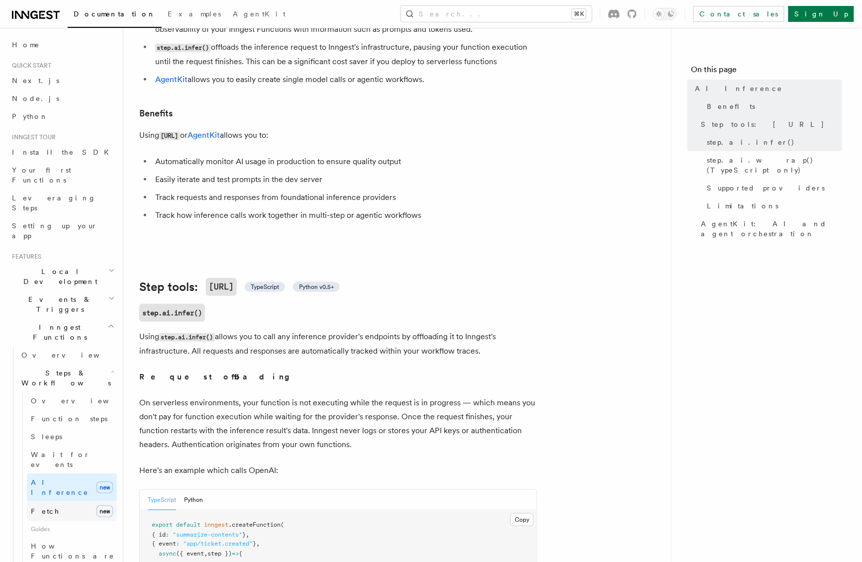
click at [66, 501] on link "Fetch new" at bounding box center [72, 511] width 90 height 20
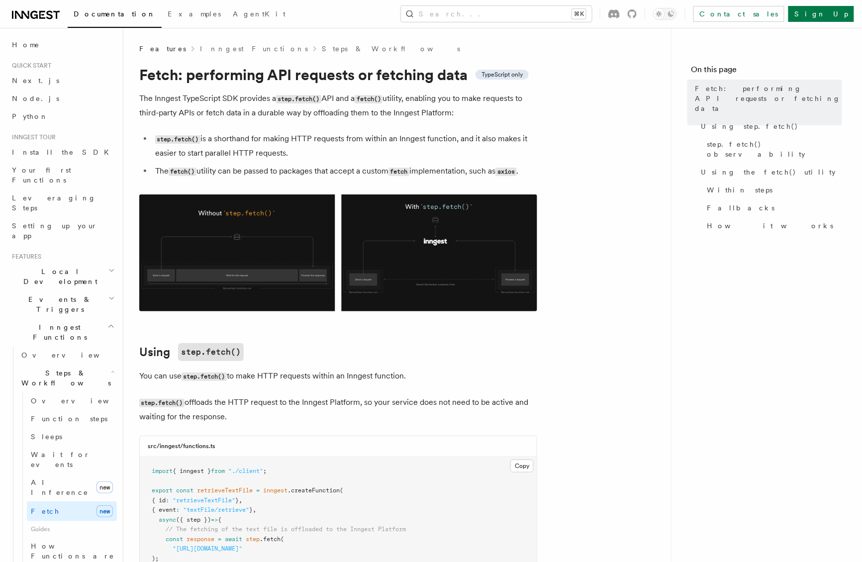
click at [214, 272] on img at bounding box center [338, 252] width 398 height 117
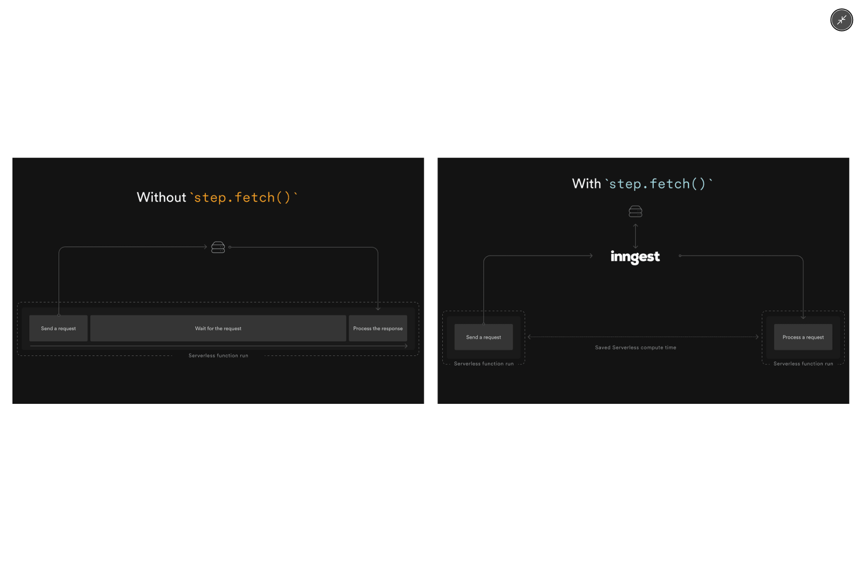
click at [209, 270] on img at bounding box center [430, 281] width 837 height 246
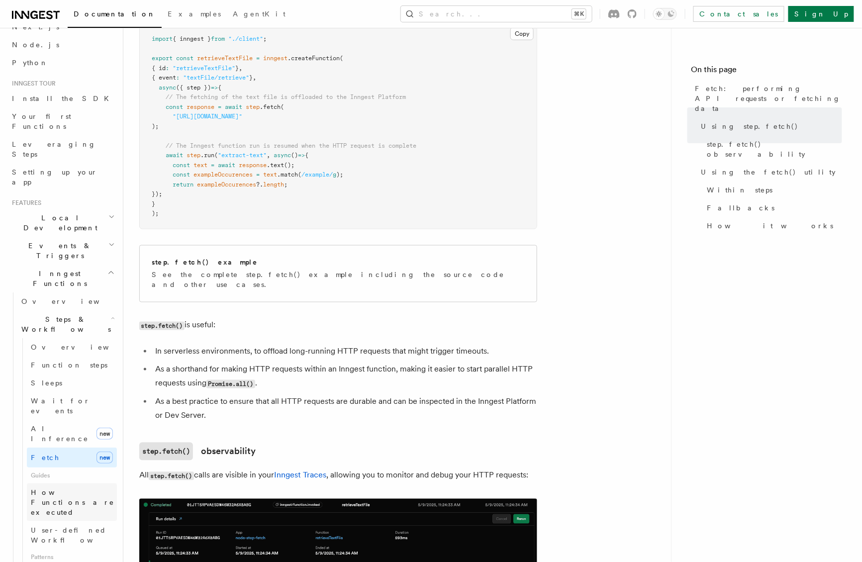
scroll to position [54, 0]
click at [65, 526] on span "User-defined Workflows" at bounding box center [76, 535] width 90 height 18
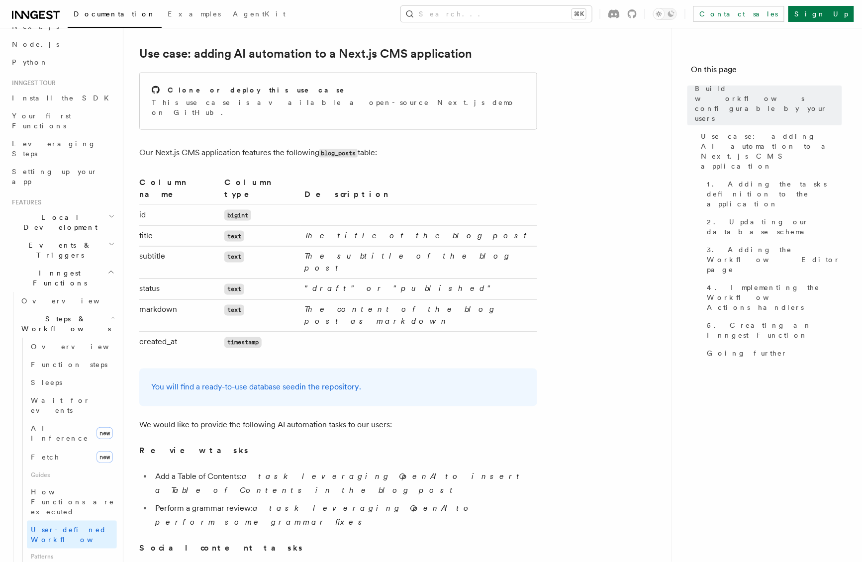
scroll to position [446, 0]
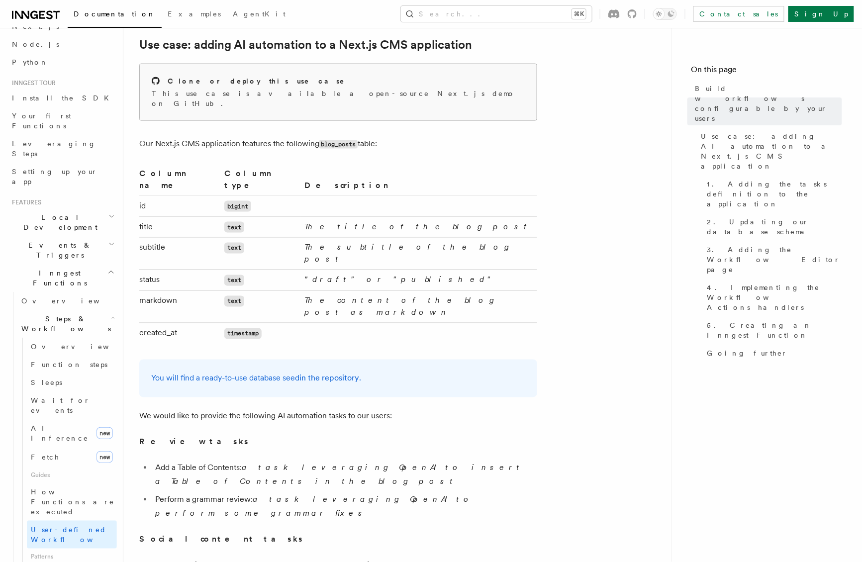
click at [350, 95] on p "This use case is available a open-source Next.js demo on GitHub." at bounding box center [338, 99] width 373 height 20
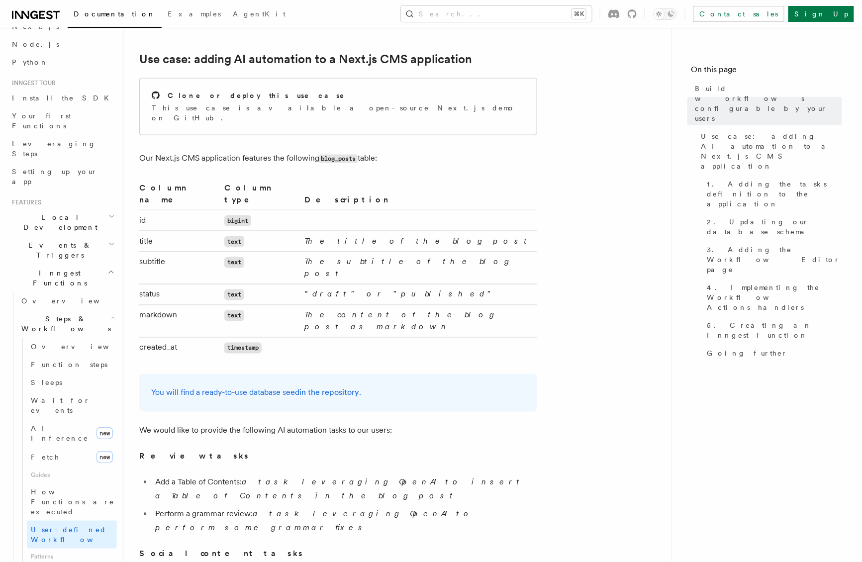
scroll to position [428, 0]
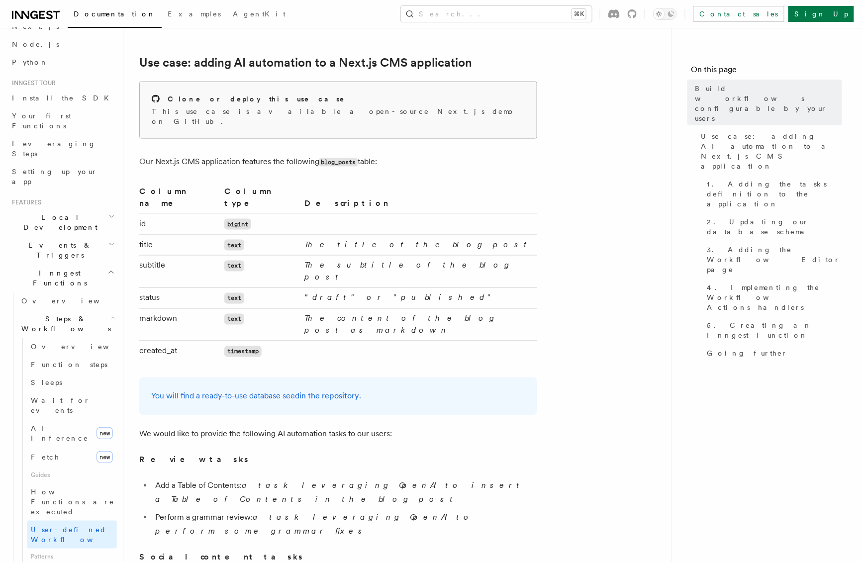
click at [329, 101] on div "Clone or deploy this use case" at bounding box center [338, 99] width 373 height 10
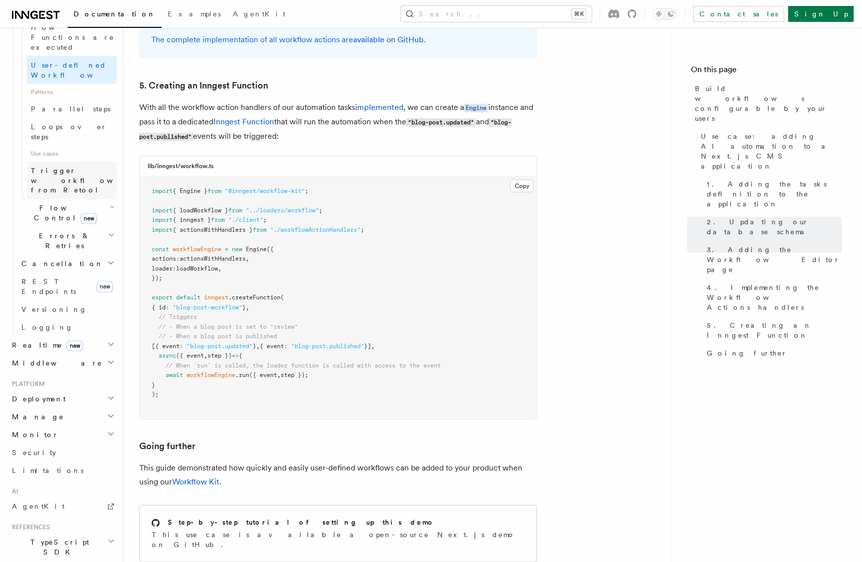
scroll to position [522, 0]
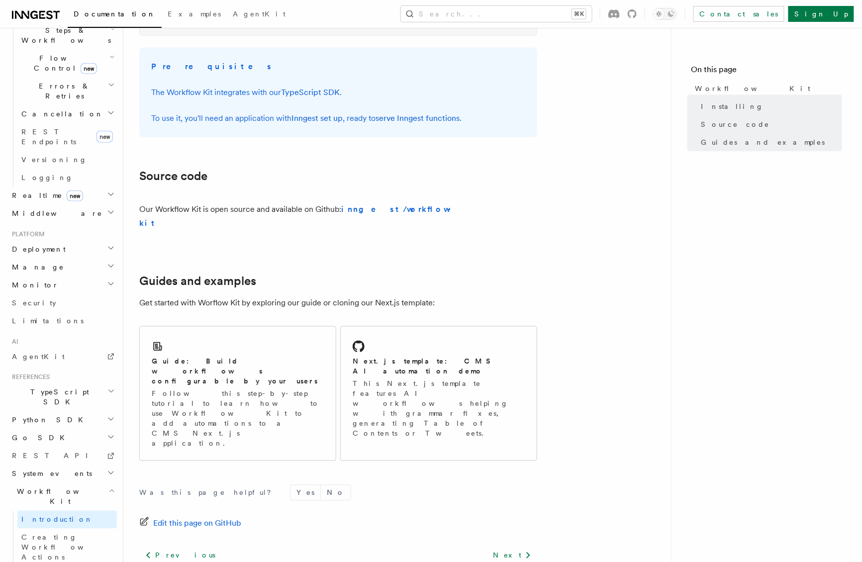
scroll to position [494, 0]
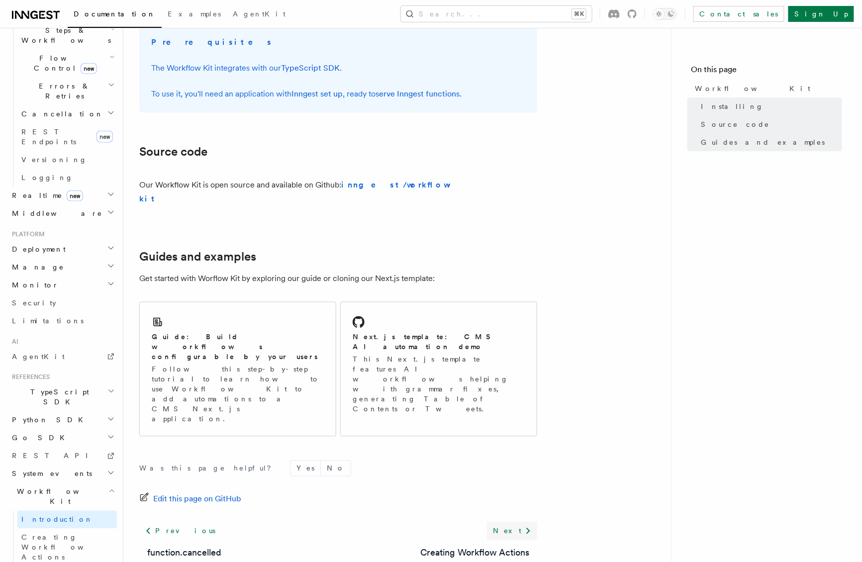
click at [520, 522] on link "Next" at bounding box center [512, 531] width 50 height 18
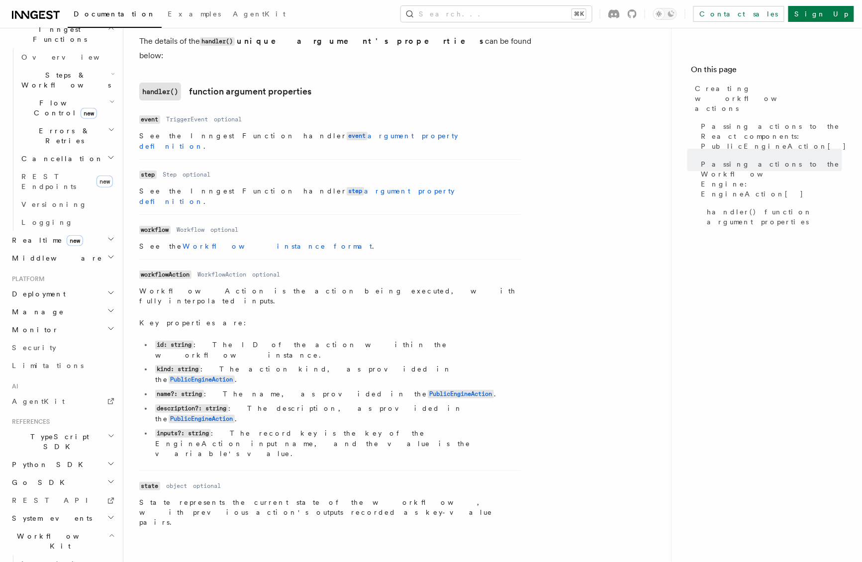
scroll to position [1298, 0]
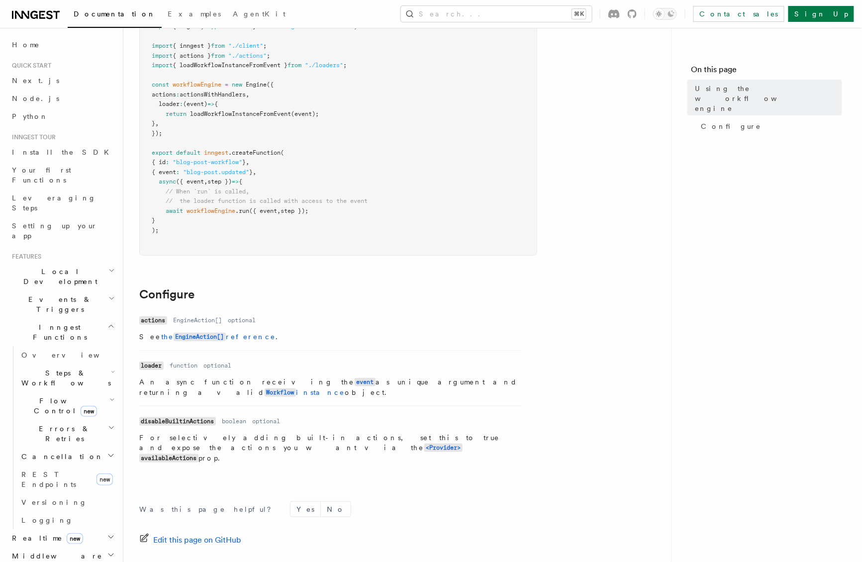
scroll to position [210, 0]
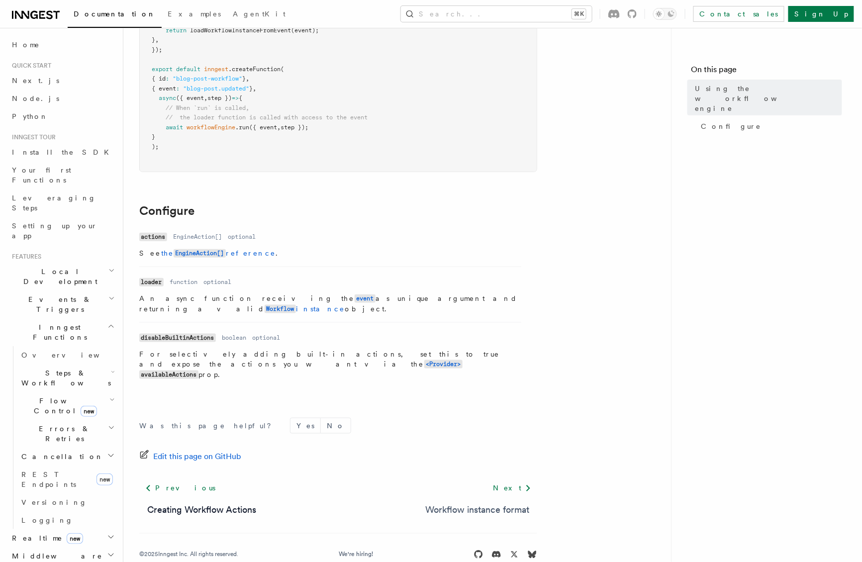
click at [506, 503] on link "Workflow instance format" at bounding box center [477, 510] width 104 height 14
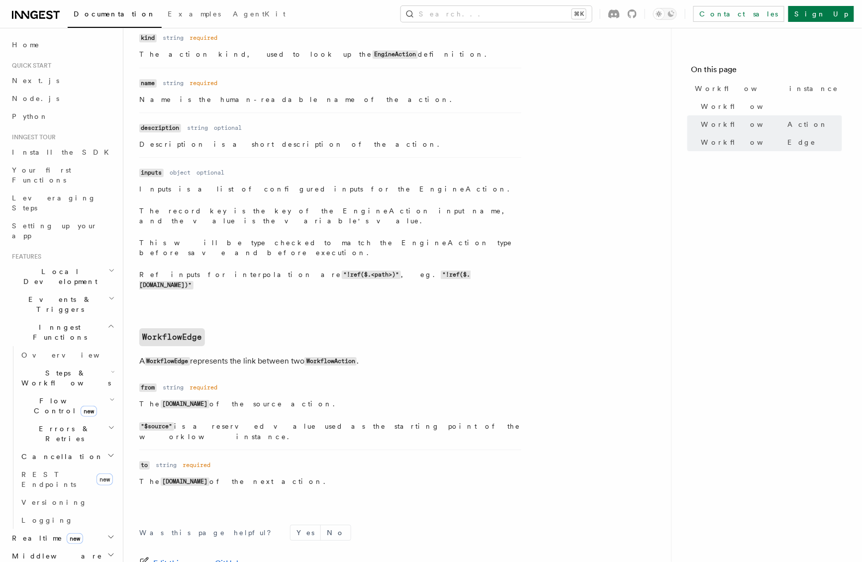
scroll to position [975, 0]
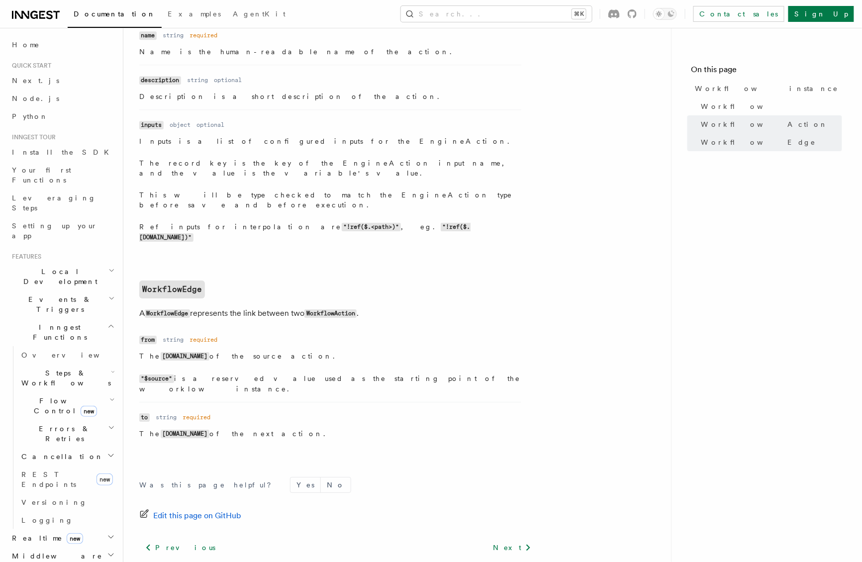
click at [523, 539] on div "Next Components API (React)" at bounding box center [479, 558] width 115 height 38
click at [521, 539] on link "Next" at bounding box center [512, 548] width 50 height 18
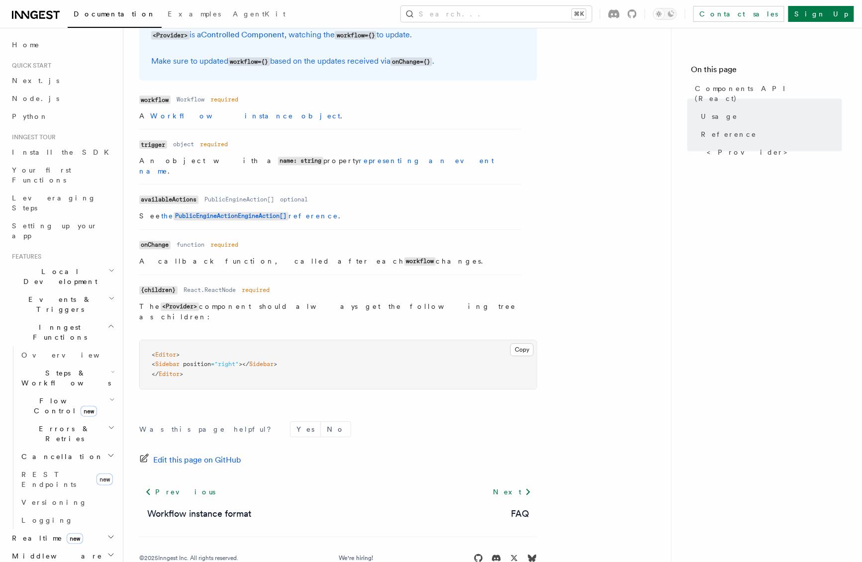
scroll to position [786, 0]
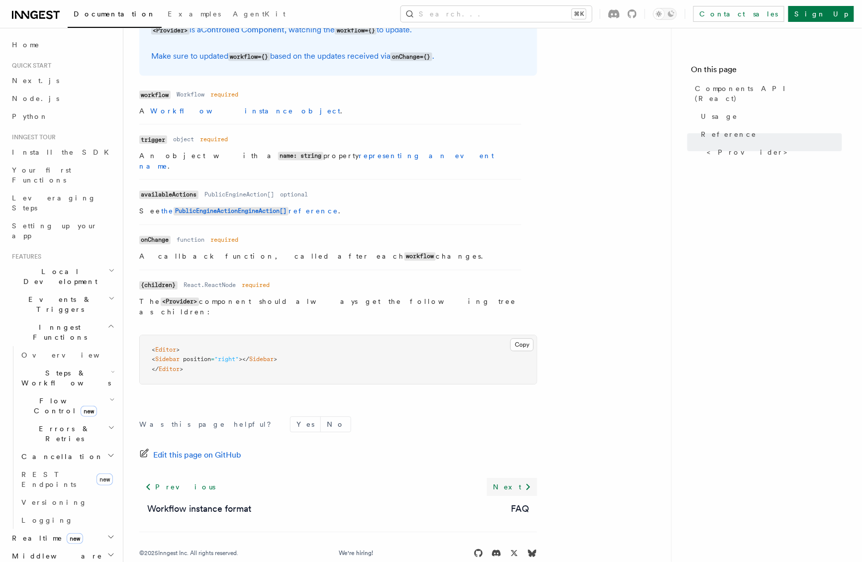
click at [520, 478] on link "Next" at bounding box center [512, 487] width 50 height 18
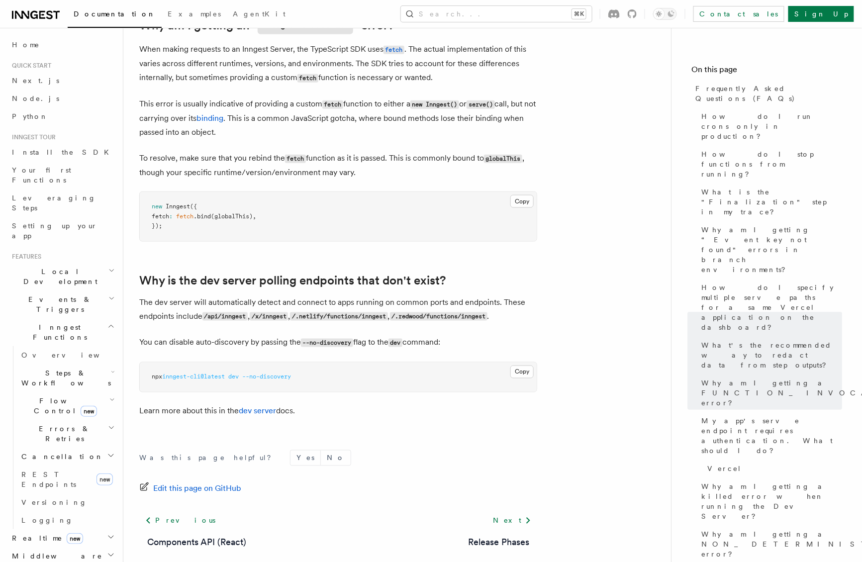
scroll to position [1753, 0]
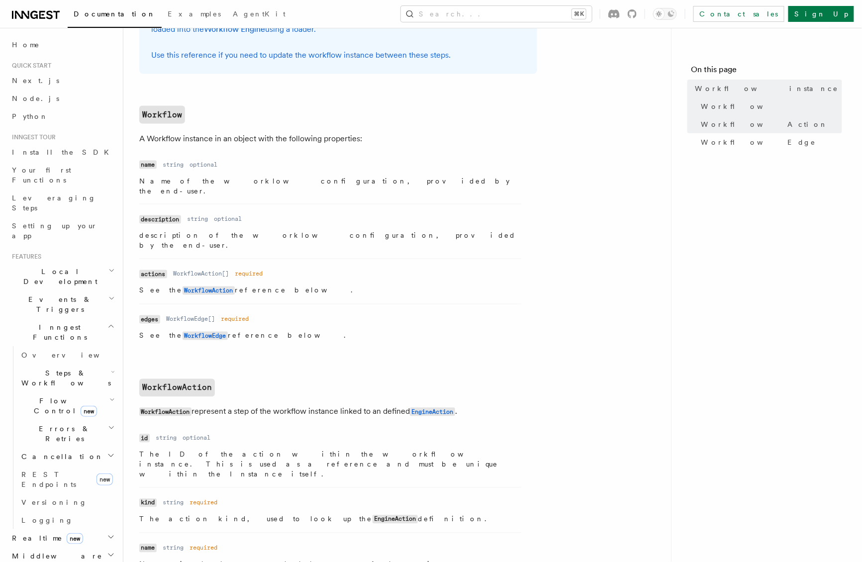
scroll to position [464, 0]
click at [571, 245] on article "References Workflow Kit Workflow instance A workflow instance represents a user…" at bounding box center [397, 367] width 516 height 1574
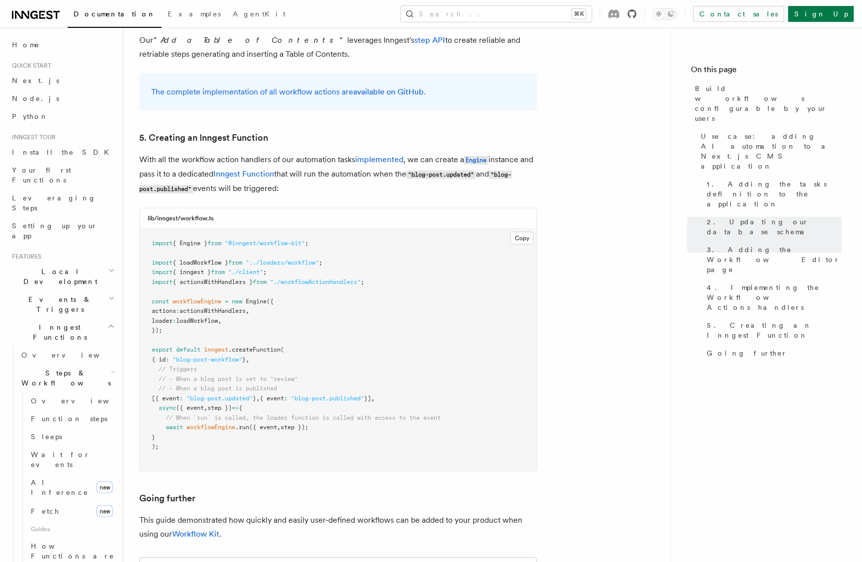
click at [636, 14] on icon at bounding box center [632, 13] width 9 height 9
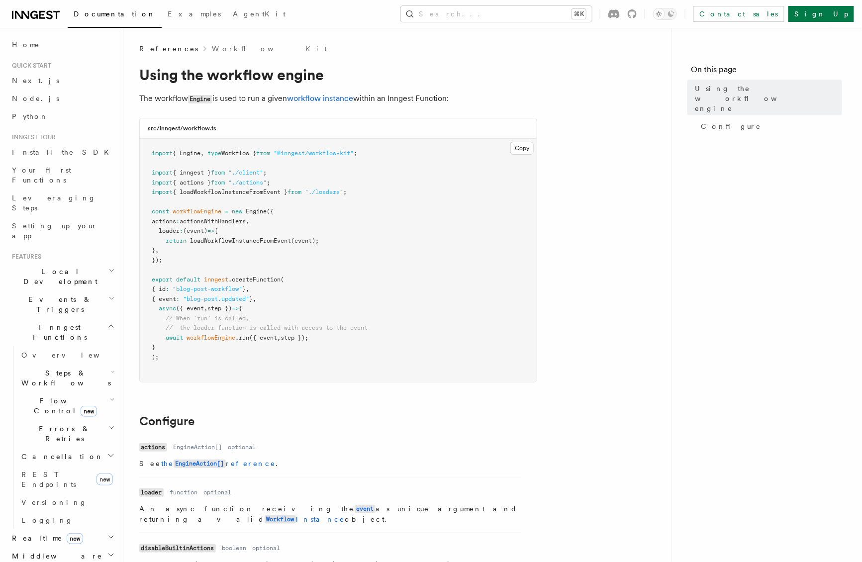
click at [53, 368] on span "Steps & Workflows" at bounding box center [63, 378] width 93 height 20
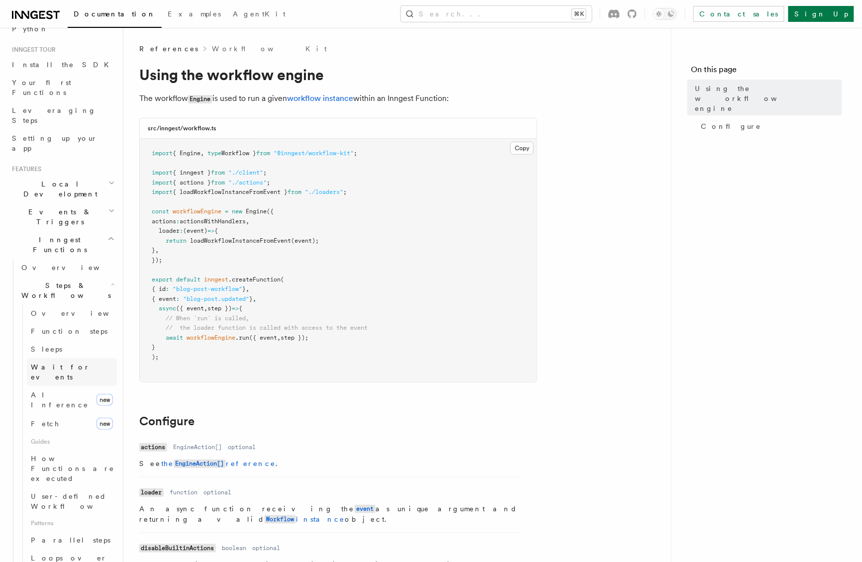
scroll to position [98, 0]
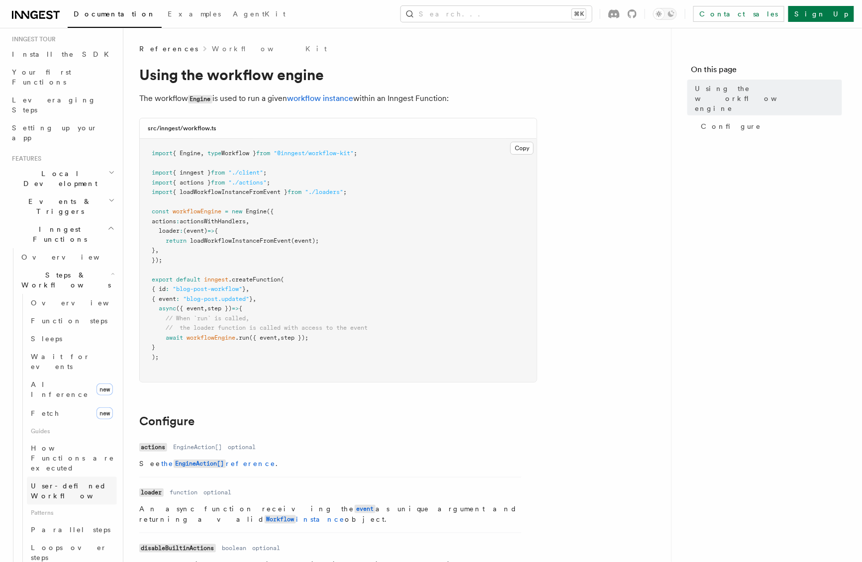
click at [53, 477] on link "User-defined Workflows" at bounding box center [72, 491] width 90 height 28
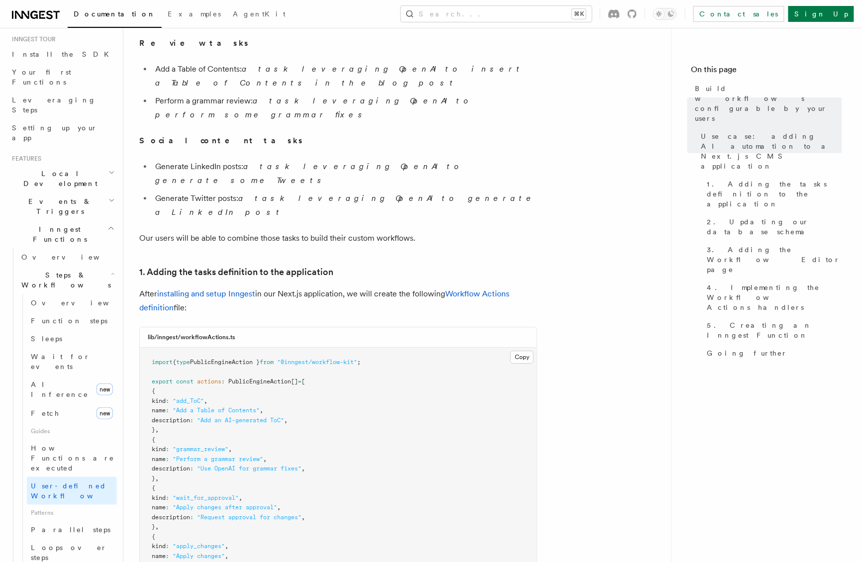
scroll to position [845, 0]
click at [250, 286] on p "After installing and setup Inngest in our Next.js application, we will create t…" at bounding box center [338, 300] width 398 height 28
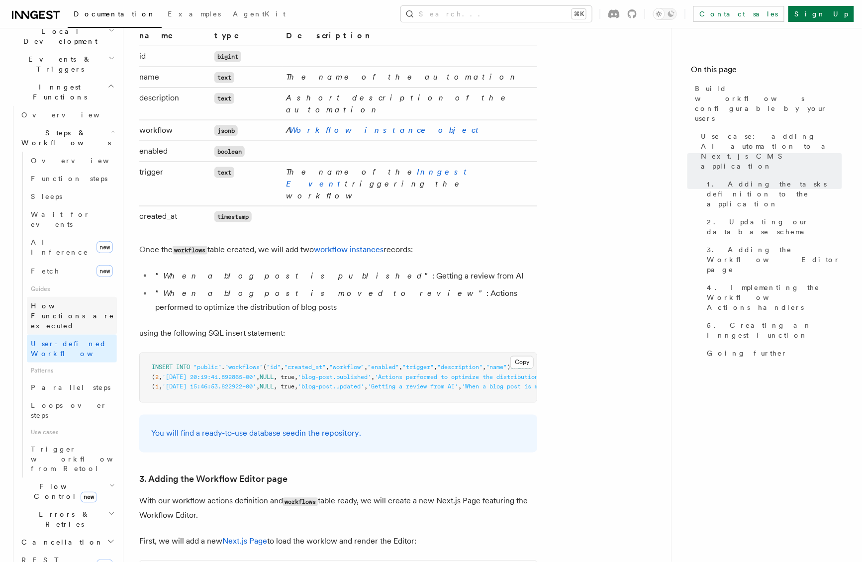
scroll to position [254, 0]
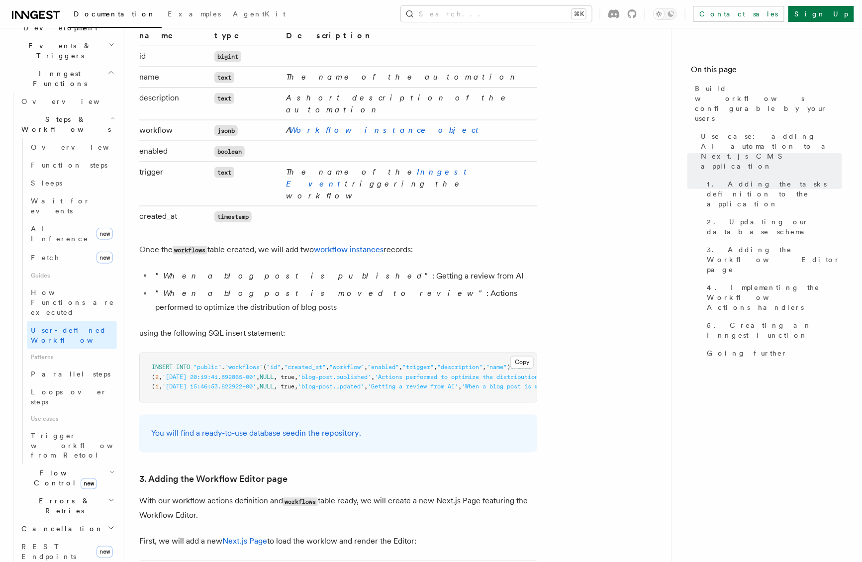
click at [53, 464] on h2 "Flow Control new" at bounding box center [66, 478] width 99 height 28
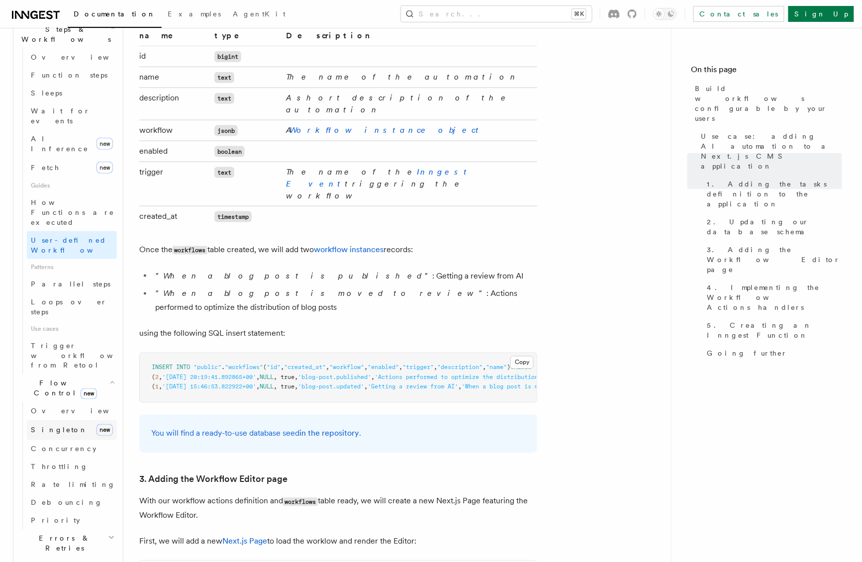
scroll to position [344, 0]
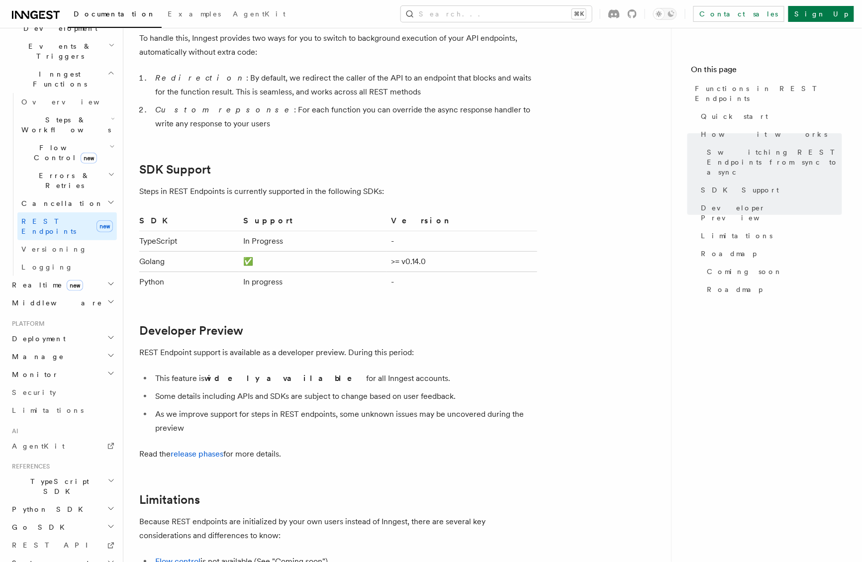
scroll to position [1297, 0]
click at [70, 276] on h2 "Realtime new" at bounding box center [62, 285] width 109 height 18
click at [55, 294] on link "Overview" at bounding box center [66, 303] width 99 height 18
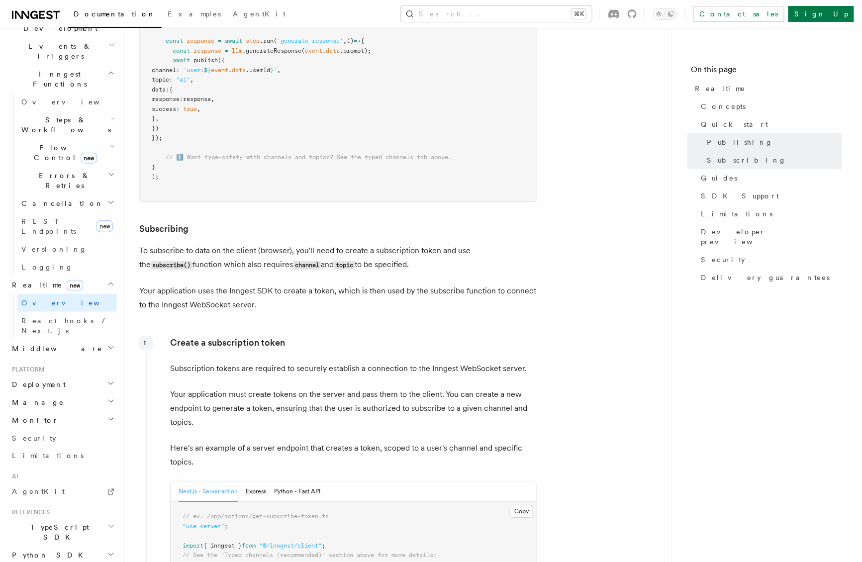
scroll to position [999, 0]
click at [76, 317] on span "React hooks / Next.js" at bounding box center [65, 326] width 88 height 18
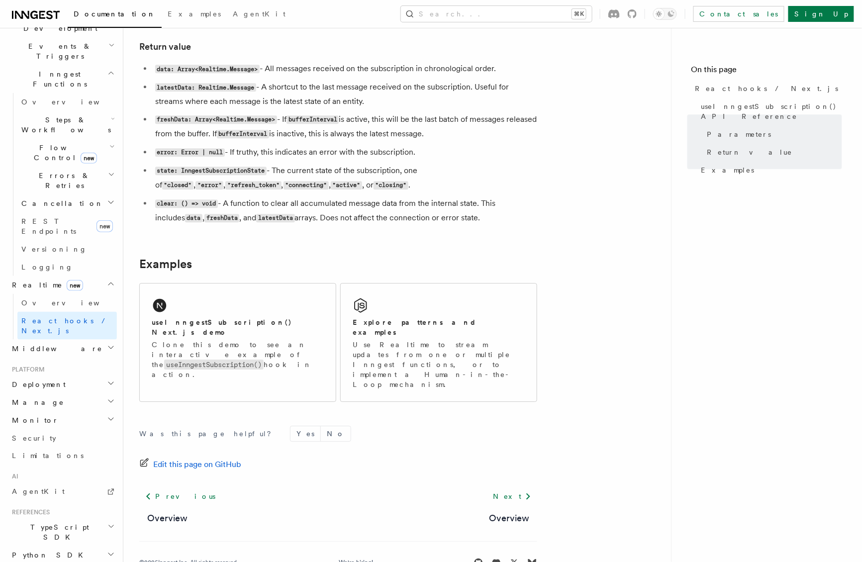
scroll to position [841, 0]
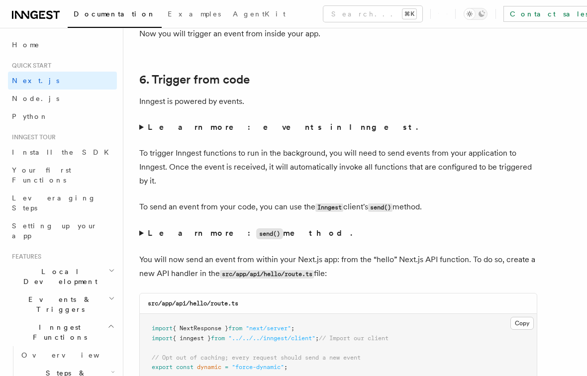
scroll to position [5023, 0]
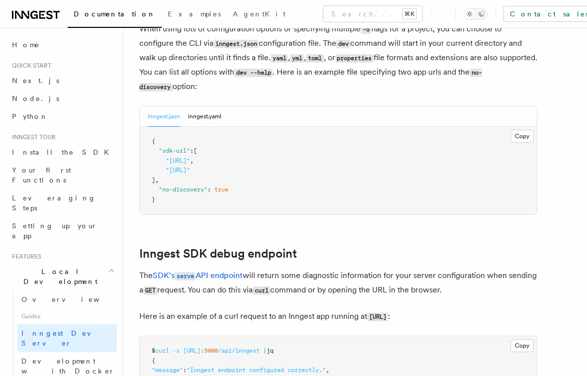
scroll to position [2719, 0]
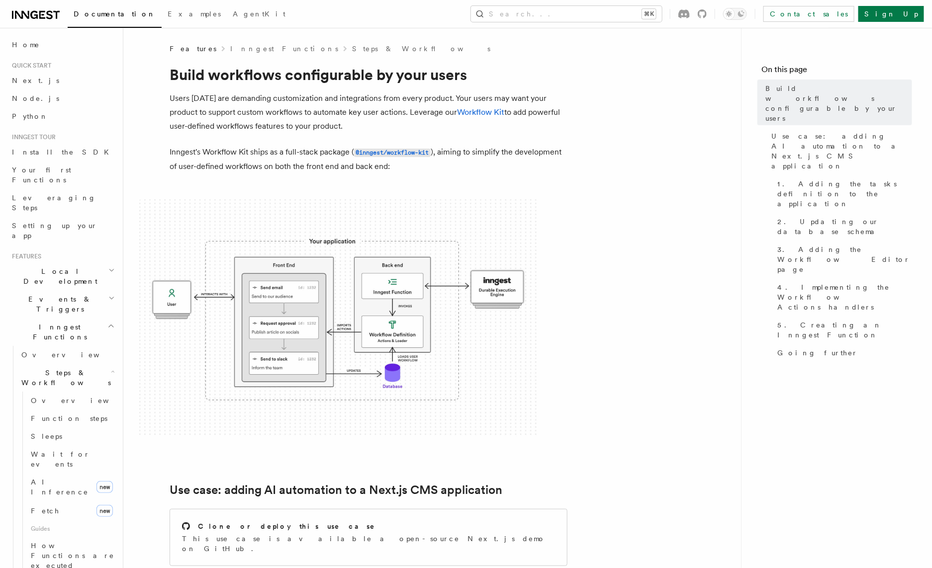
click at [707, 16] on div at bounding box center [692, 13] width 28 height 9
click at [707, 16] on icon at bounding box center [702, 13] width 9 height 9
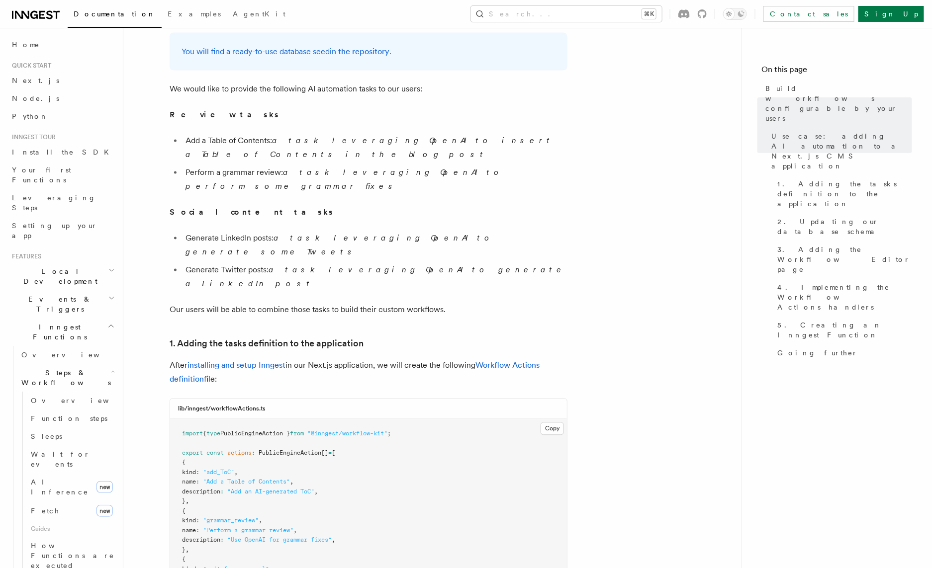
scroll to position [781, 0]
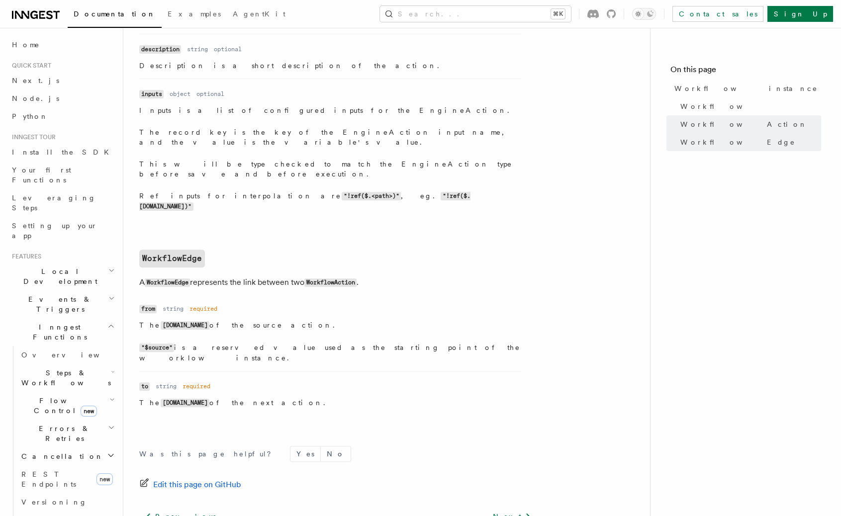
scroll to position [1021, 0]
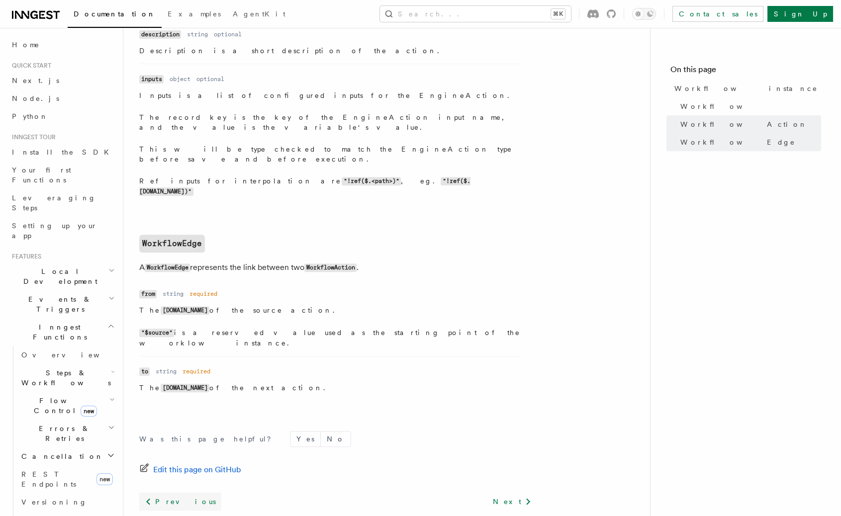
click at [174, 493] on link "Previous" at bounding box center [180, 502] width 82 height 18
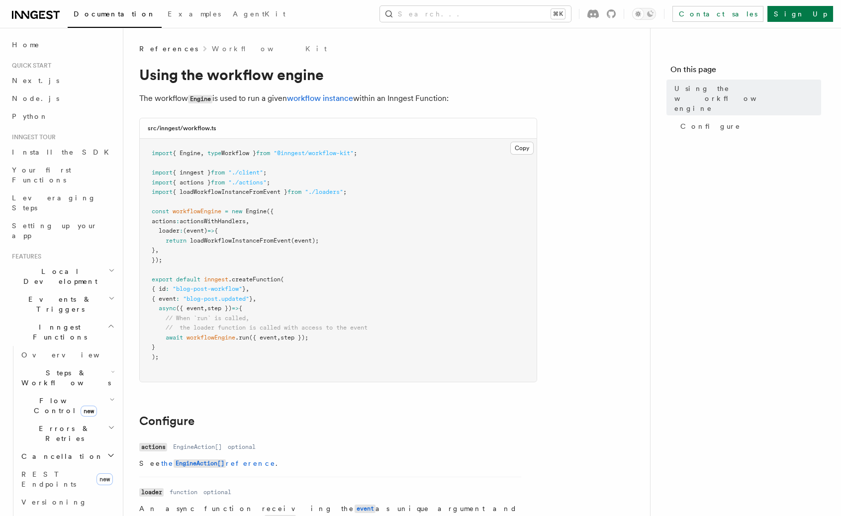
click at [212, 49] on link "Workflow Kit" at bounding box center [269, 49] width 115 height 10
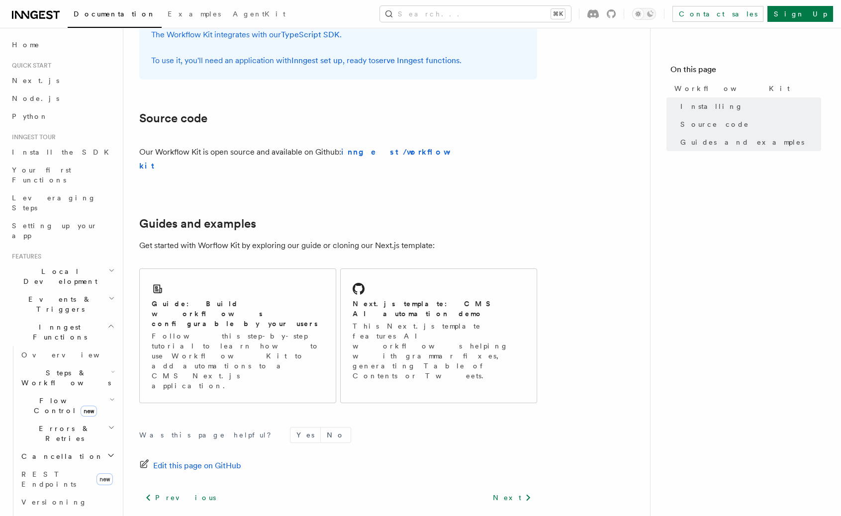
scroll to position [540, 0]
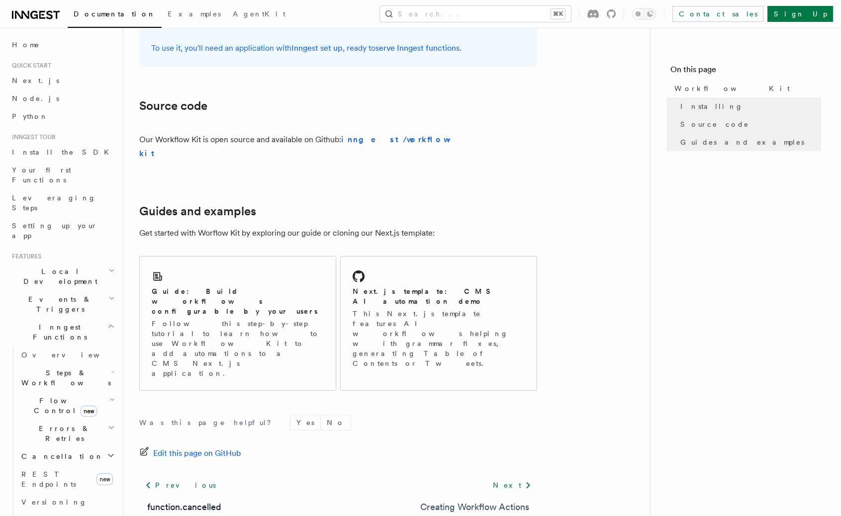
click at [490, 500] on link "Creating Workflow Actions" at bounding box center [474, 507] width 109 height 14
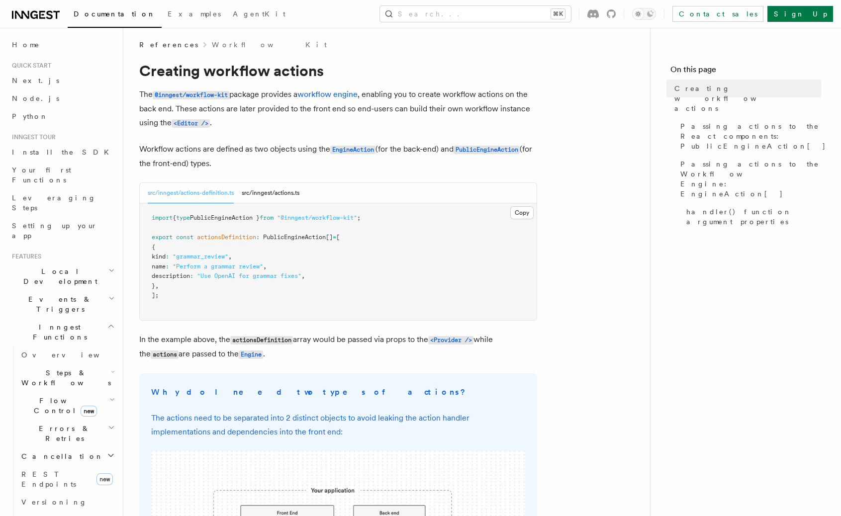
scroll to position [3, 0]
click at [291, 187] on button "src/inngest/actions.ts" at bounding box center [271, 193] width 58 height 20
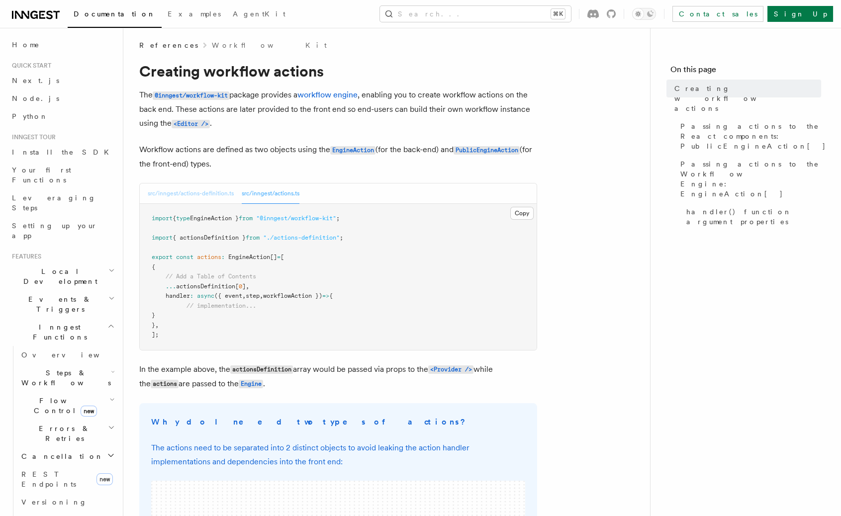
click at [226, 190] on button "src/inngest/actions-definition.ts" at bounding box center [191, 193] width 86 height 20
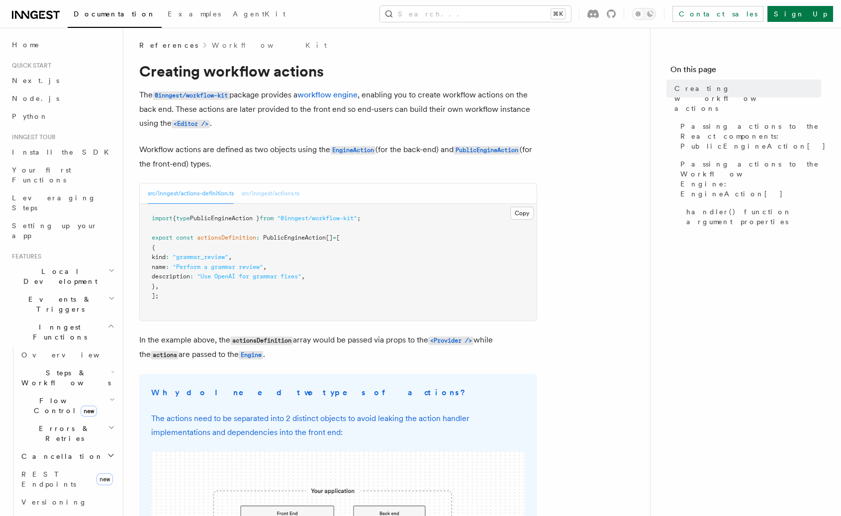
click at [282, 200] on button "src/inngest/actions.ts" at bounding box center [271, 193] width 58 height 20
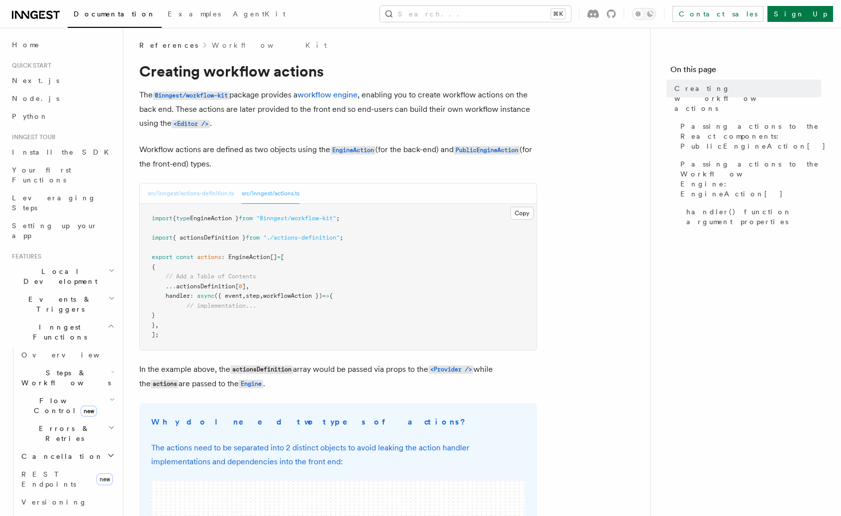
click at [222, 194] on button "src/inngest/actions-definition.ts" at bounding box center [191, 193] width 86 height 20
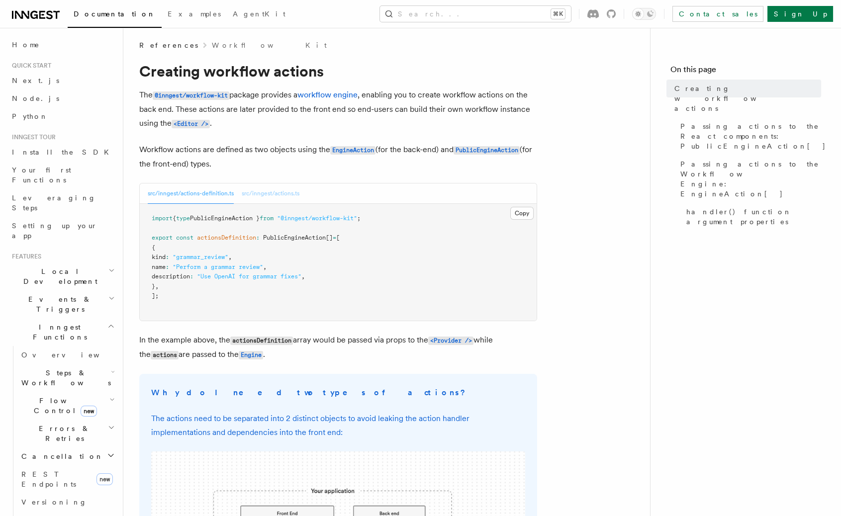
click at [267, 192] on button "src/inngest/actions.ts" at bounding box center [271, 193] width 58 height 20
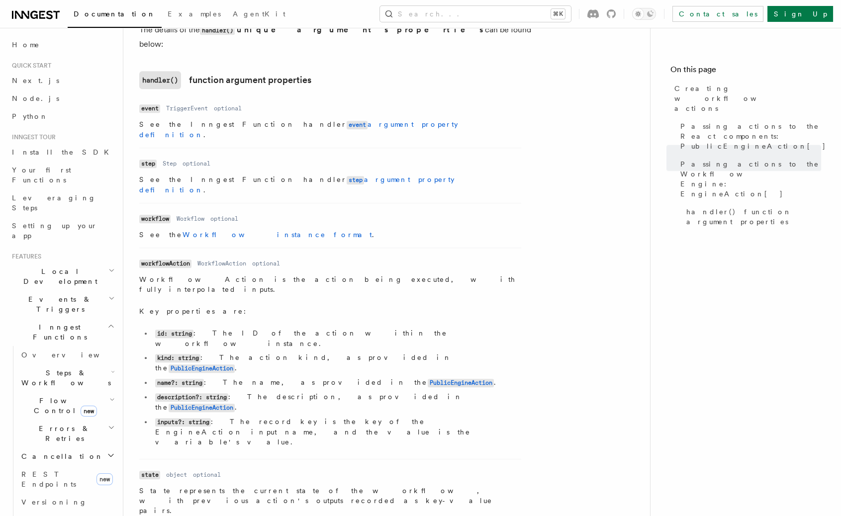
scroll to position [1373, 0]
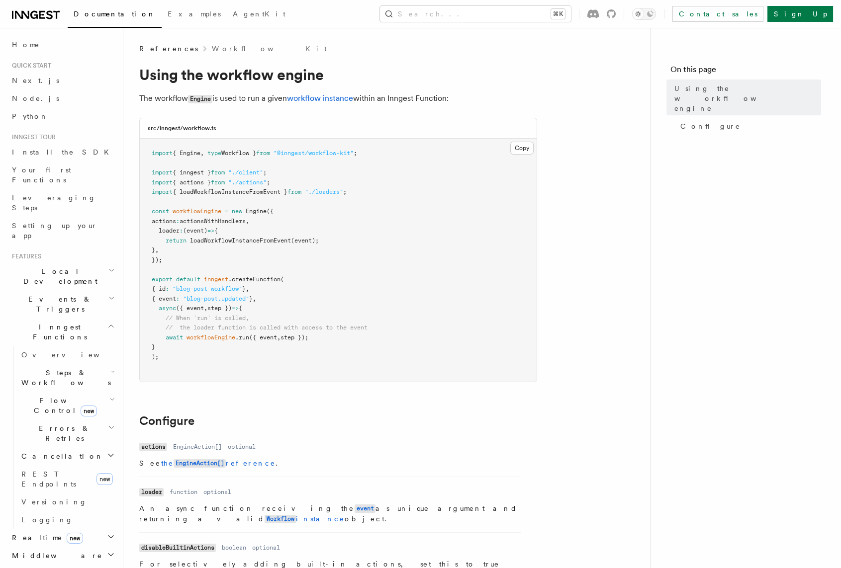
click at [538, 516] on article "References Workflow Kit Using the workflow engine The workflow Engine is used t…" at bounding box center [386, 419] width 495 height 750
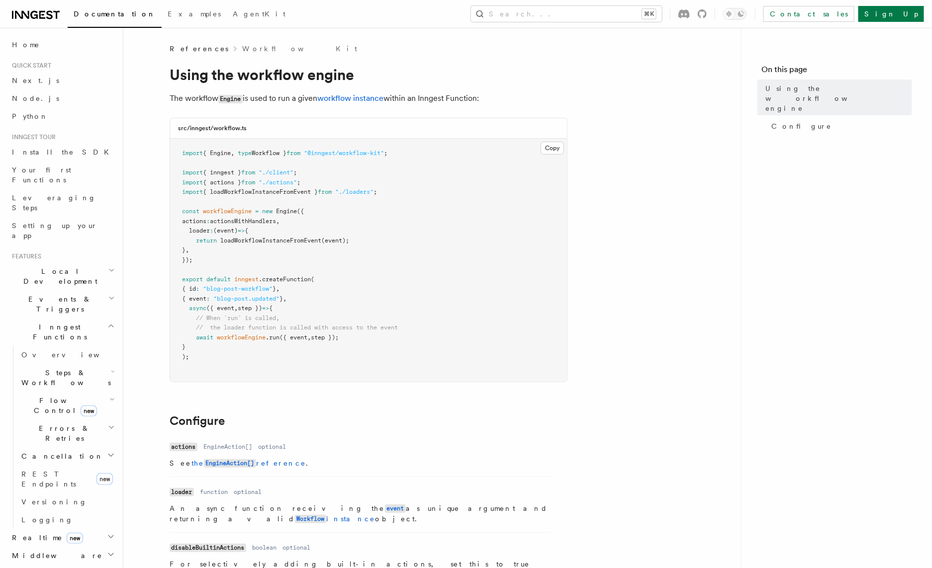
click at [775, 273] on nav "On this page Using the workflow engine Configure" at bounding box center [836, 298] width 191 height 541
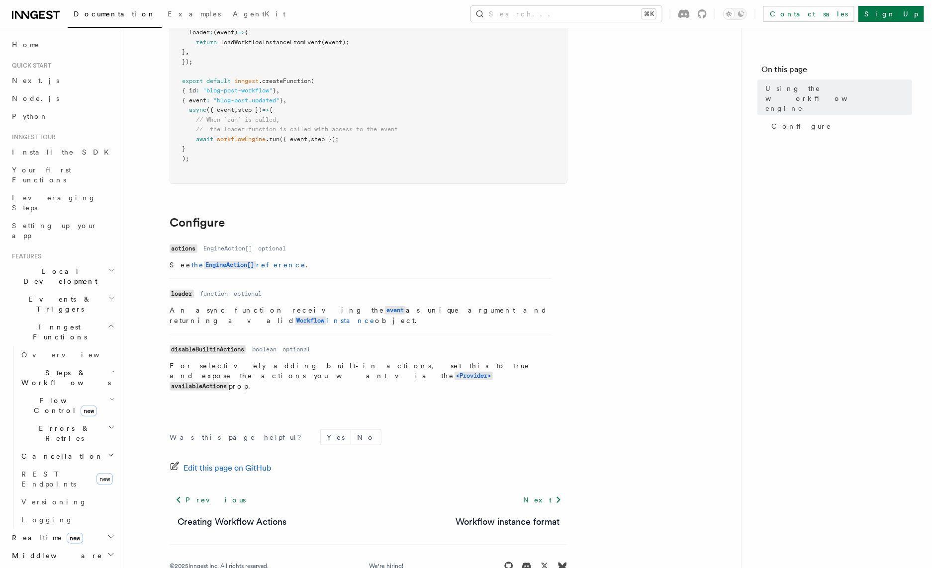
scroll to position [203, 0]
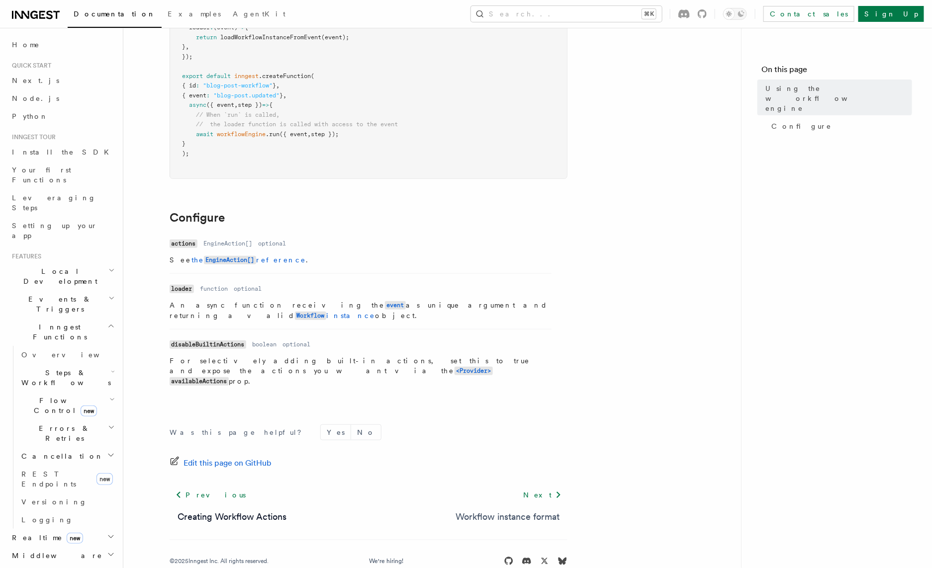
click at [494, 510] on link "Workflow instance format" at bounding box center [507, 517] width 104 height 14
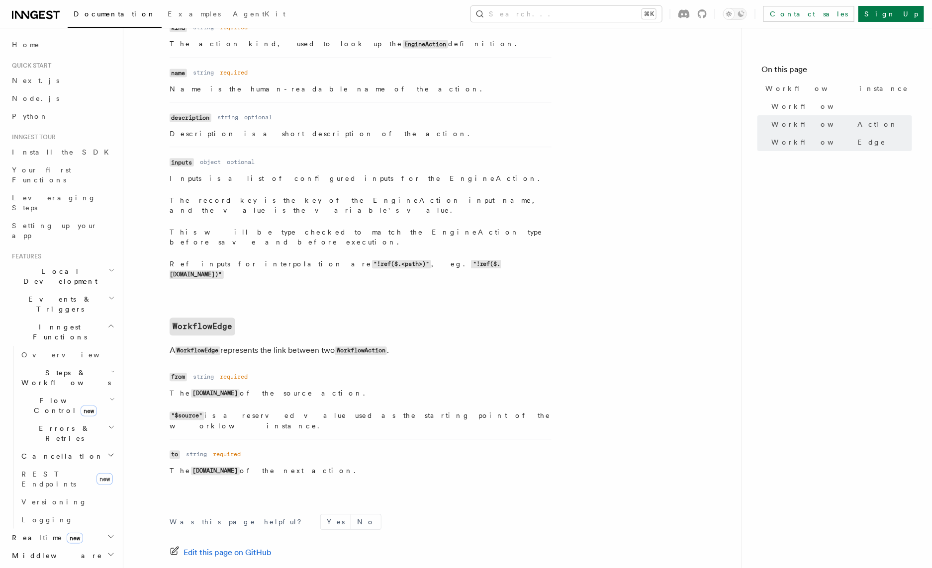
scroll to position [968, 0]
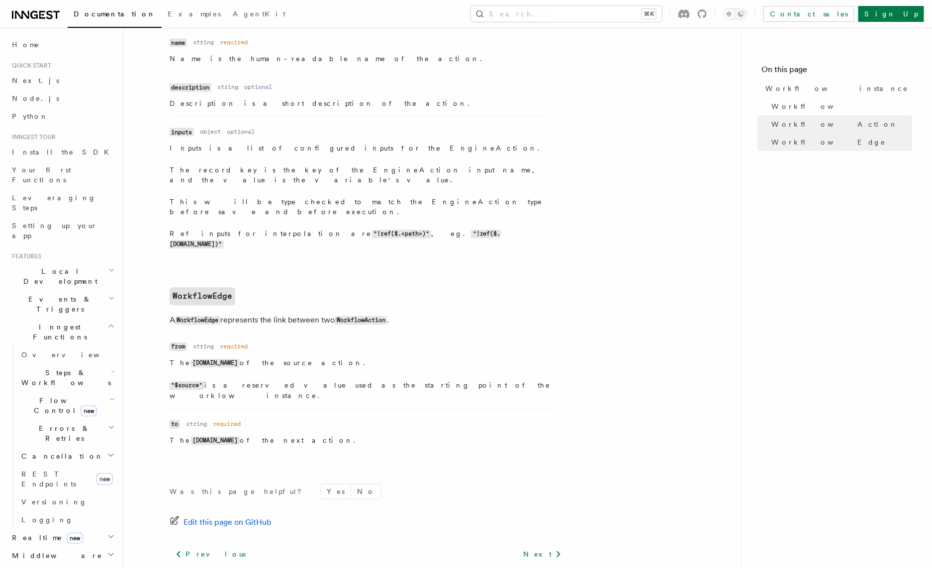
click at [510, 516] on link "Components API (React)" at bounding box center [509, 576] width 99 height 14
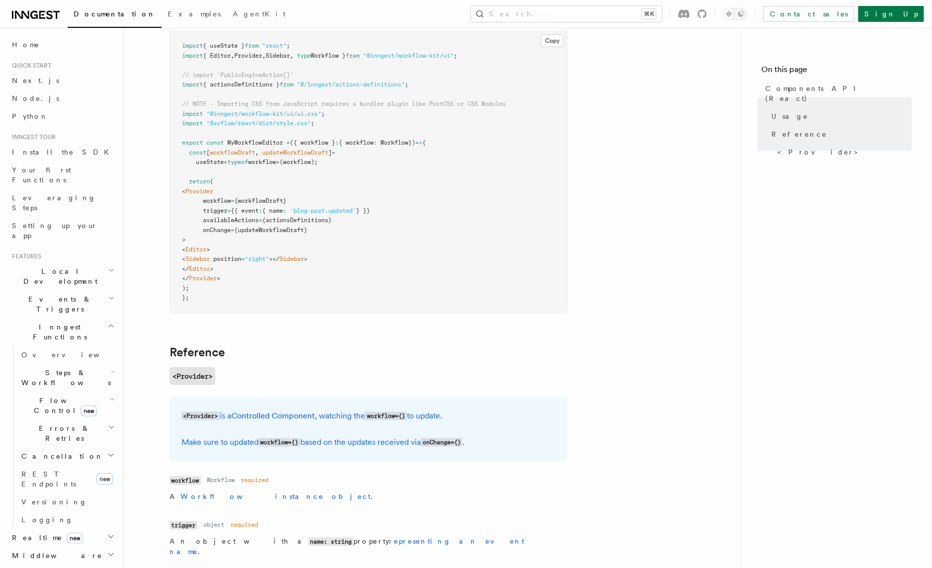
scroll to position [396, 0]
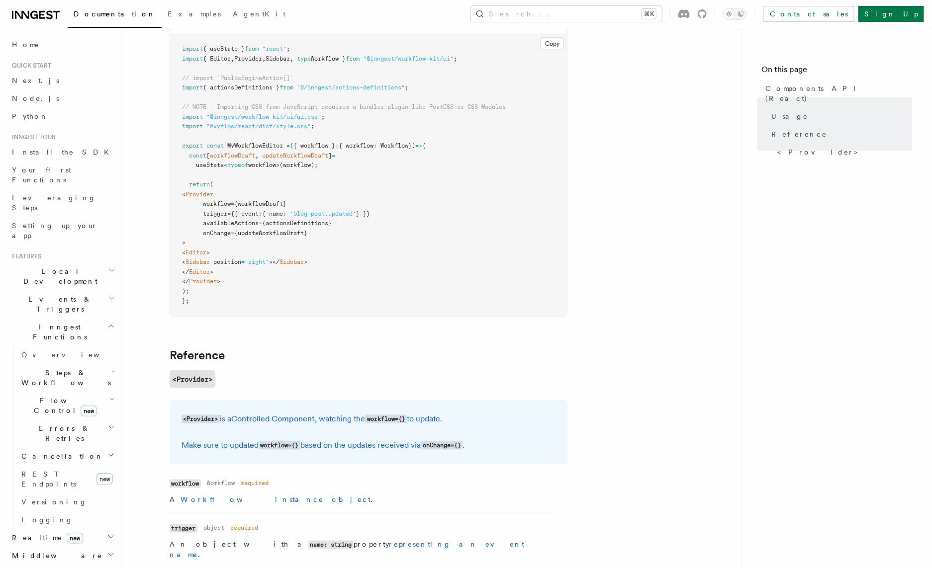
click at [271, 232] on span "{updateWorkflowDraft}" at bounding box center [270, 233] width 73 height 7
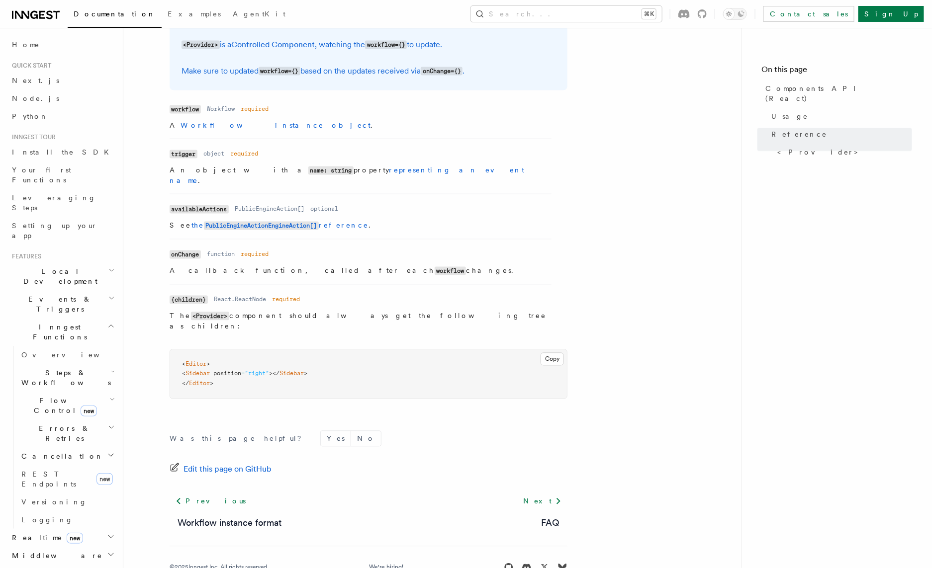
scroll to position [779, 0]
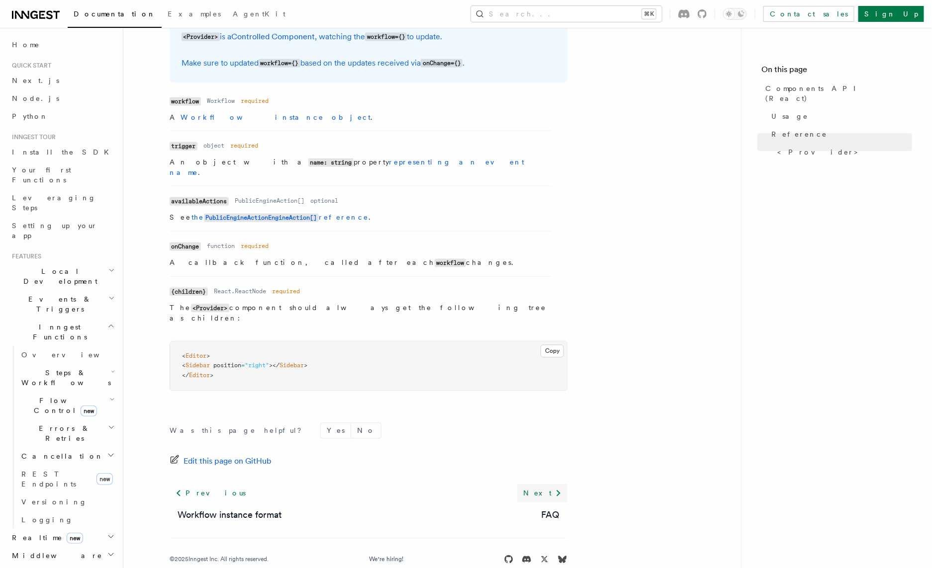
click at [543, 485] on link "Next" at bounding box center [542, 494] width 50 height 18
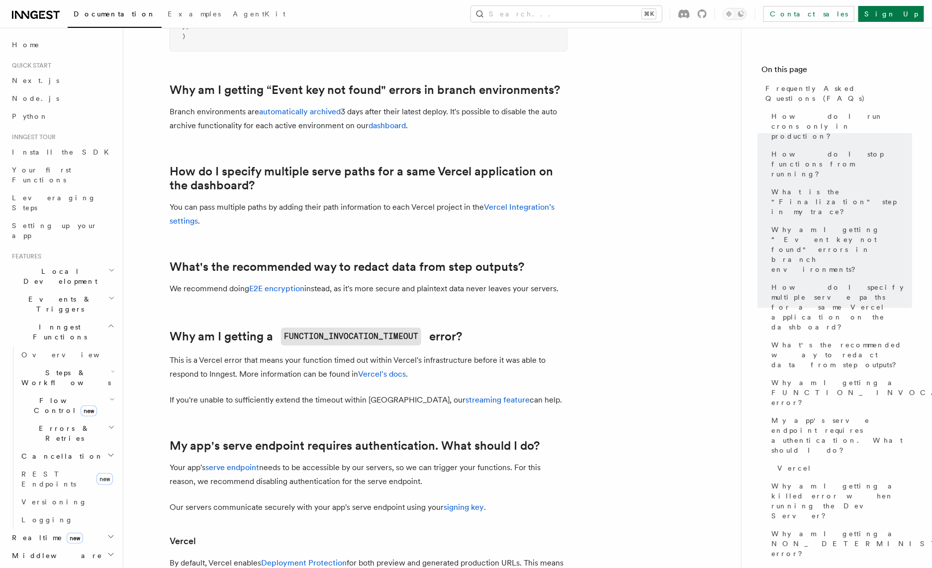
scroll to position [782, 0]
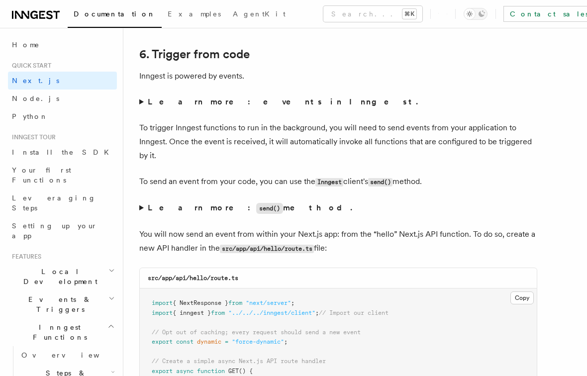
scroll to position [5027, 0]
